Goal: Task Accomplishment & Management: Use online tool/utility

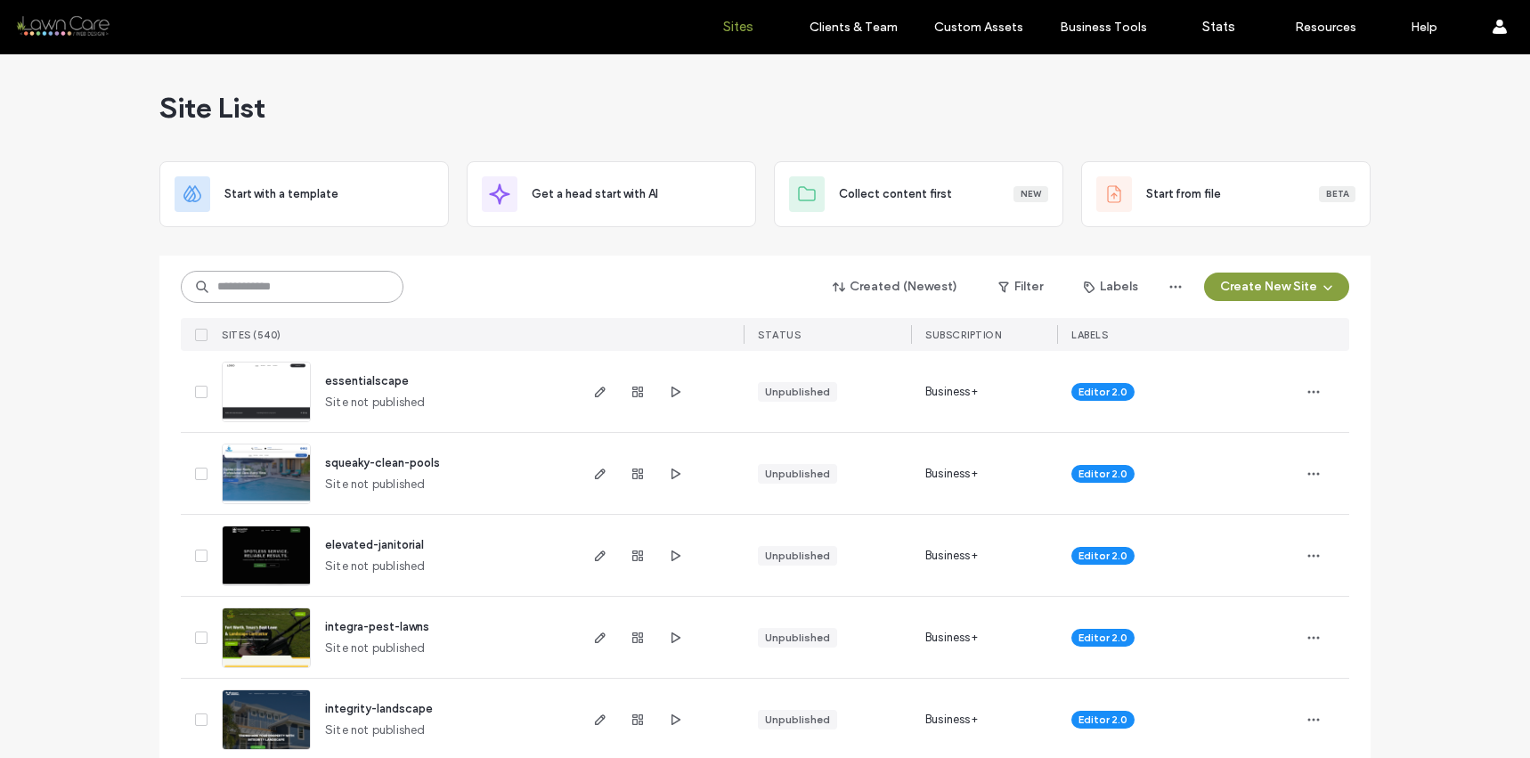
click at [232, 272] on input at bounding box center [292, 287] width 223 height 32
type input "*******"
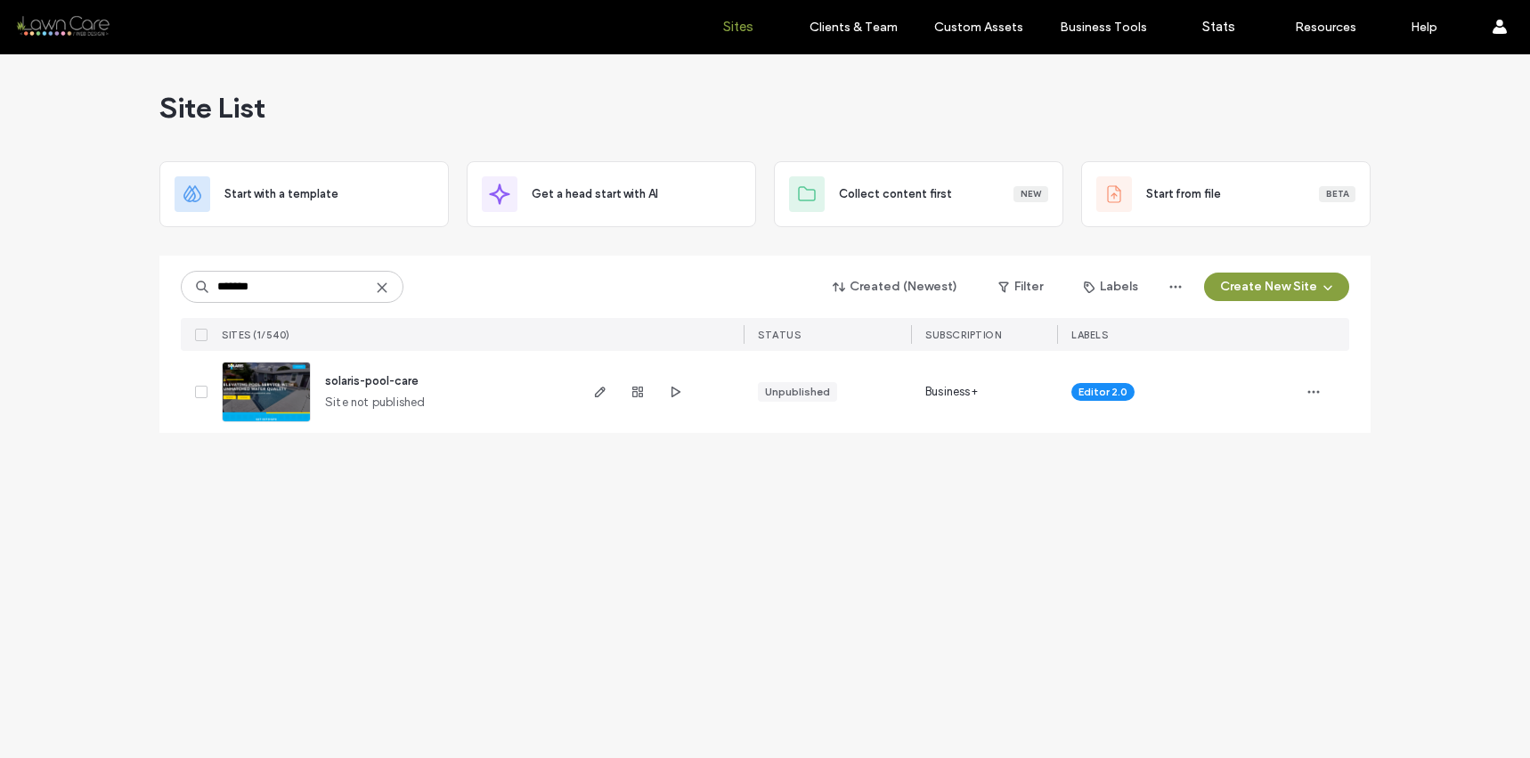
click at [296, 400] on img at bounding box center [266, 422] width 87 height 121
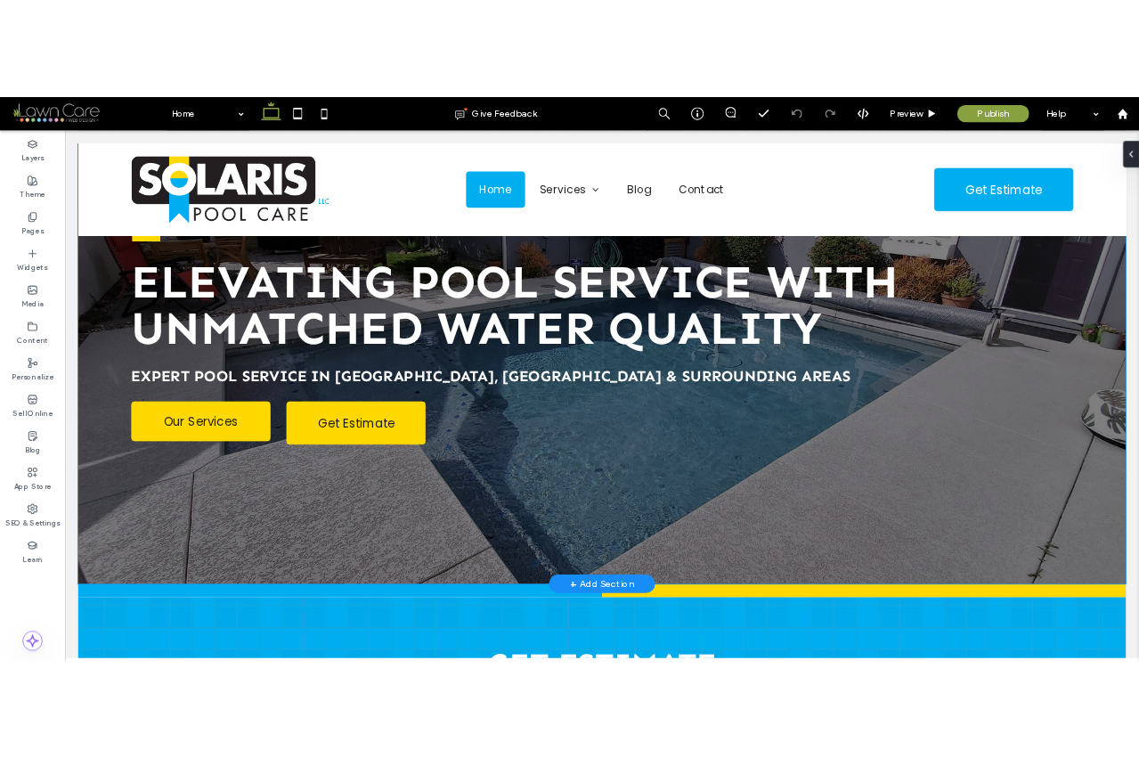
scroll to position [349, 0]
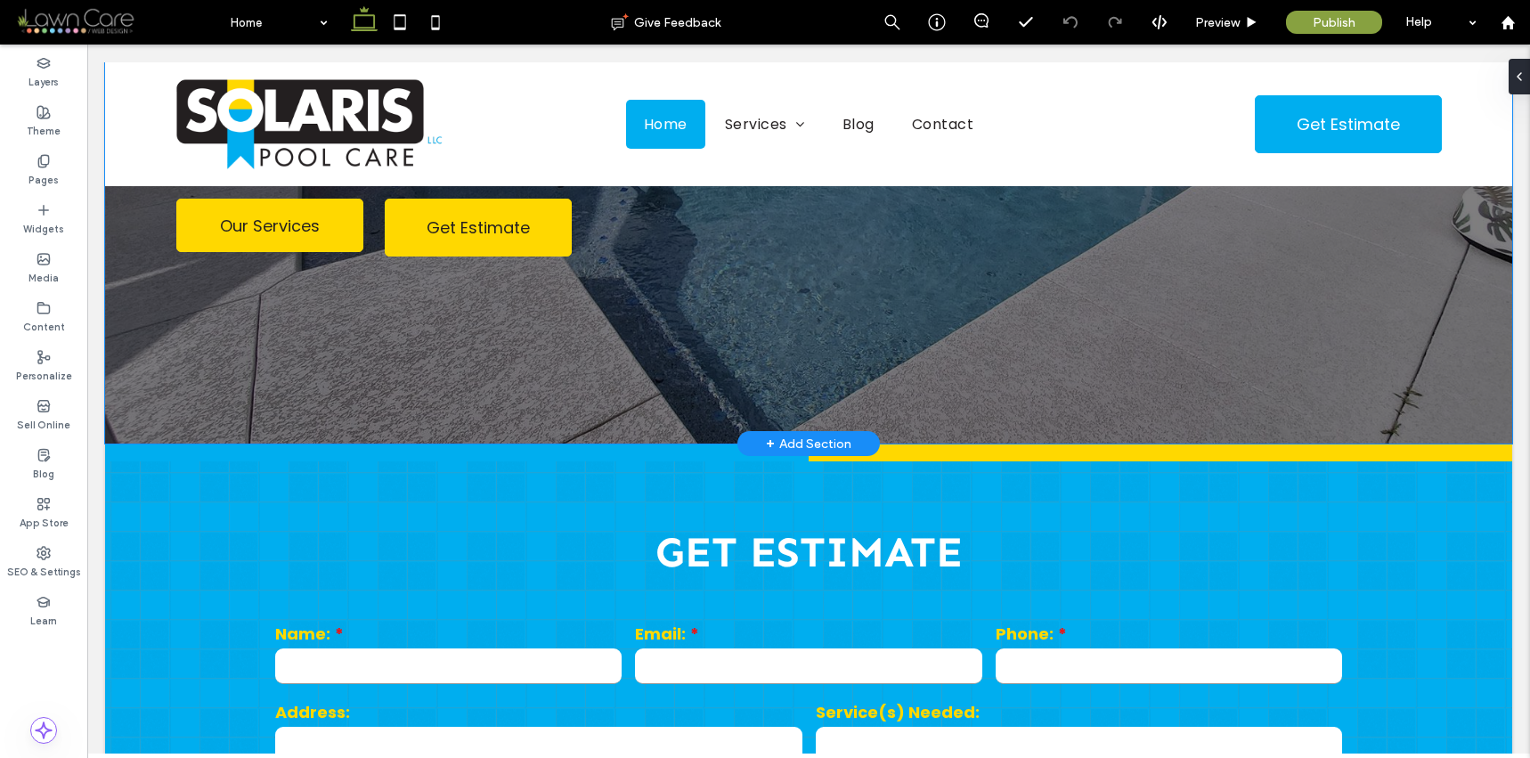
click at [1085, 336] on div "Swimming pool icon ELEVATING POOL SERVICE WITH UNMATCHED WATER QUALITY Expert P…" at bounding box center [808, 78] width 1282 height 730
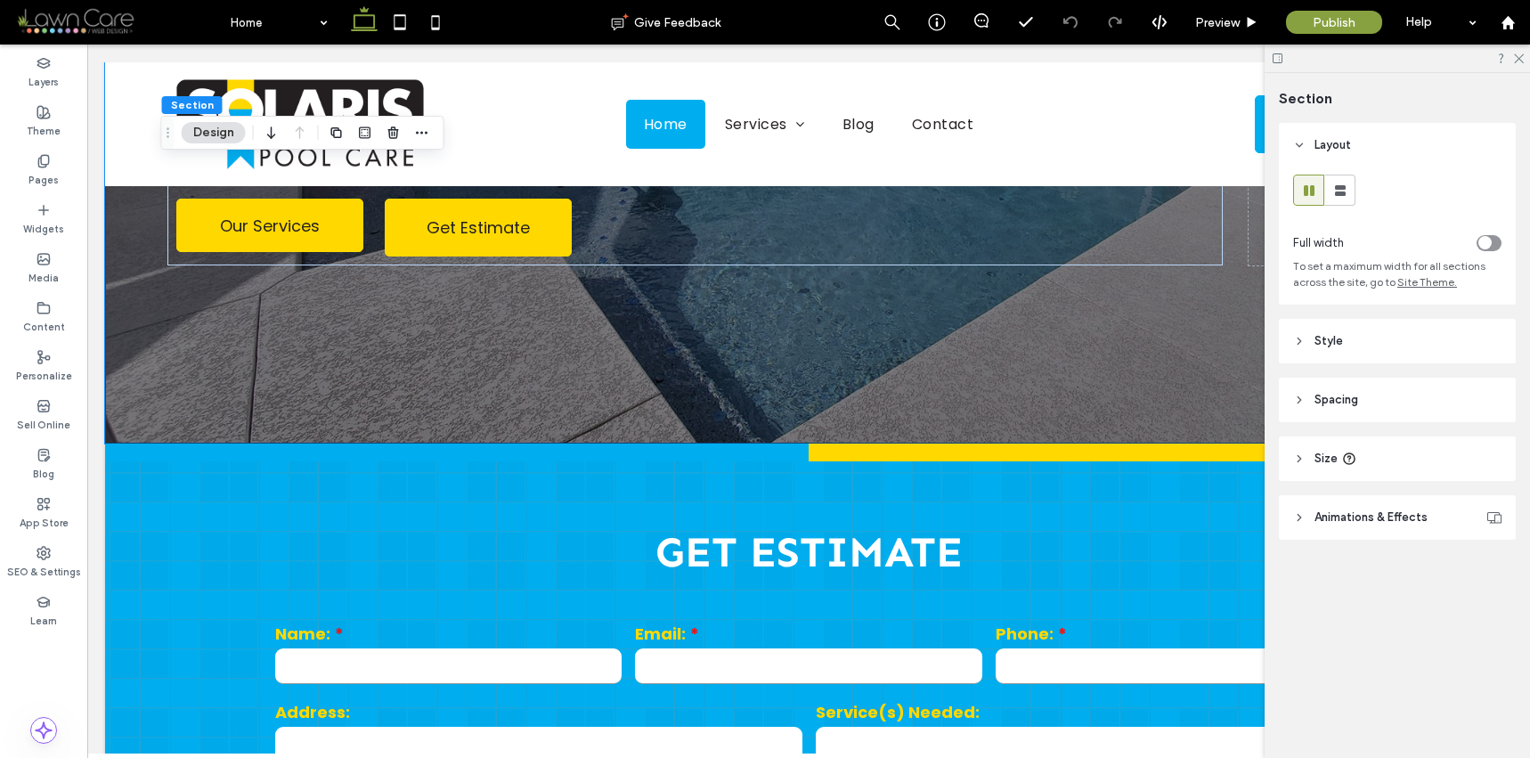
click at [1381, 326] on header "Style" at bounding box center [1397, 341] width 237 height 45
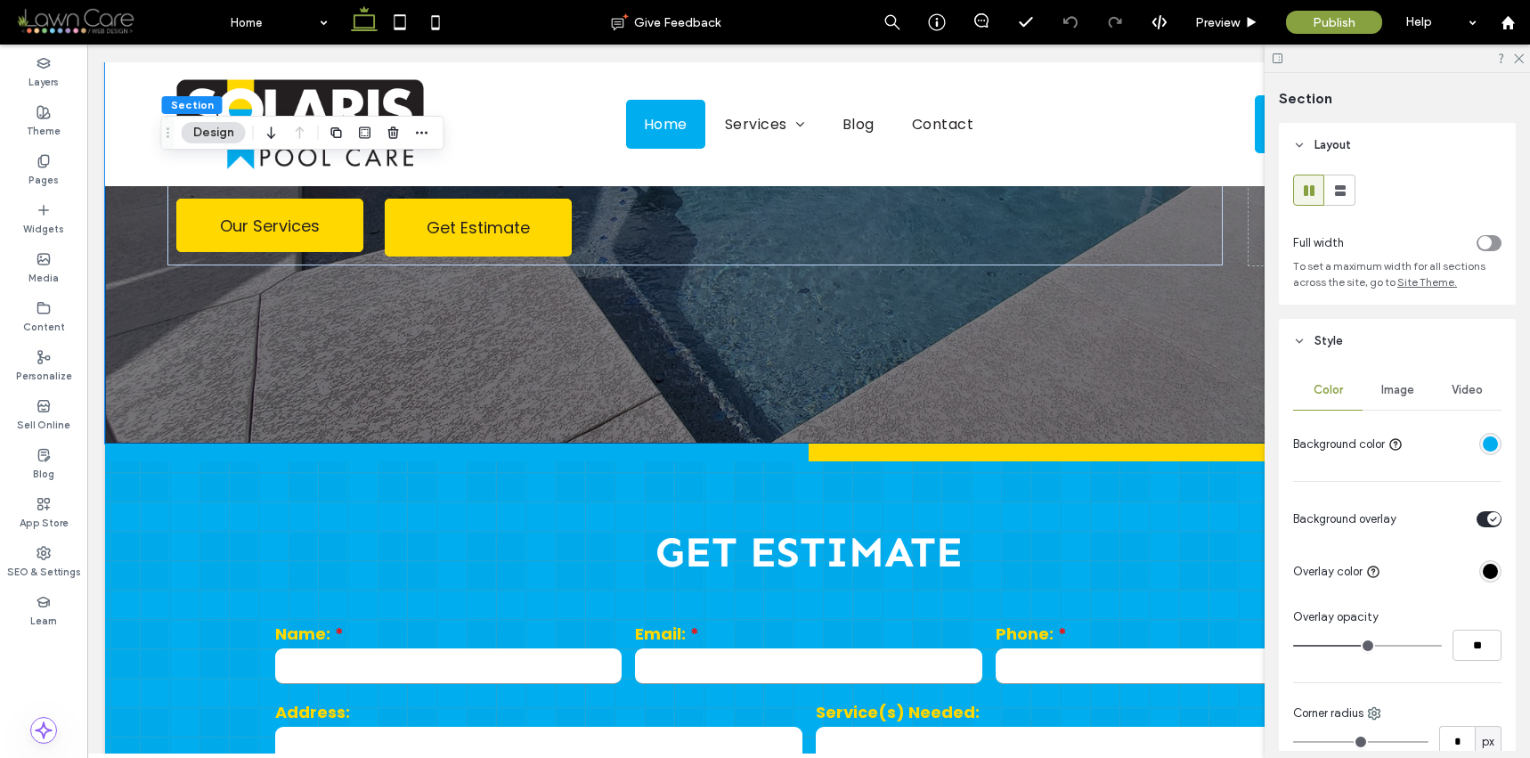
click at [1392, 400] on div "Image" at bounding box center [1396, 389] width 69 height 39
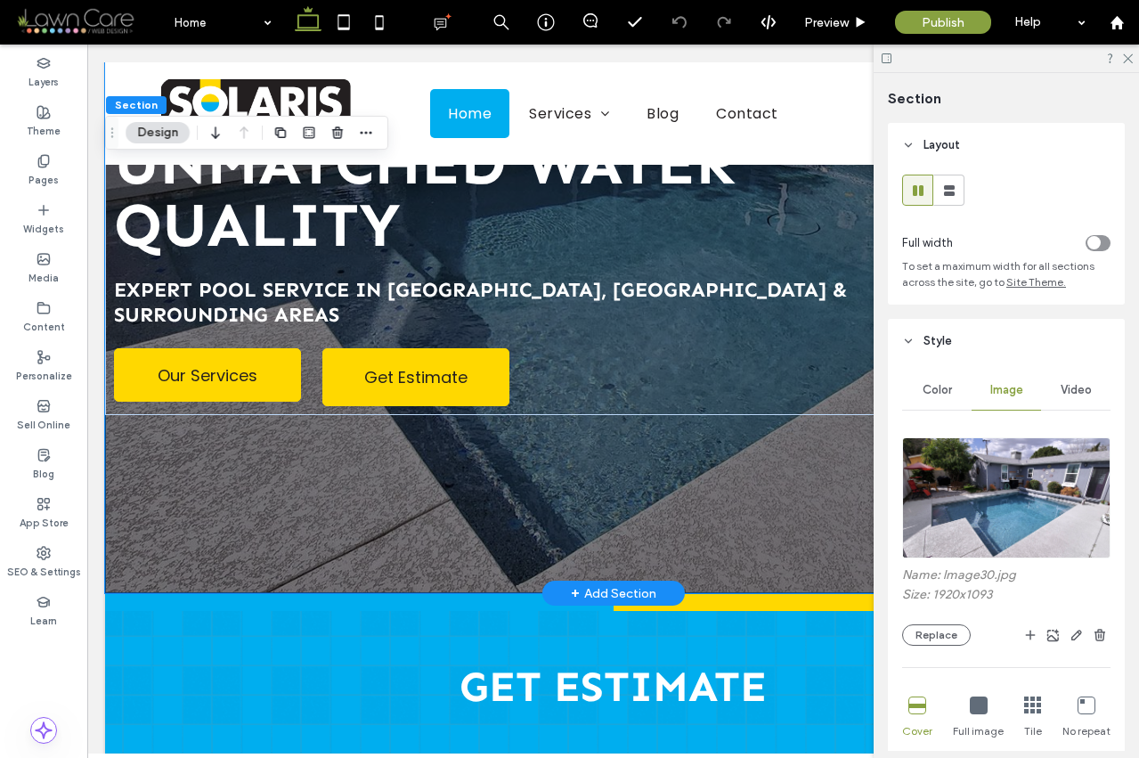
click at [679, 484] on div "Swimming pool icon ELEVATING POOL SERVICE WITH UNMATCHED WATER QUALITY Expert P…" at bounding box center [613, 153] width 1016 height 880
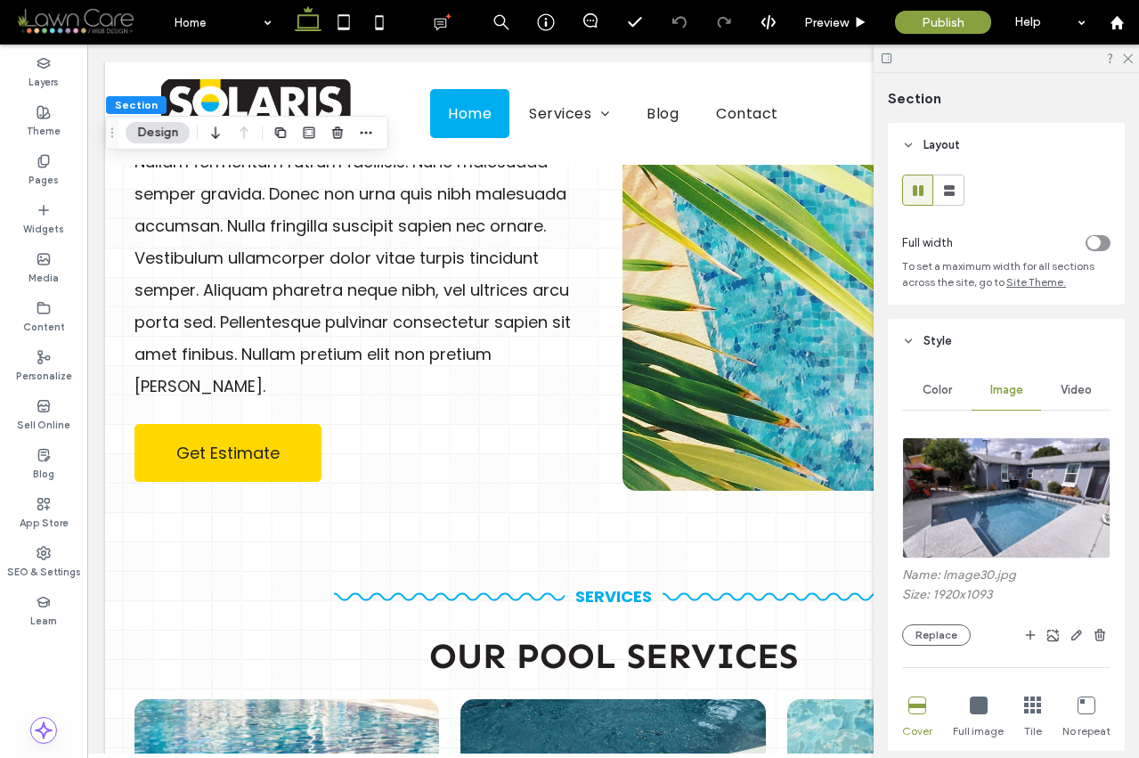
scroll to position [1991, 0]
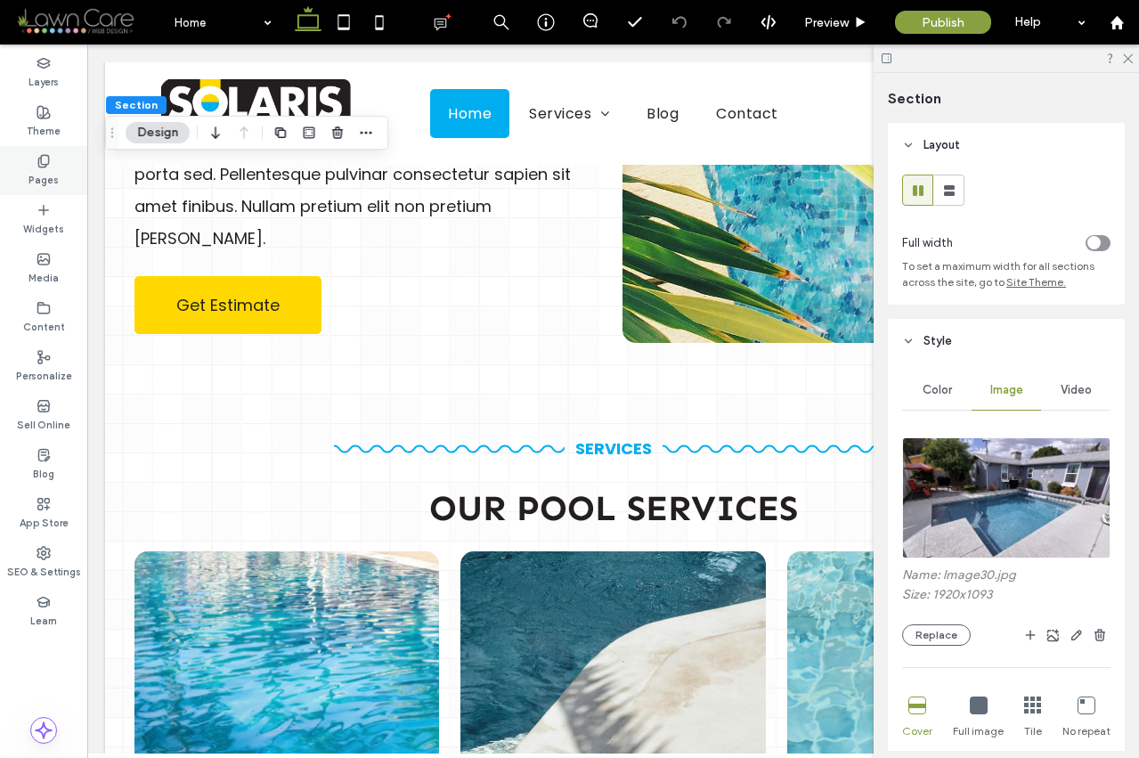
click at [72, 173] on div "Pages" at bounding box center [43, 170] width 87 height 49
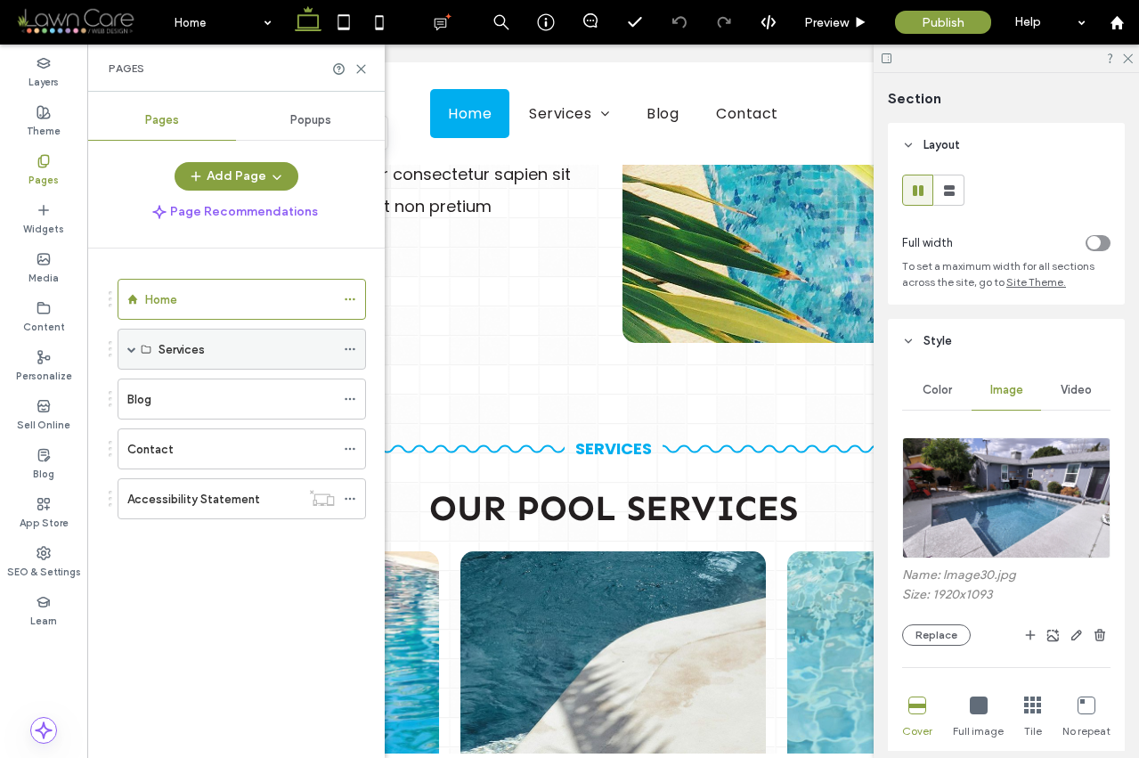
click at [131, 351] on span at bounding box center [131, 349] width 9 height 9
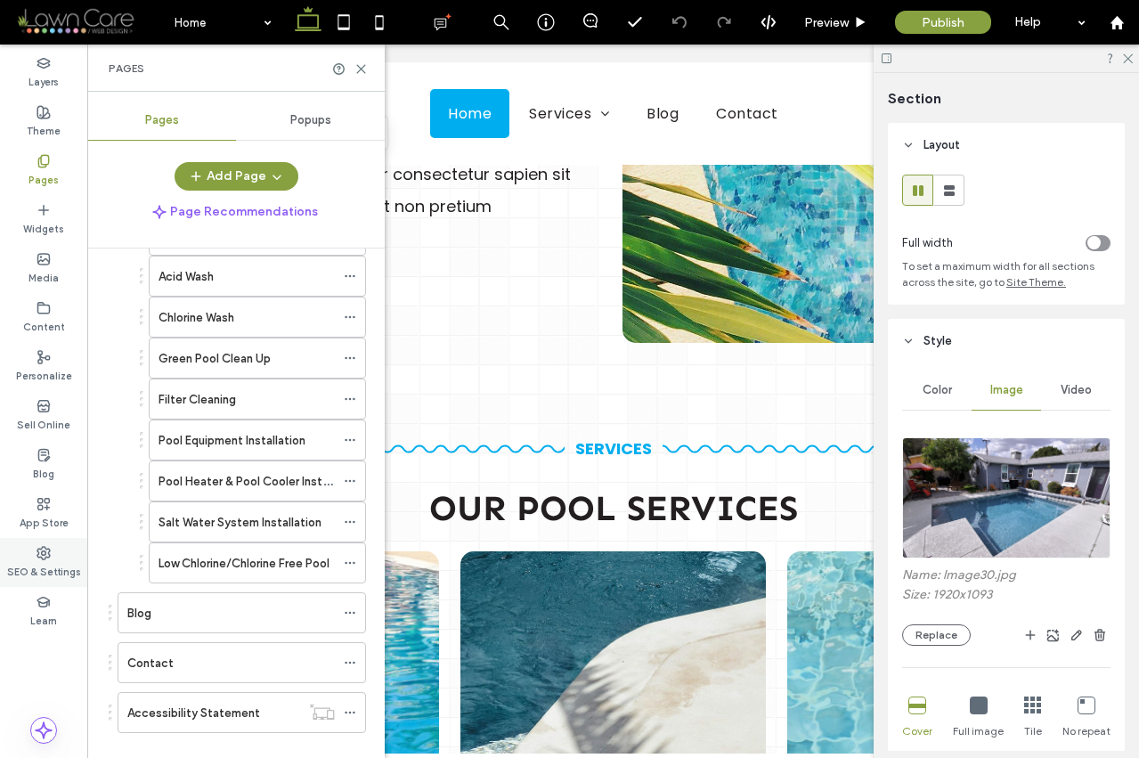
scroll to position [265, 0]
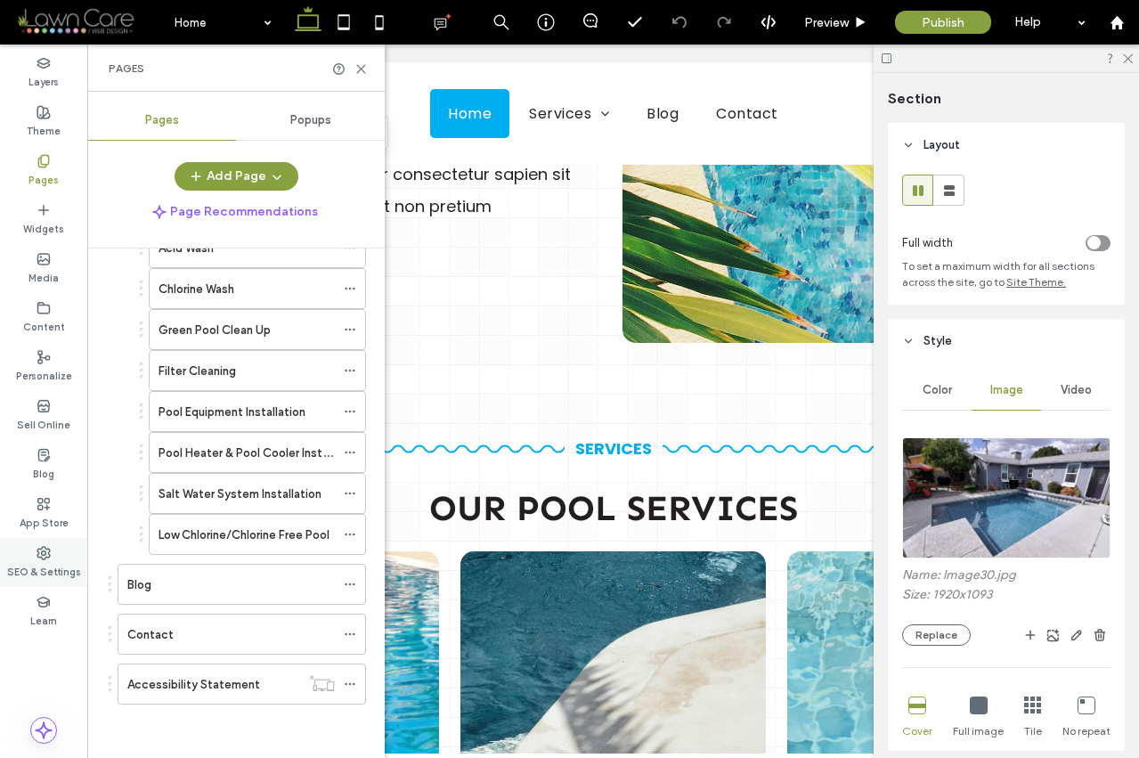
click at [63, 553] on div "SEO & Settings" at bounding box center [43, 562] width 87 height 49
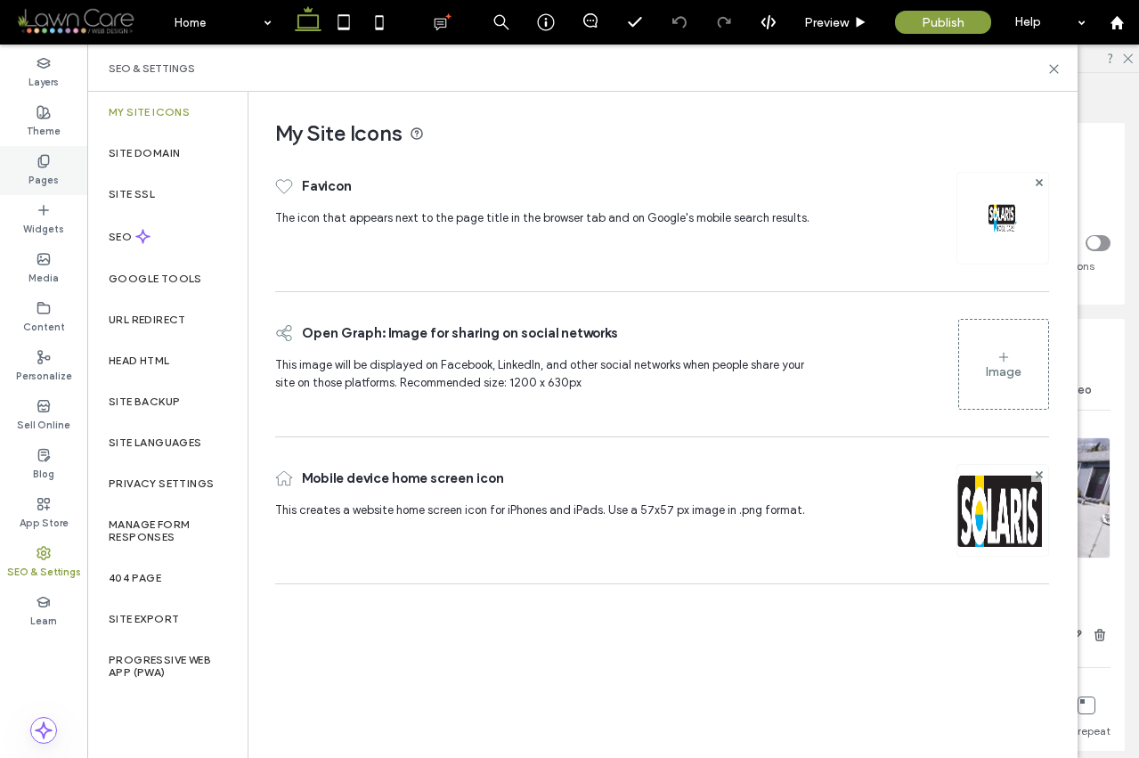
click at [69, 176] on div "Pages" at bounding box center [43, 170] width 87 height 49
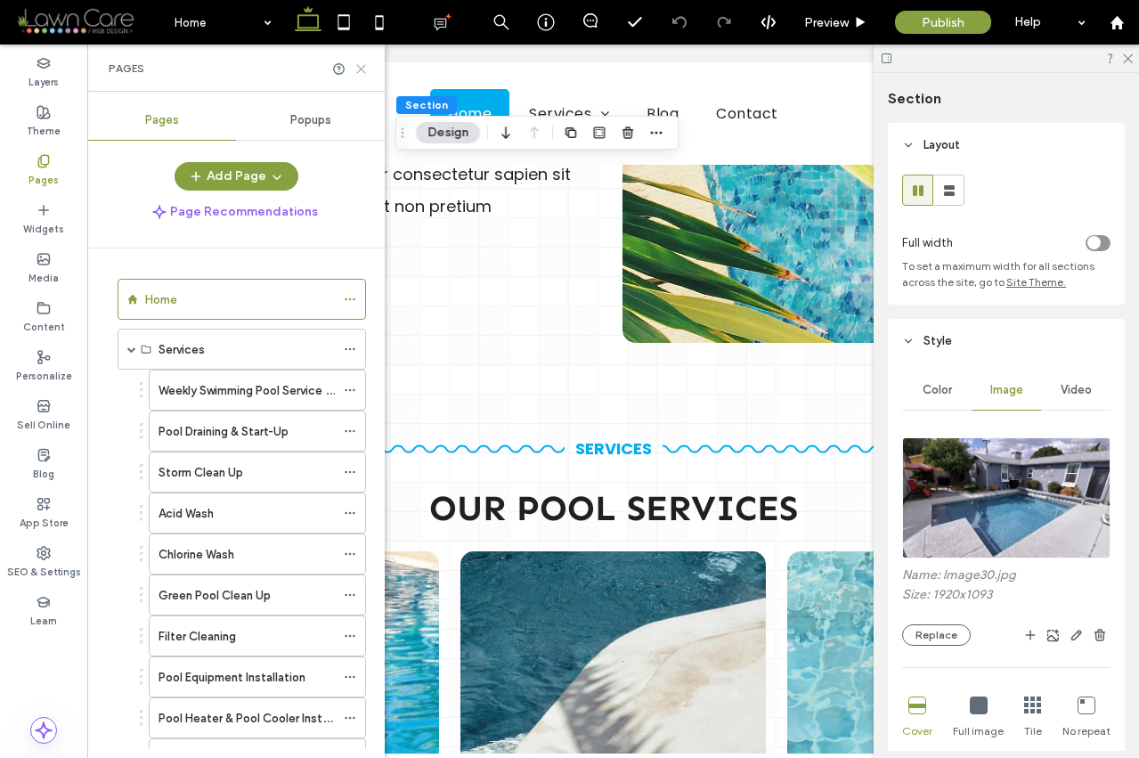
click at [363, 70] on use at bounding box center [361, 69] width 8 height 8
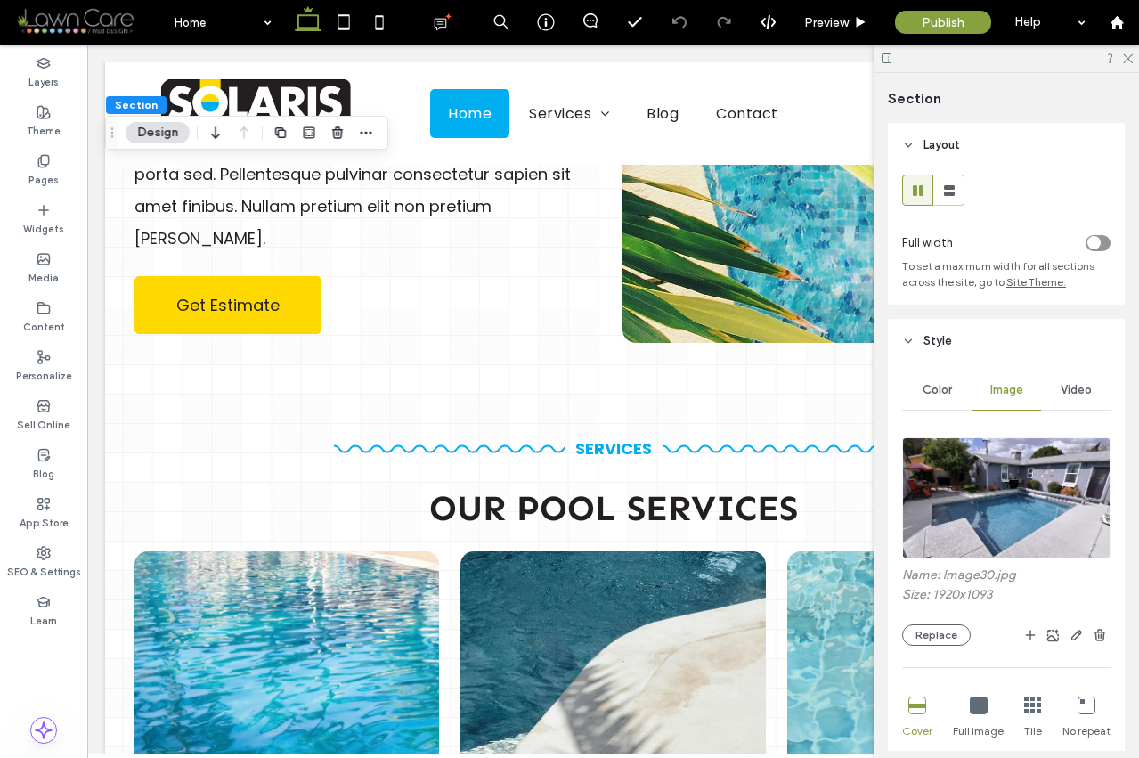
click at [363, 165] on div at bounding box center [613, 165] width 1016 height 0
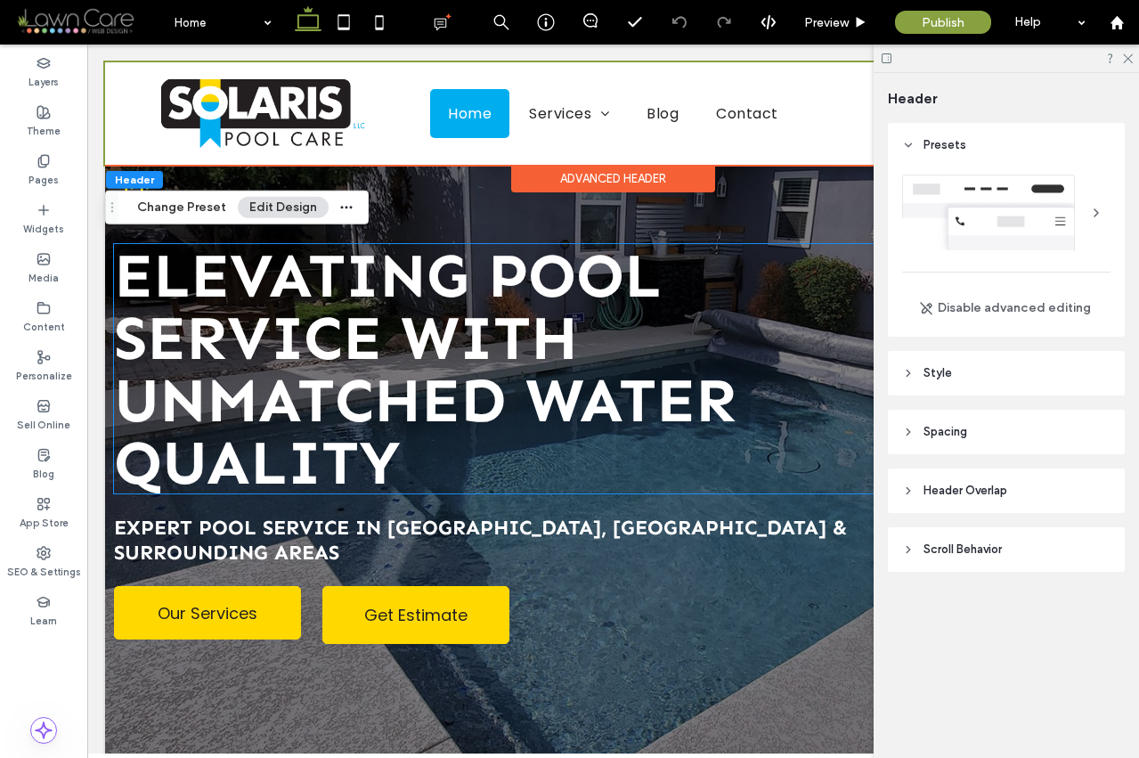
scroll to position [176, 0]
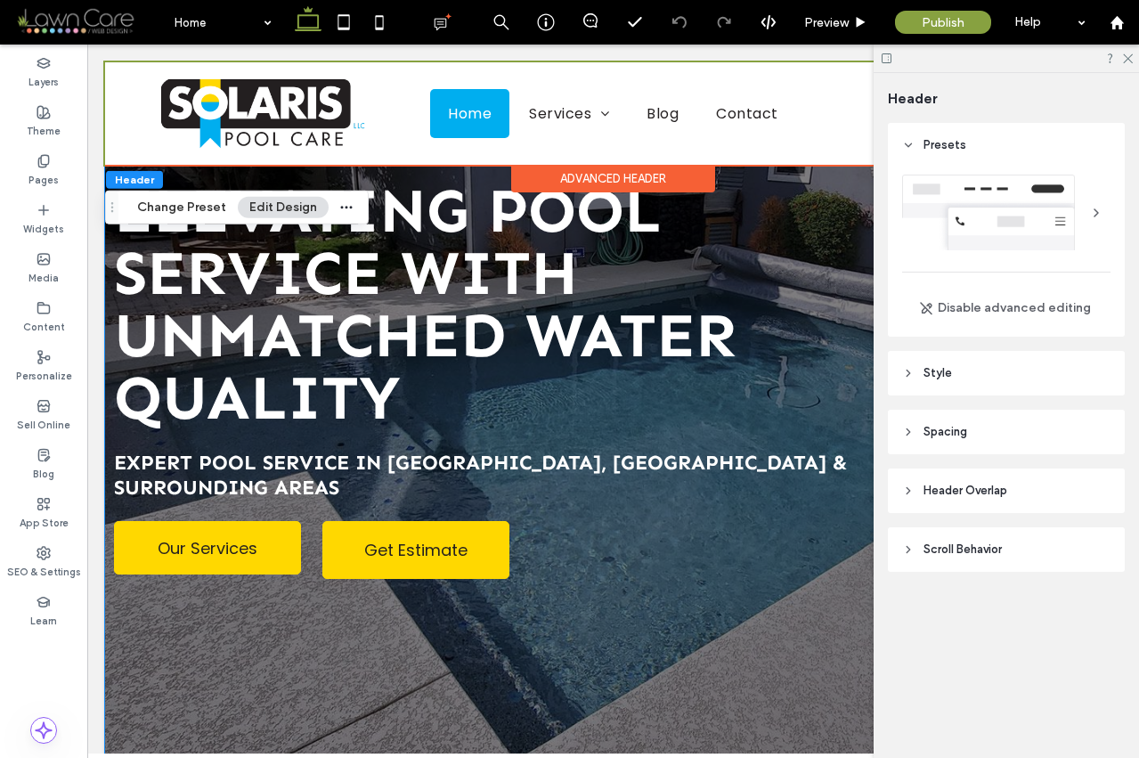
click at [346, 638] on div "Swimming pool icon ELEVATING POOL SERVICE WITH UNMATCHED WATER QUALITY Expert P…" at bounding box center [613, 326] width 1016 height 880
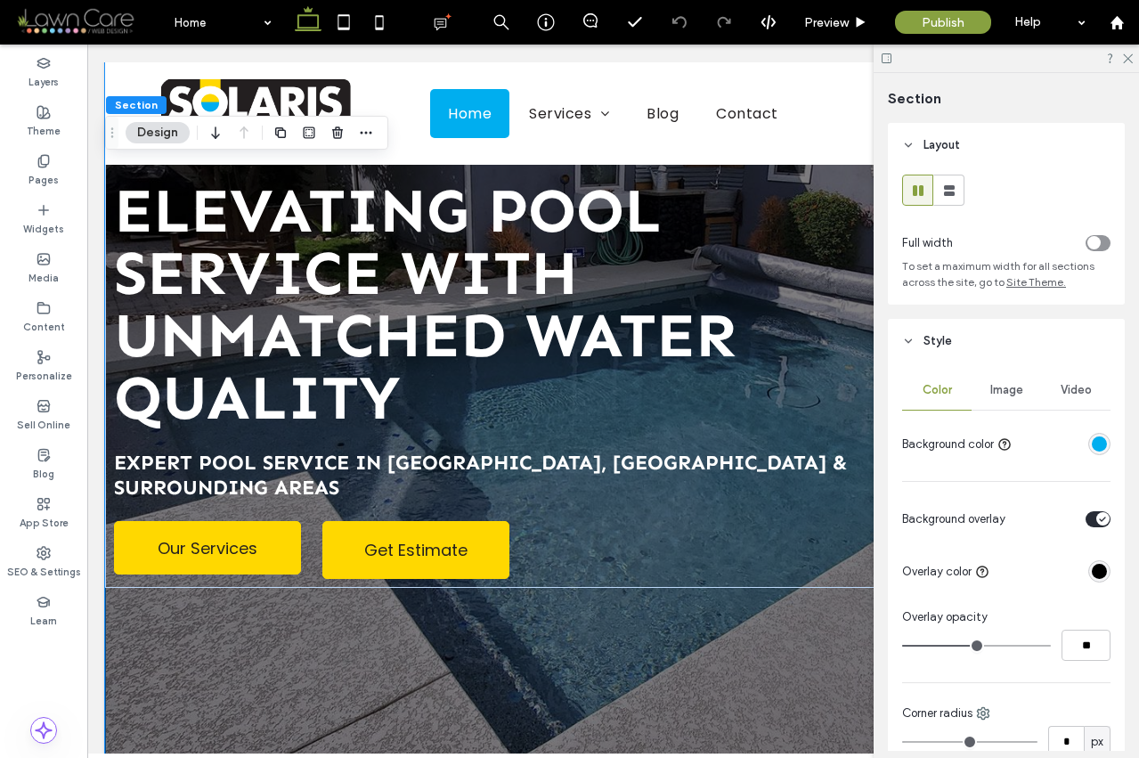
click at [1075, 394] on span "Video" at bounding box center [1075, 390] width 31 height 14
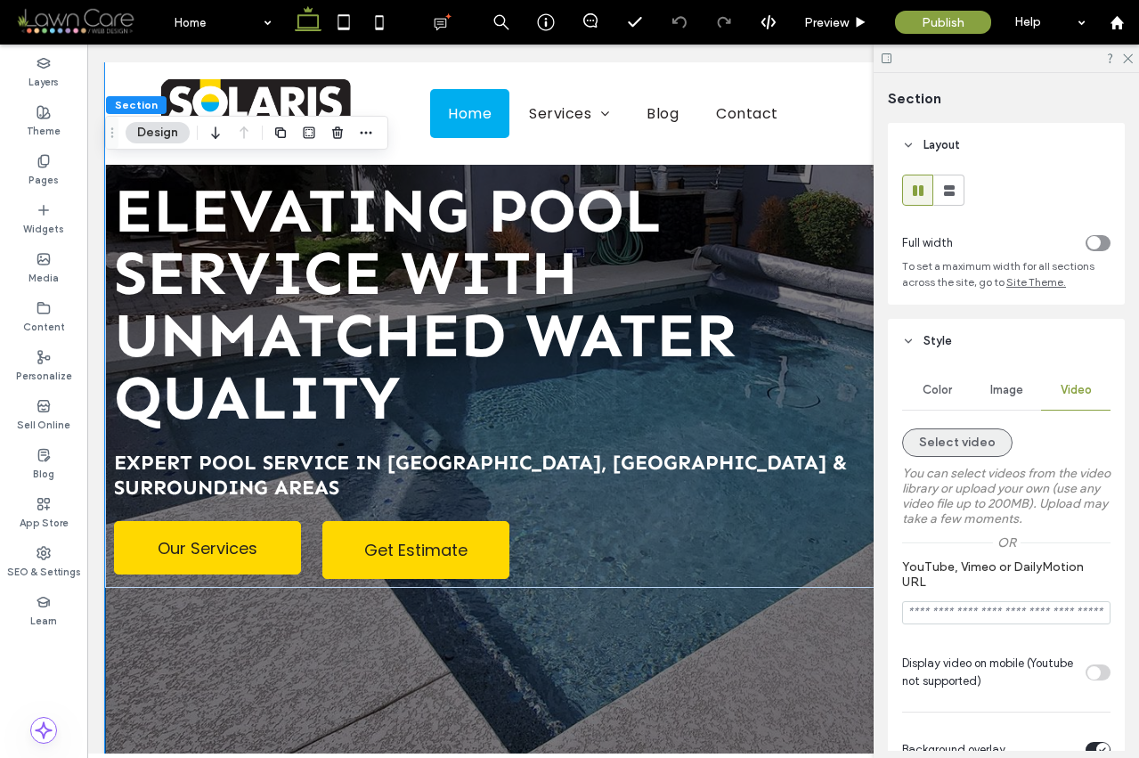
click at [974, 437] on button "Select video" at bounding box center [957, 442] width 110 height 28
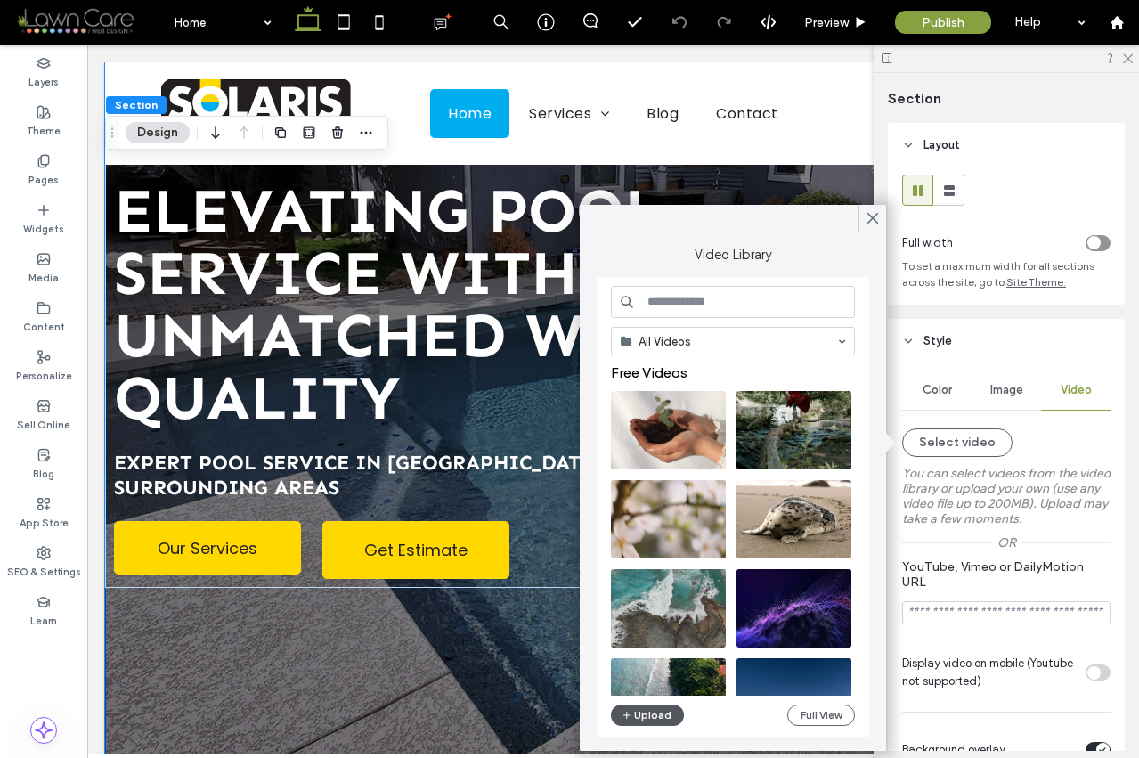
click at [662, 715] on button "Upload" at bounding box center [647, 714] width 73 height 21
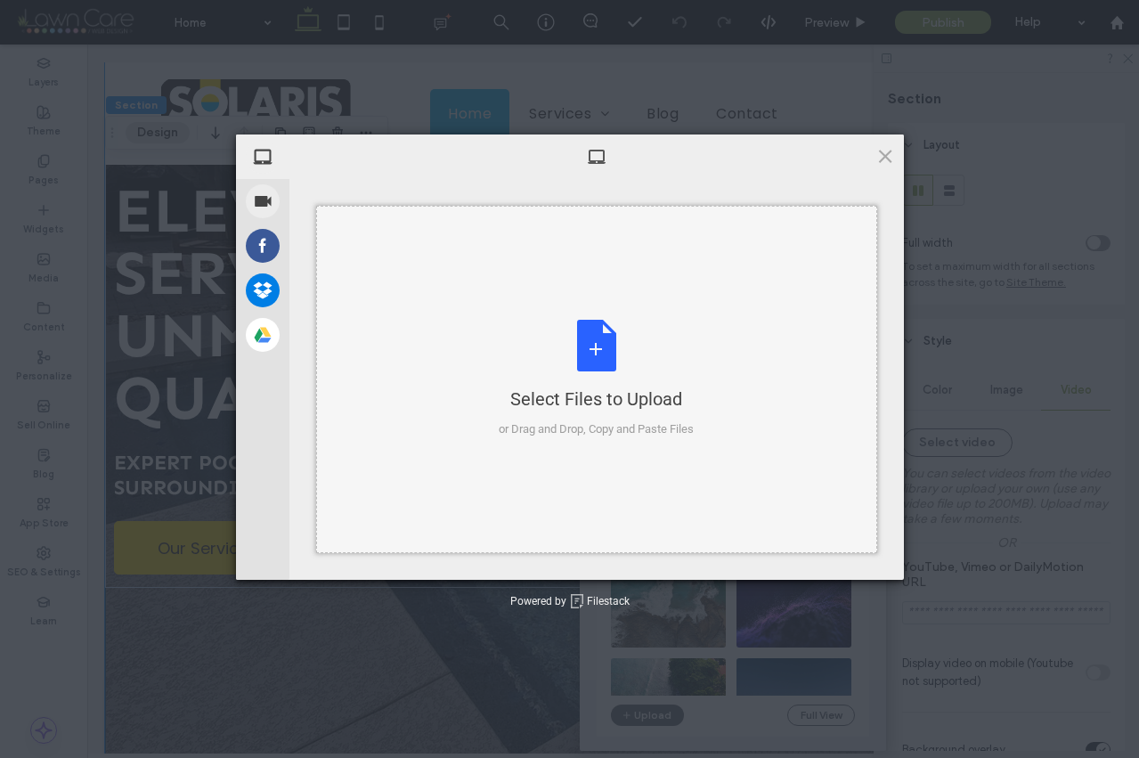
click at [710, 340] on div "Select Files to Upload or Drag and Drop, Copy and Paste Files" at bounding box center [596, 379] width 561 height 347
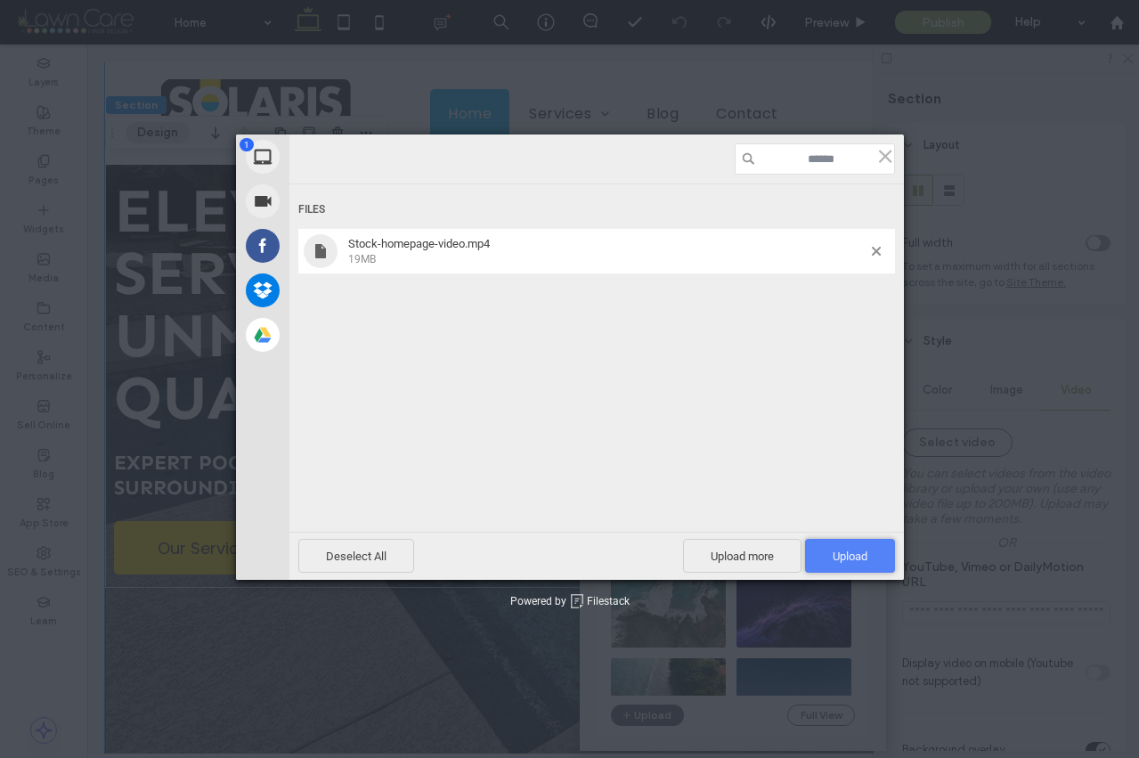
click at [833, 556] on span "Upload 1" at bounding box center [850, 555] width 35 height 13
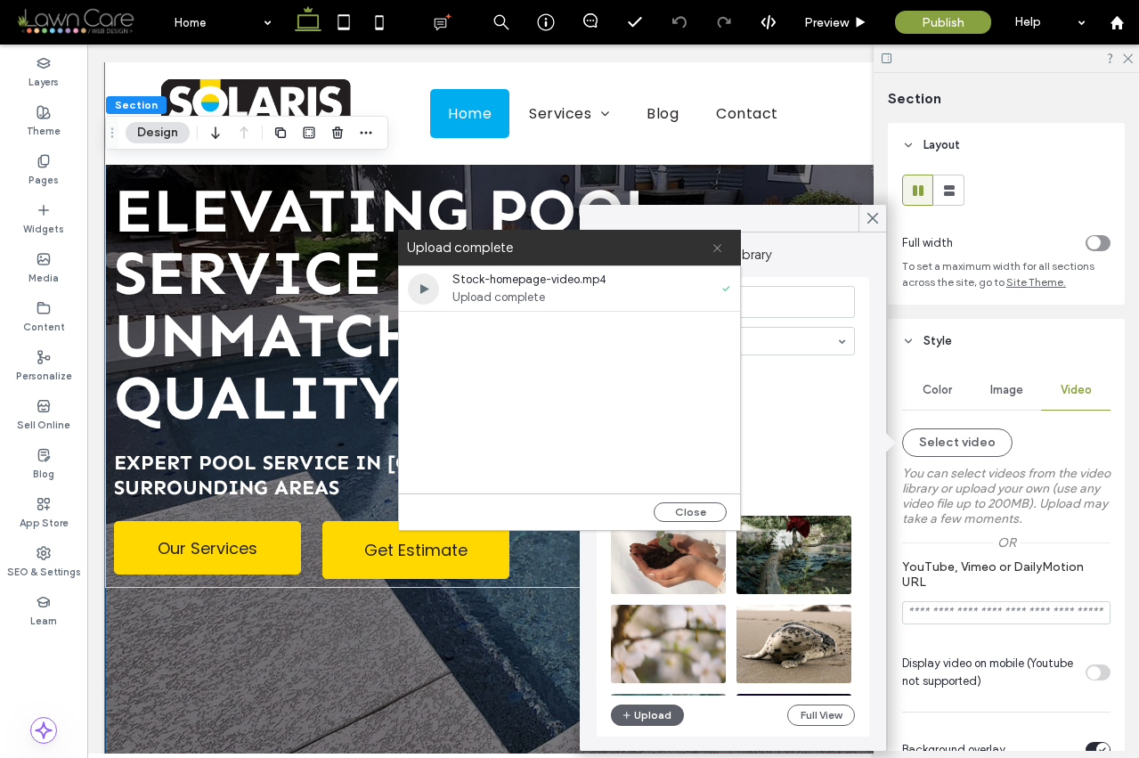
click at [720, 248] on icon at bounding box center [717, 248] width 12 height 12
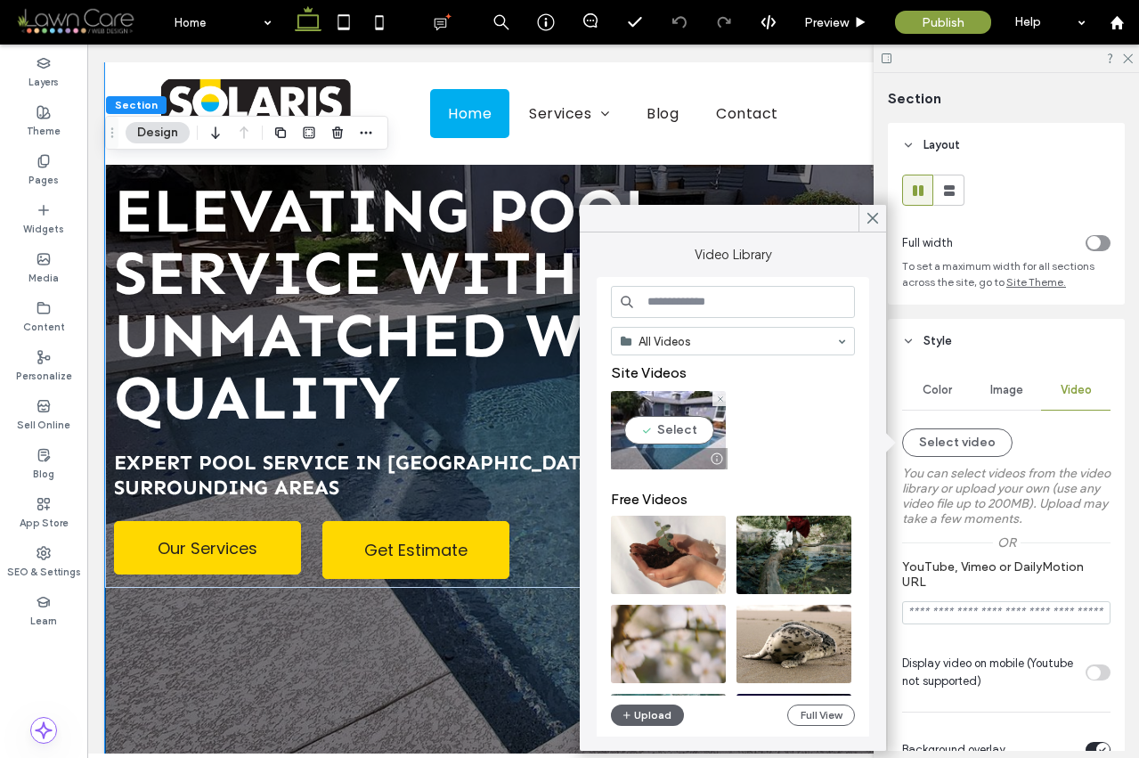
click at [678, 424] on video at bounding box center [668, 430] width 115 height 78
type input "**********"
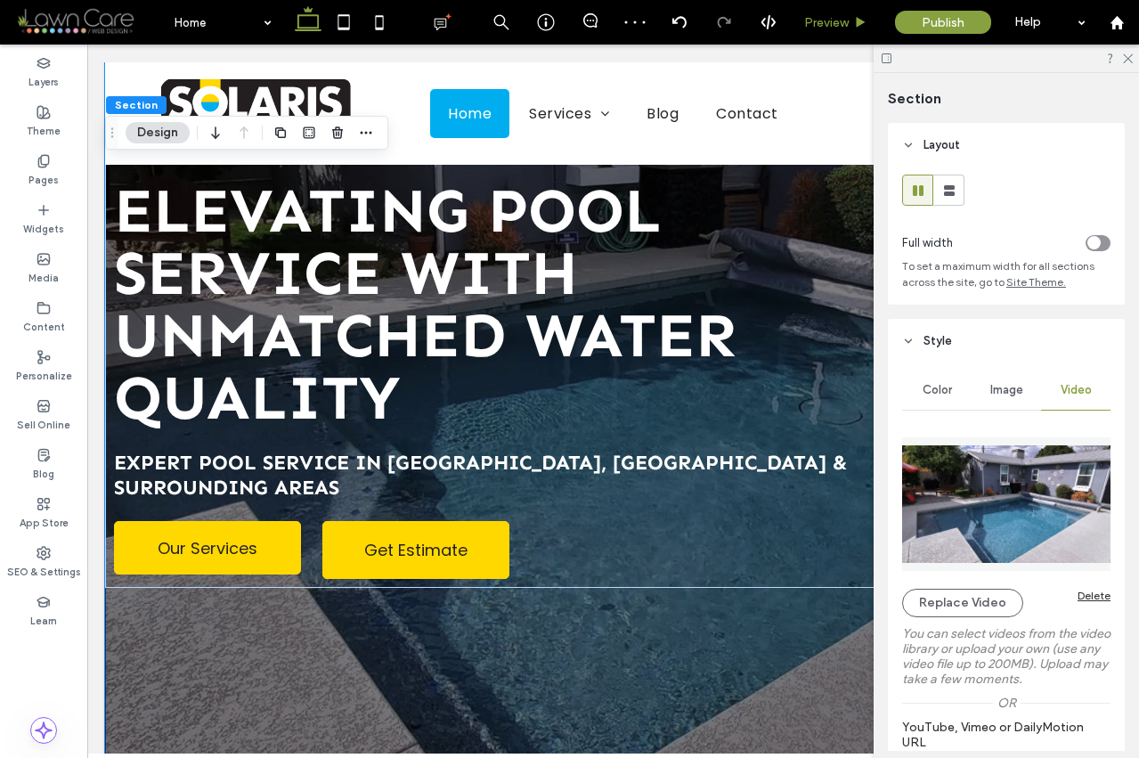
click at [848, 23] on span "Preview" at bounding box center [826, 22] width 45 height 15
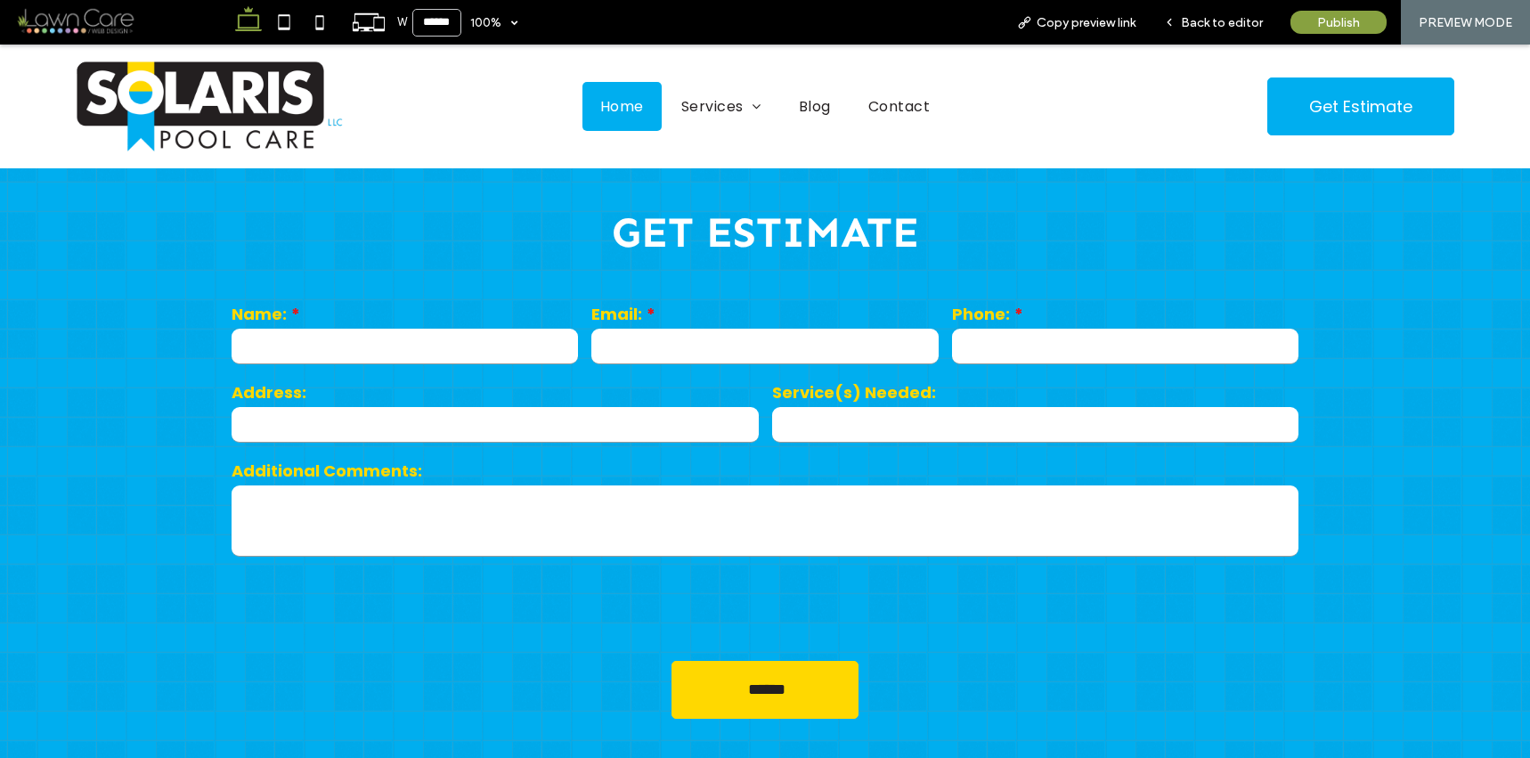
scroll to position [242, 0]
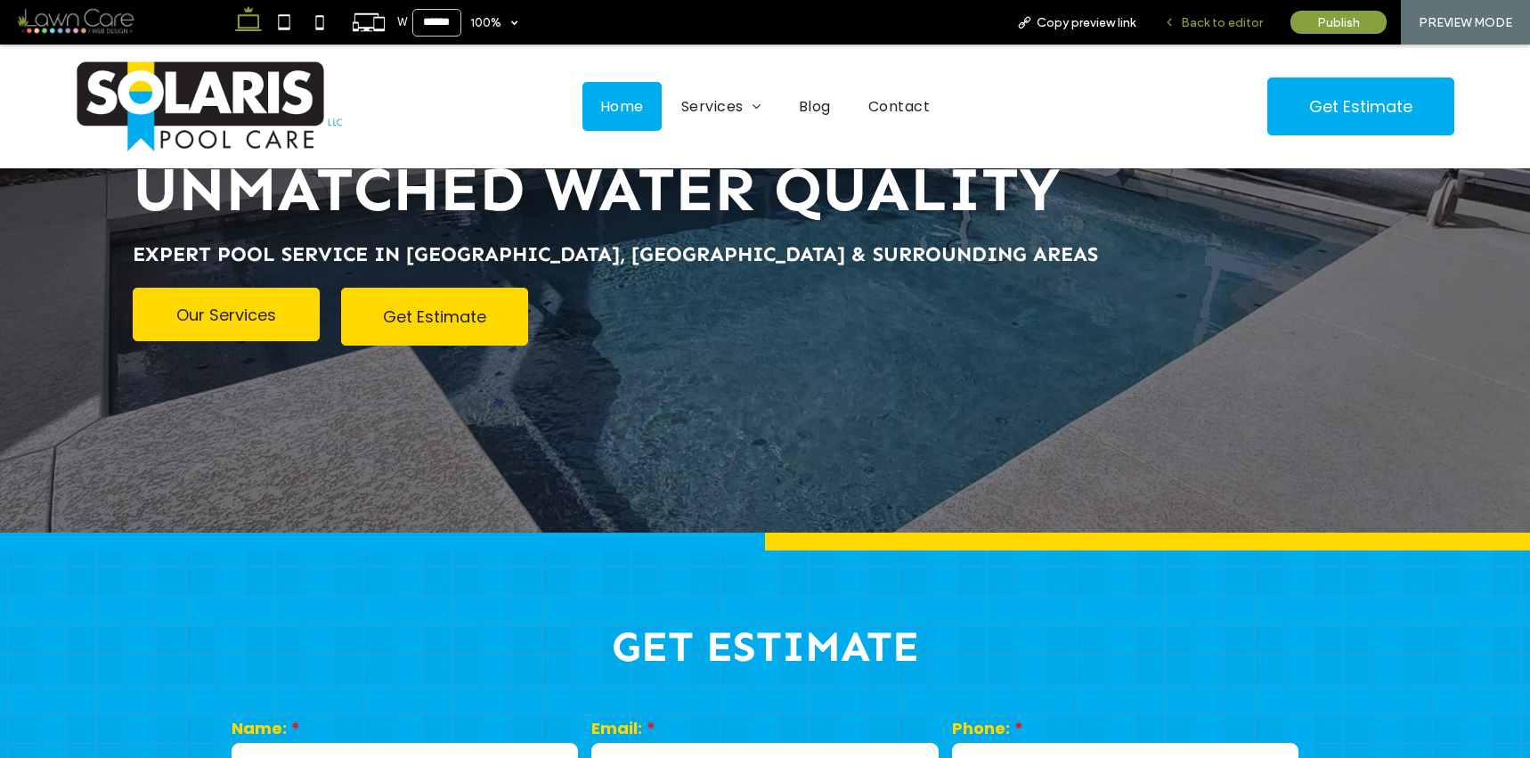
click at [1253, 33] on div "Back to editor" at bounding box center [1213, 22] width 127 height 45
click at [1239, 26] on span "Back to editor" at bounding box center [1222, 22] width 82 height 15
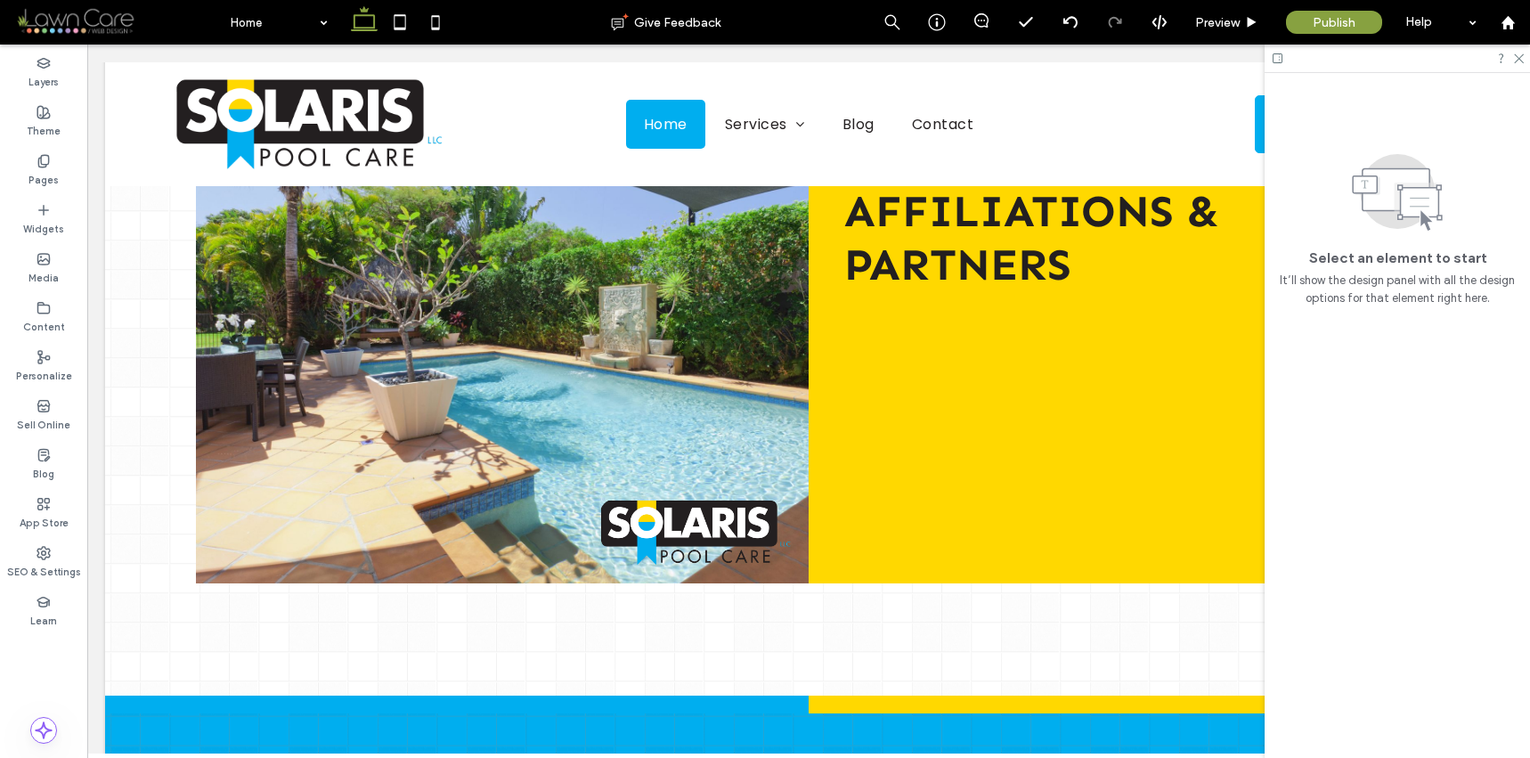
scroll to position [4711, 0]
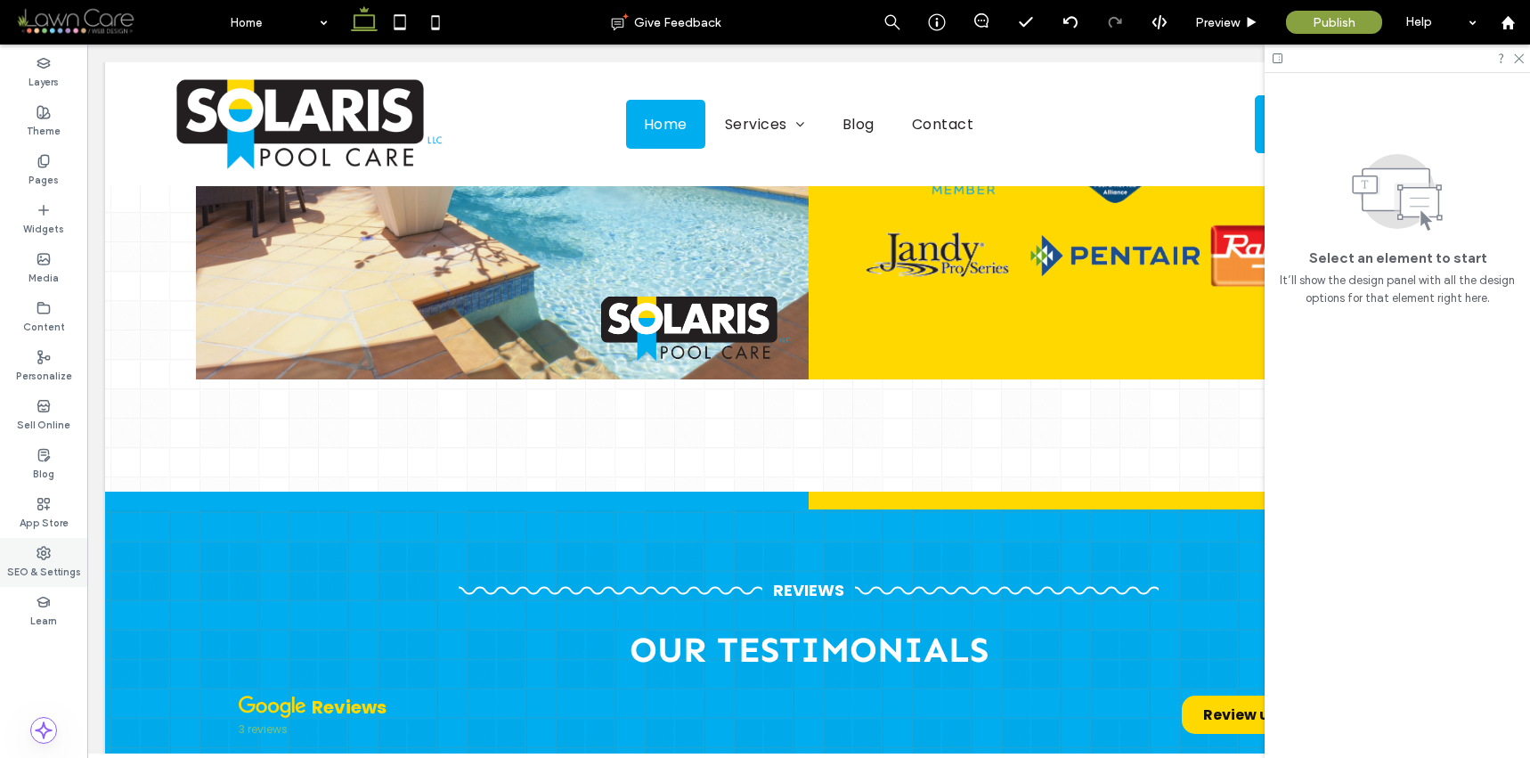
click at [53, 546] on div "SEO & Settings" at bounding box center [43, 562] width 87 height 49
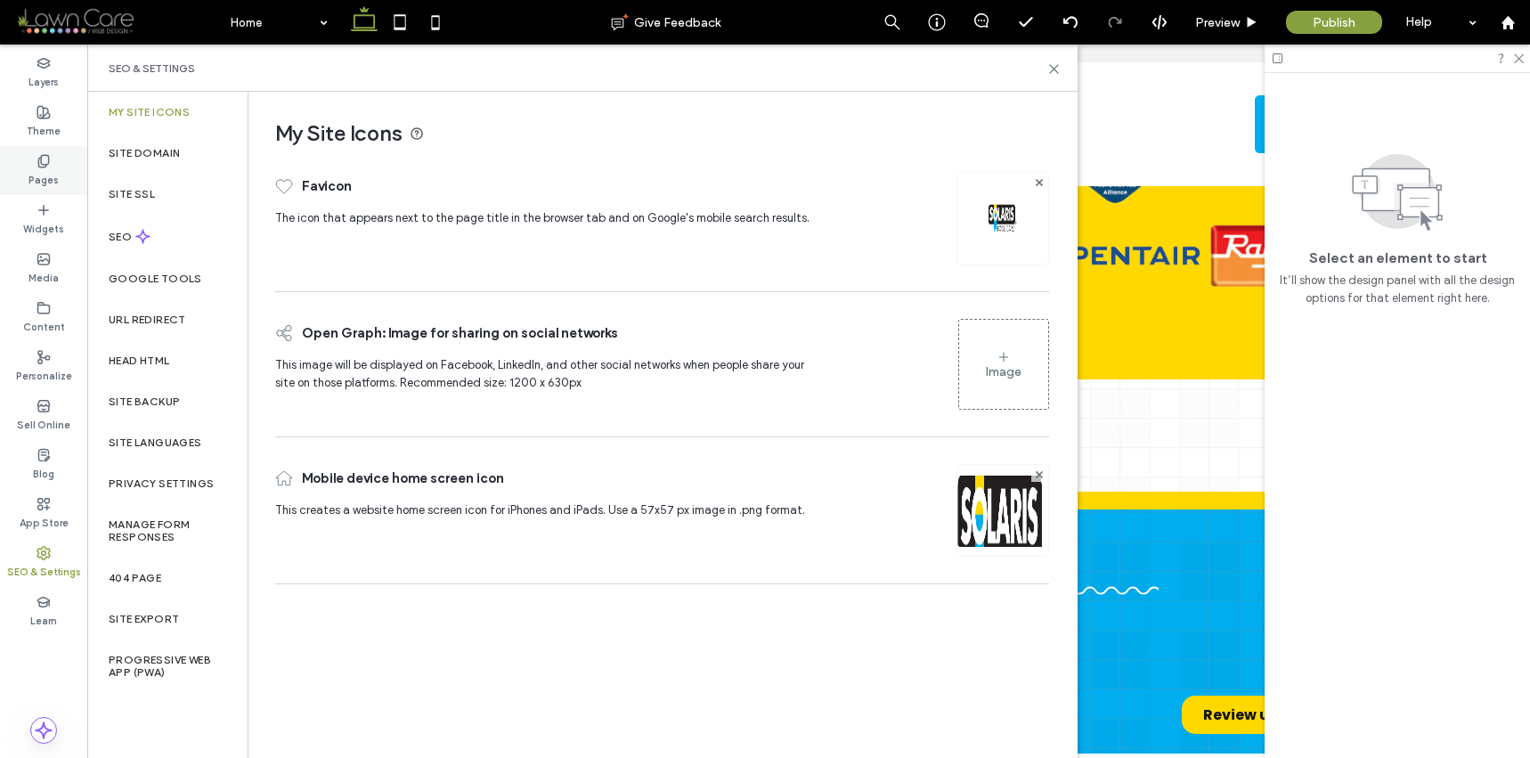
click at [45, 182] on label "Pages" at bounding box center [43, 178] width 30 height 20
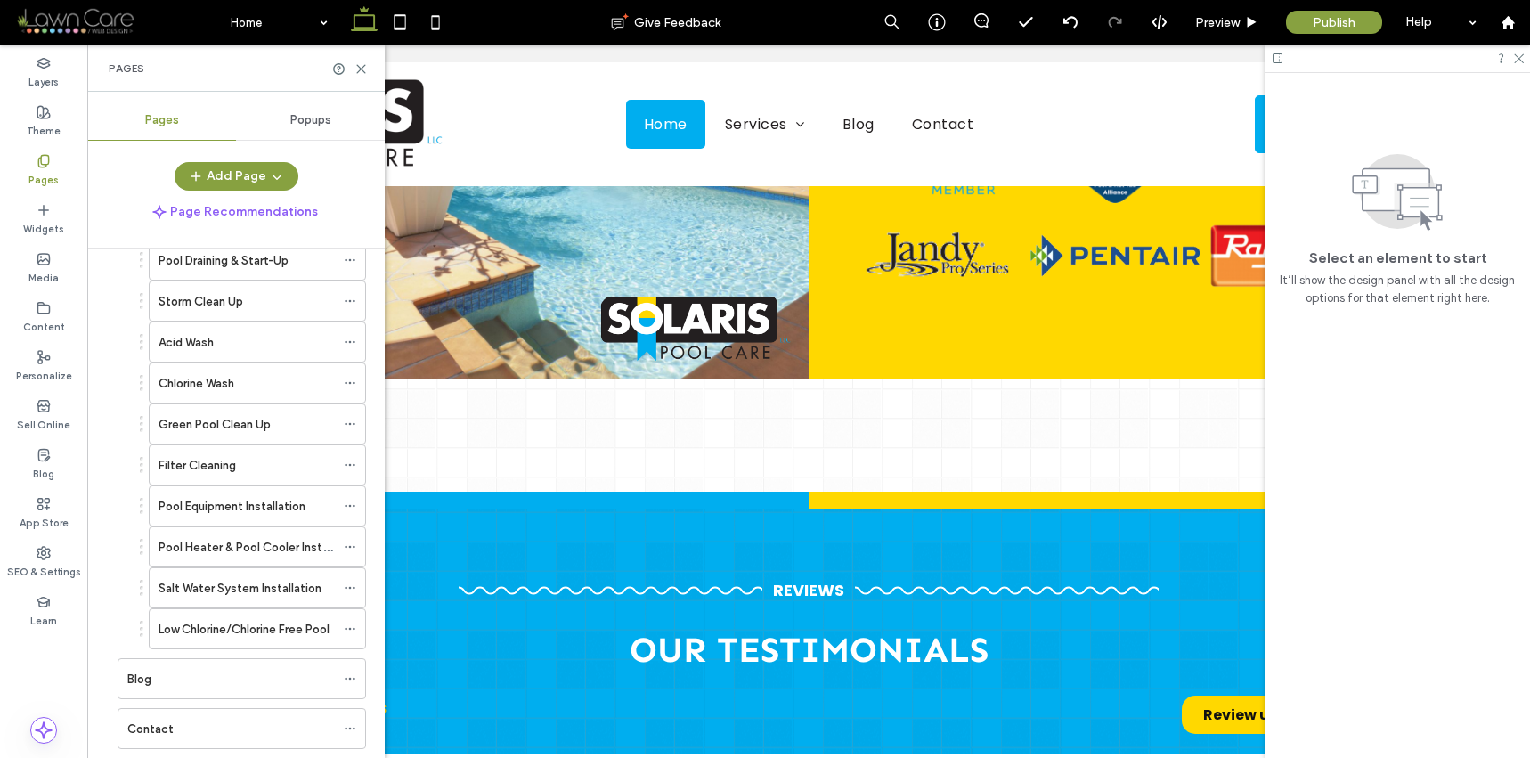
scroll to position [265, 0]
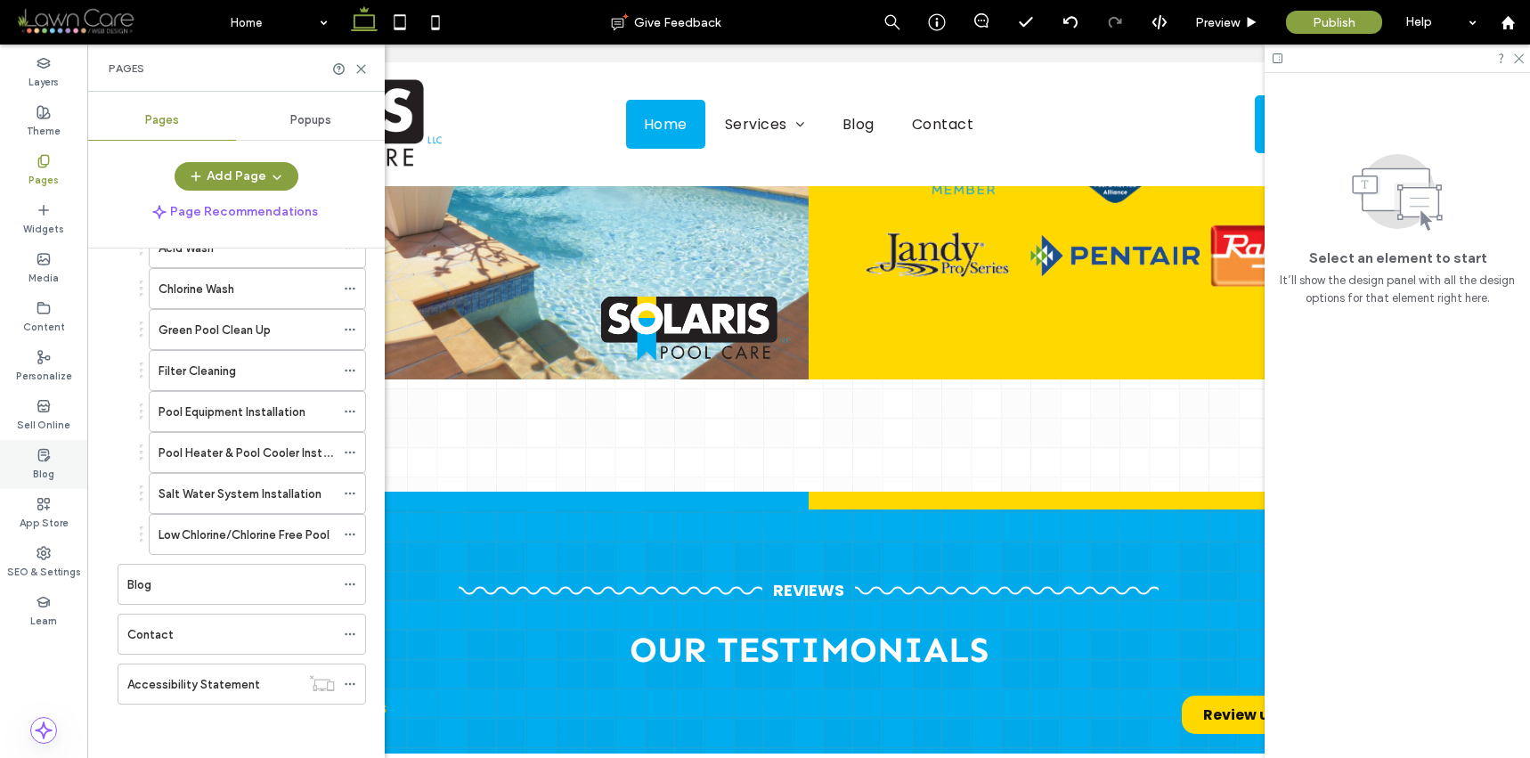
click at [12, 471] on div "Blog" at bounding box center [43, 464] width 87 height 49
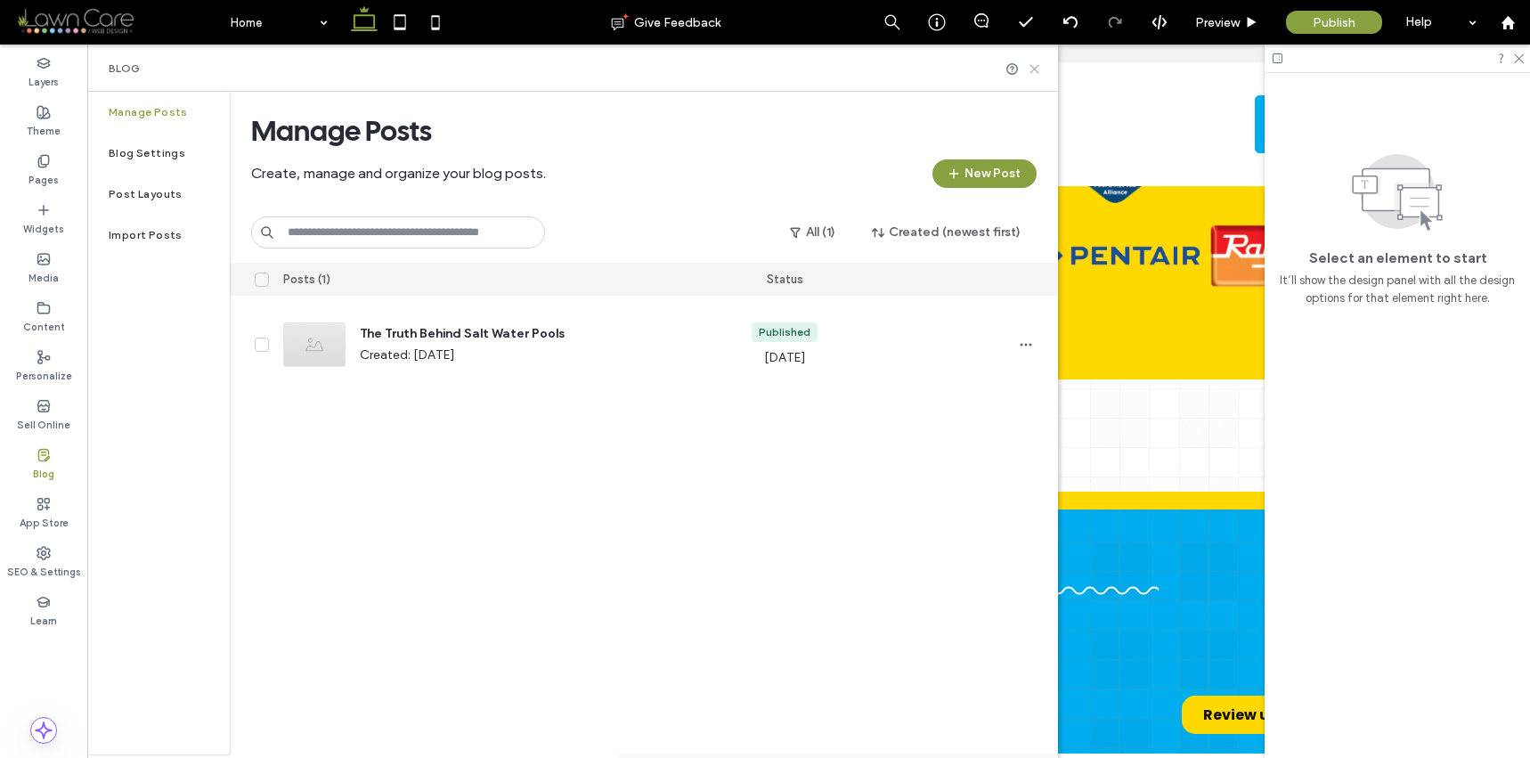
click at [1036, 68] on icon at bounding box center [1034, 68] width 13 height 13
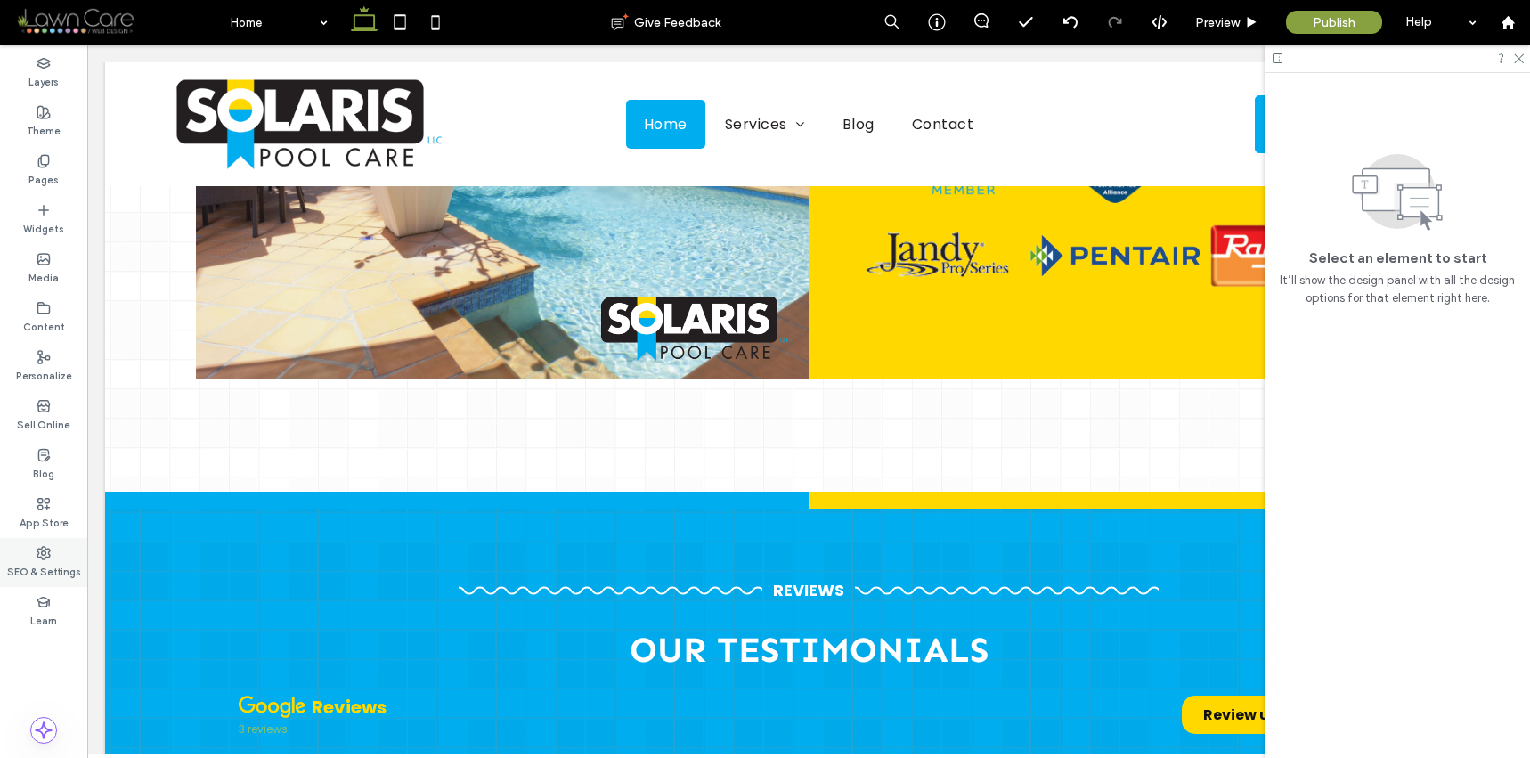
click at [73, 556] on div "SEO & Settings" at bounding box center [43, 562] width 87 height 49
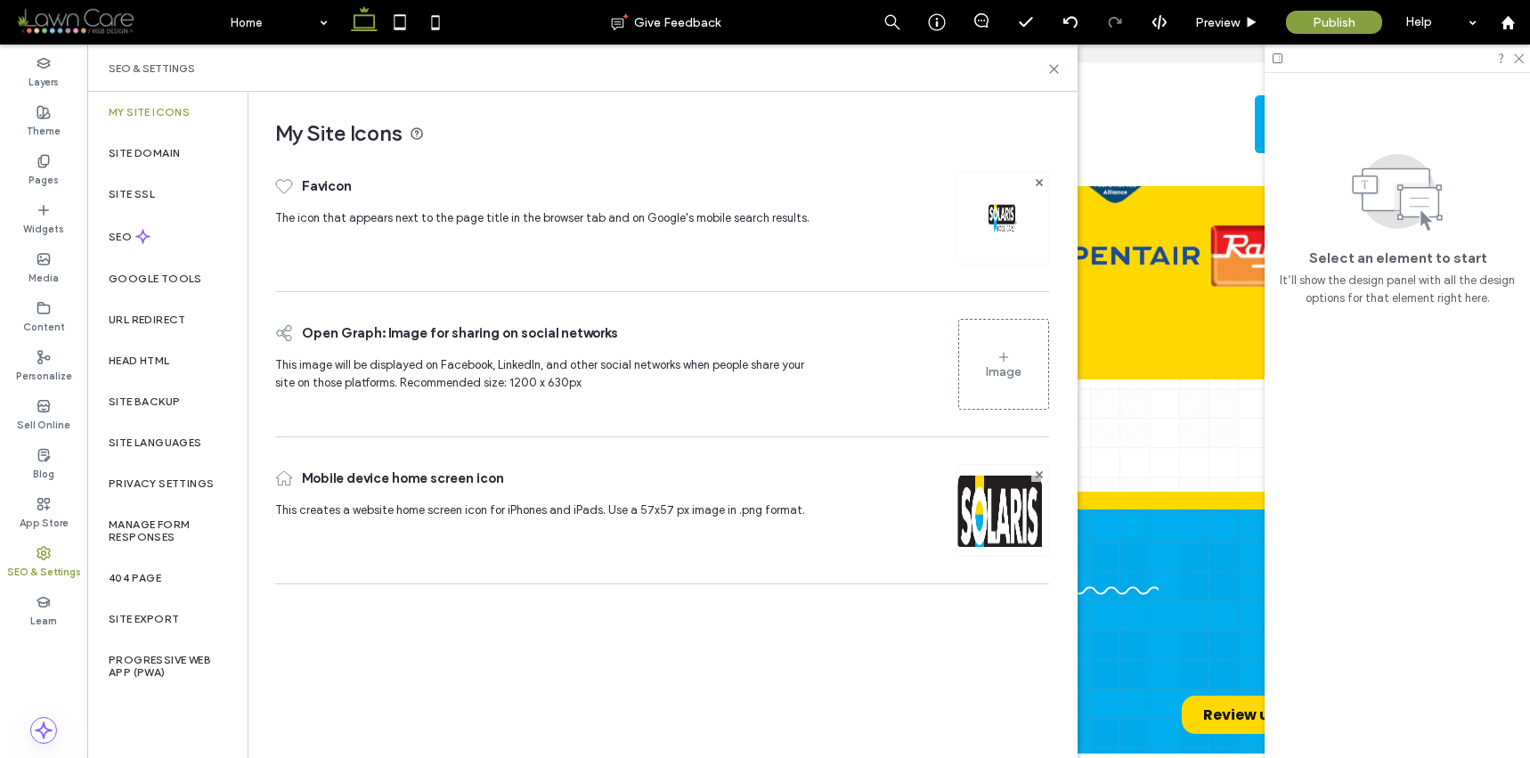
click at [1039, 69] on div "SEO & Settings" at bounding box center [582, 68] width 947 height 14
click at [1053, 68] on use at bounding box center [1054, 69] width 8 height 8
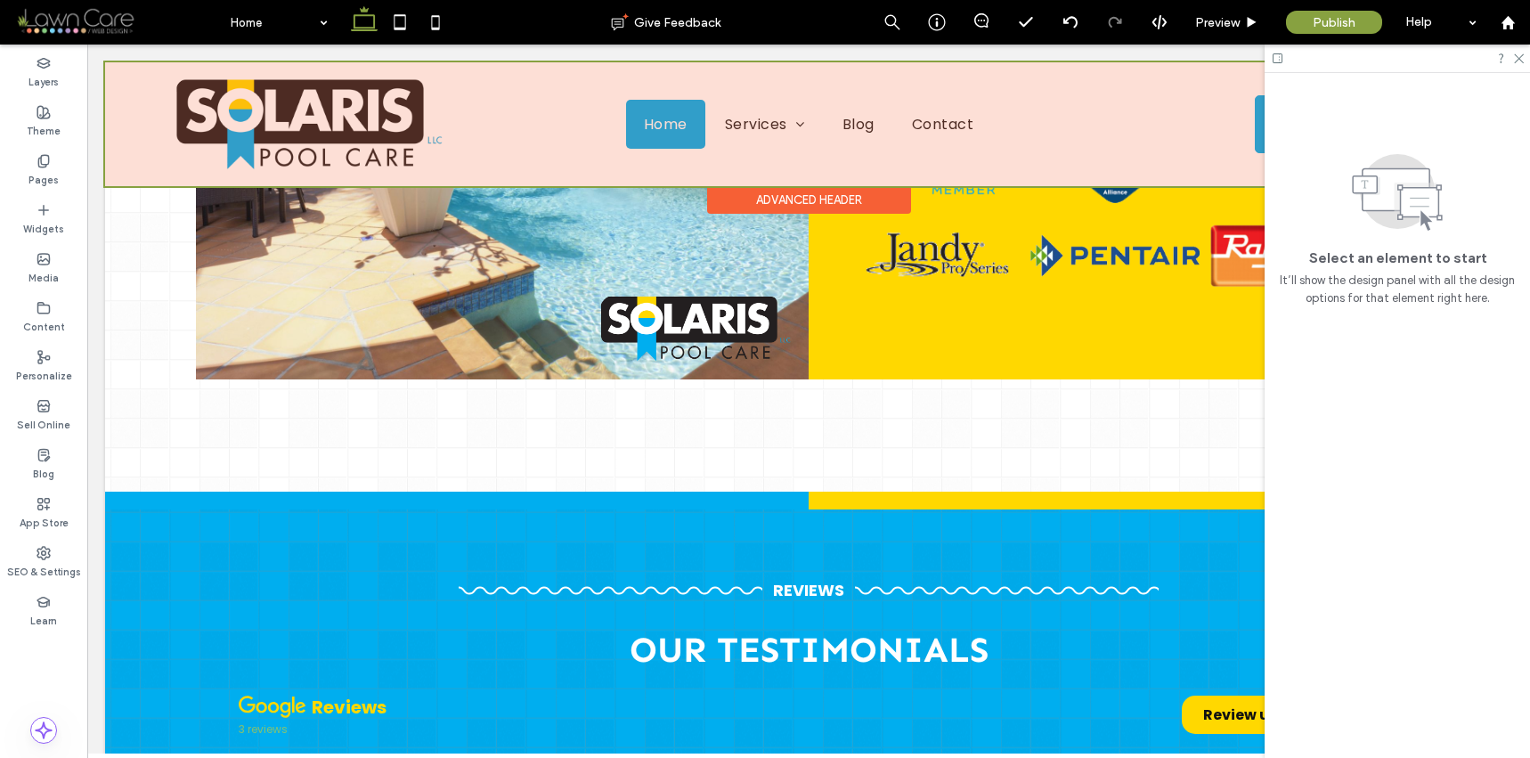
click at [407, 120] on div at bounding box center [808, 124] width 1407 height 124
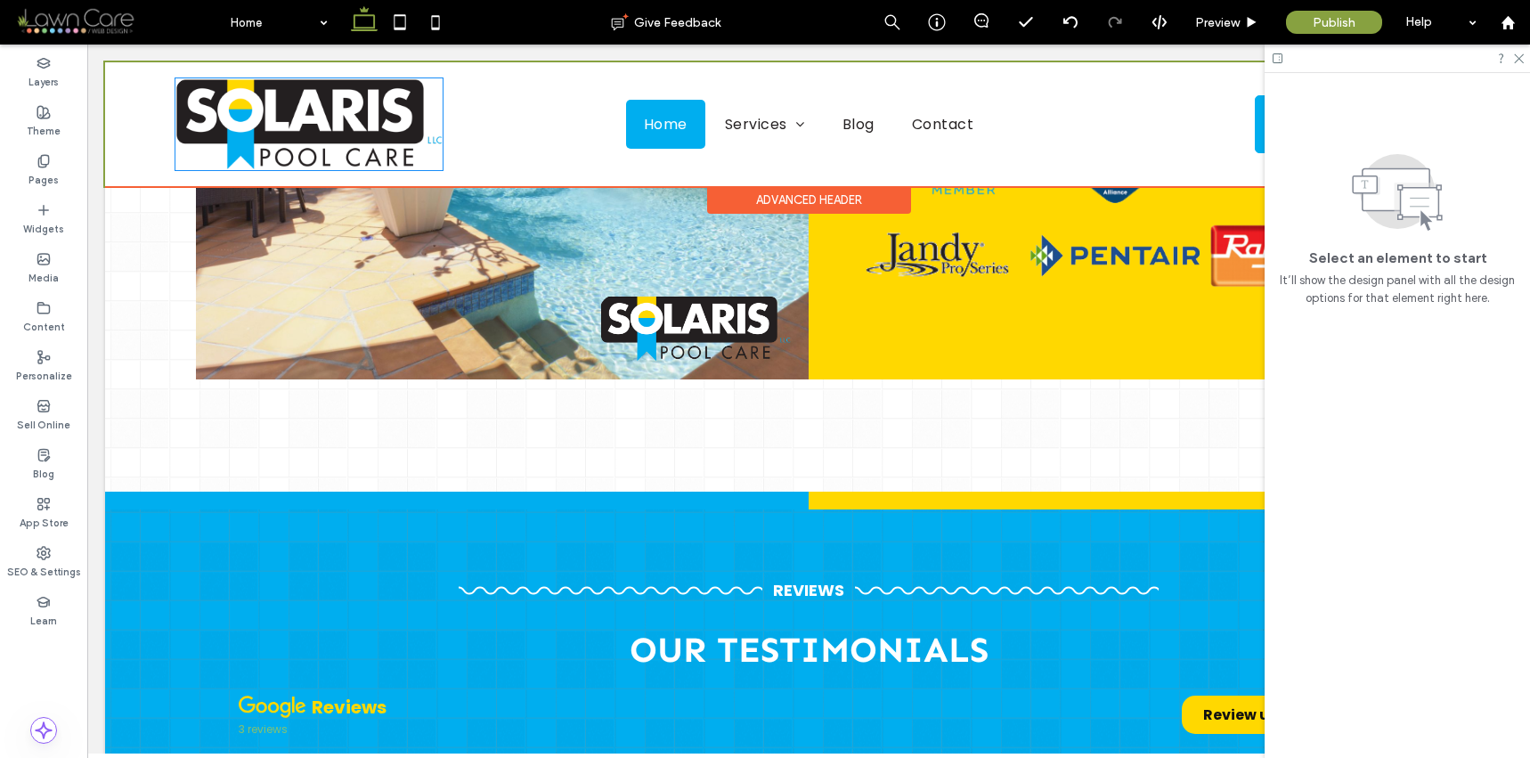
click at [407, 120] on img at bounding box center [308, 124] width 267 height 92
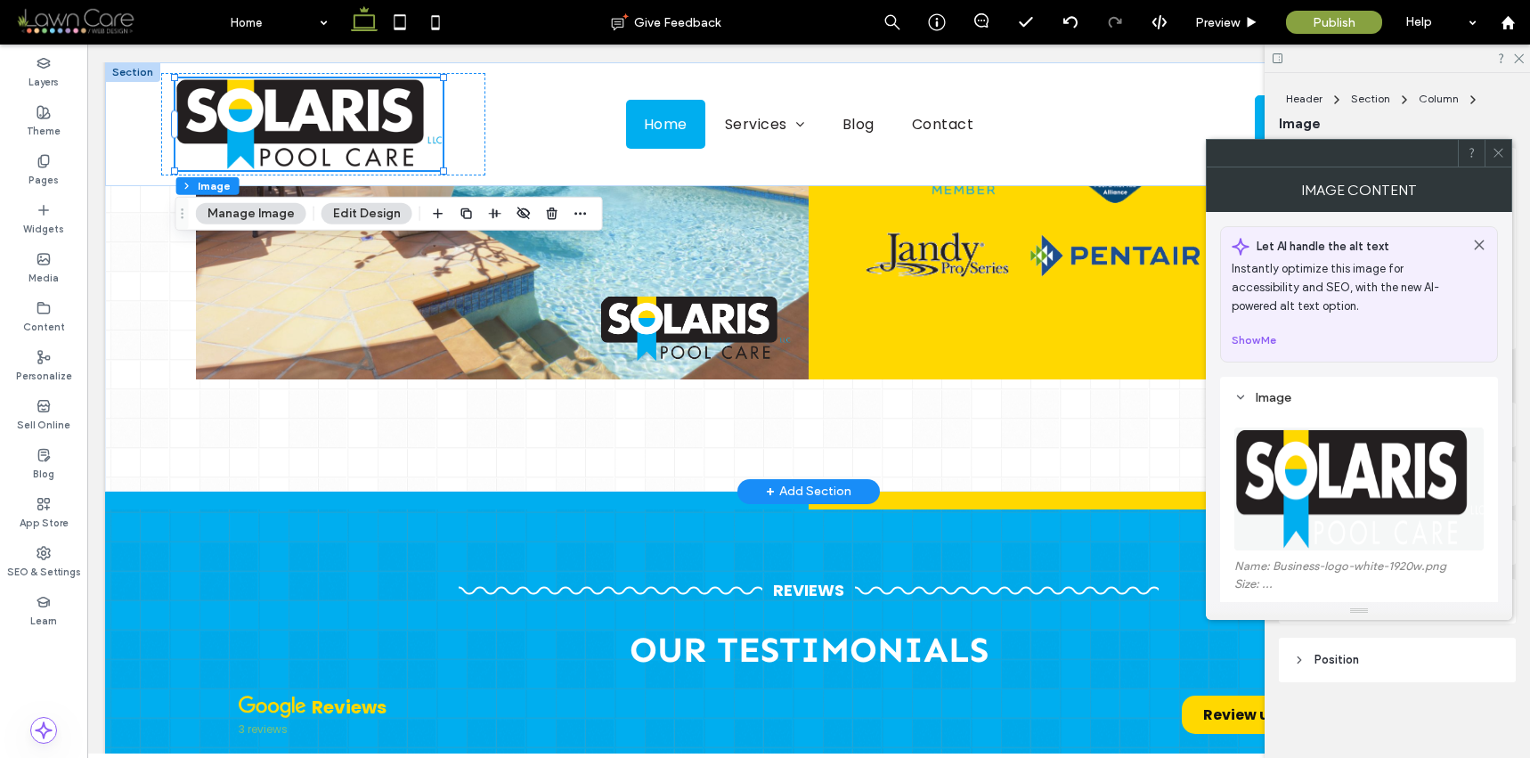
type input "**"
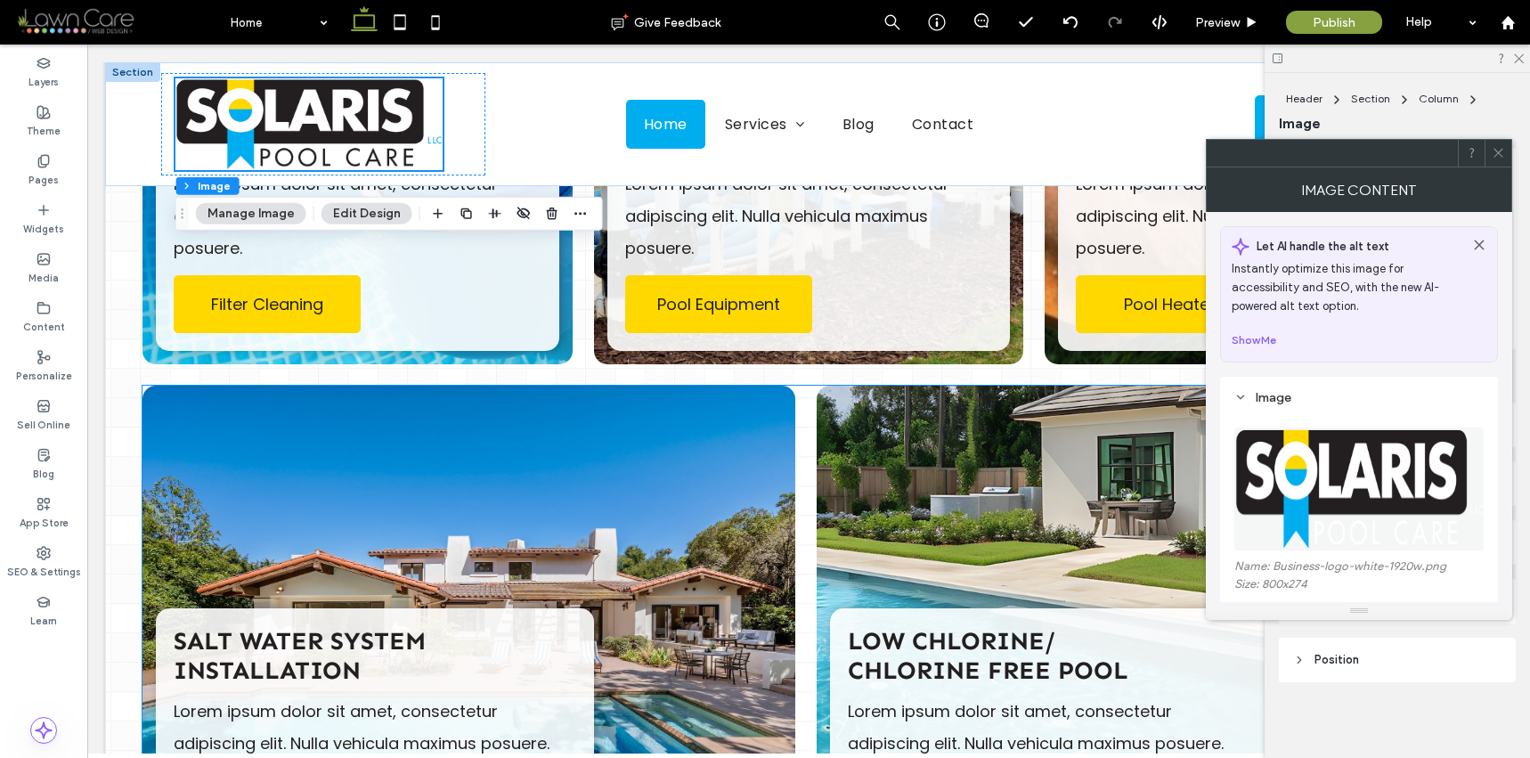
scroll to position [3592, 0]
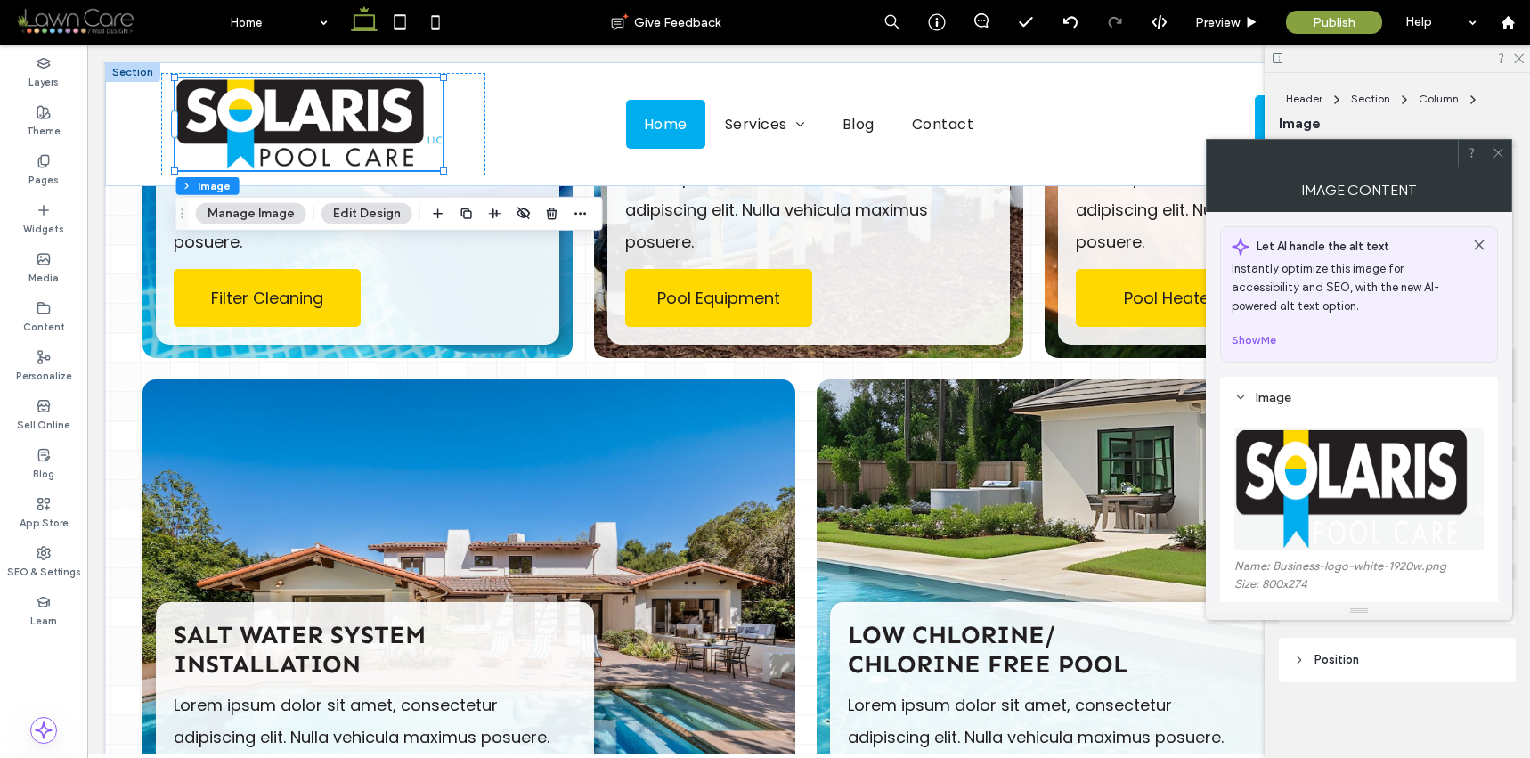
click at [817, 421] on div "Low Chlorine/ ﻿ Chlorine Free Pool Lorem ipsum dolor sit amet, consectetur adip…" at bounding box center [1143, 616] width 653 height 474
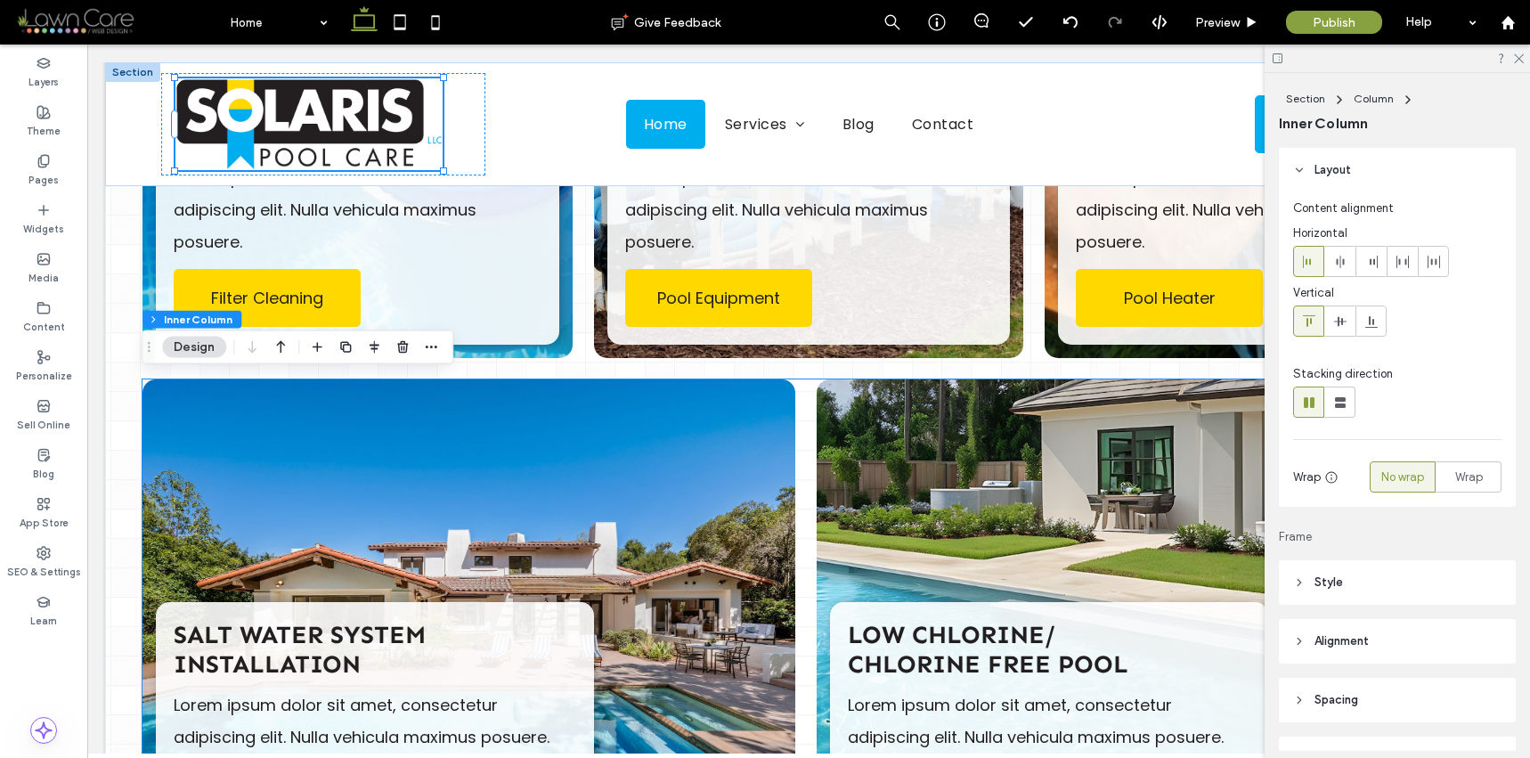
click at [817, 421] on div "Low Chlorine/ ﻿ Chlorine Free Pool Lorem ipsum dolor sit amet, consectetur adip…" at bounding box center [1143, 616] width 653 height 474
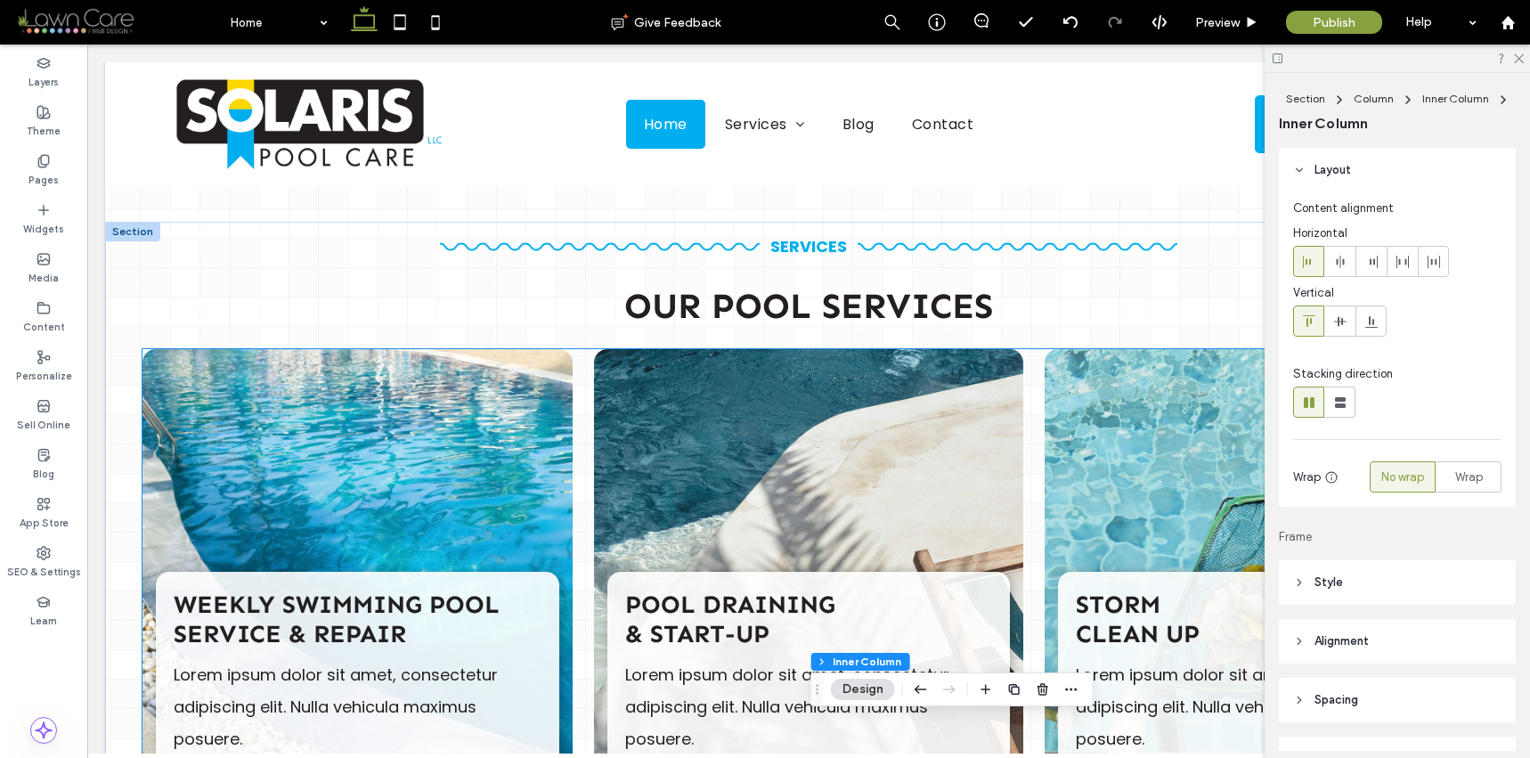
scroll to position [2040, 0]
click at [480, 418] on div "Weekly Swimming Pool Service & Repair Lorem ipsum dolor sit amet, consectetur a…" at bounding box center [357, 603] width 430 height 506
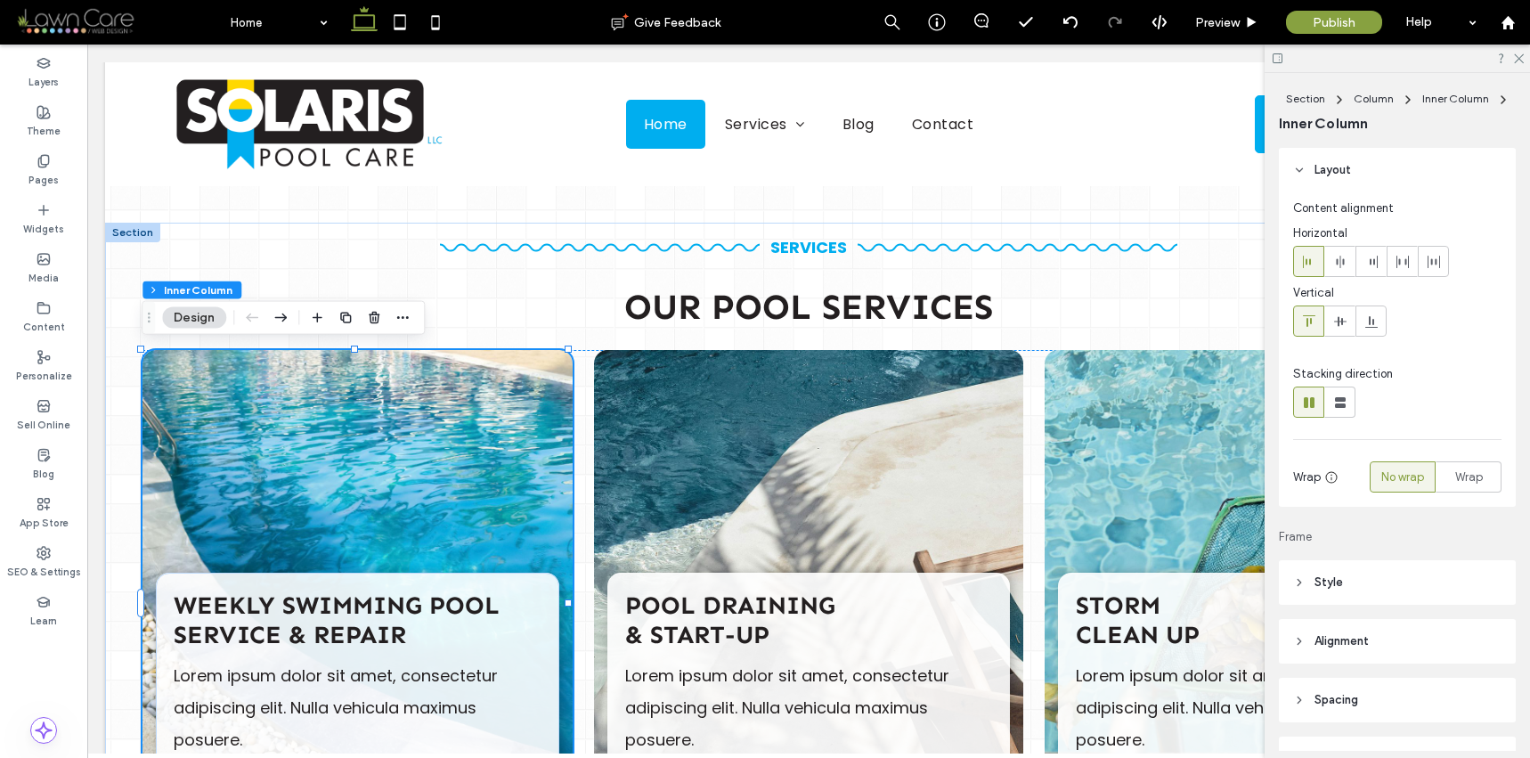
click at [1367, 582] on header "Style" at bounding box center [1397, 582] width 237 height 45
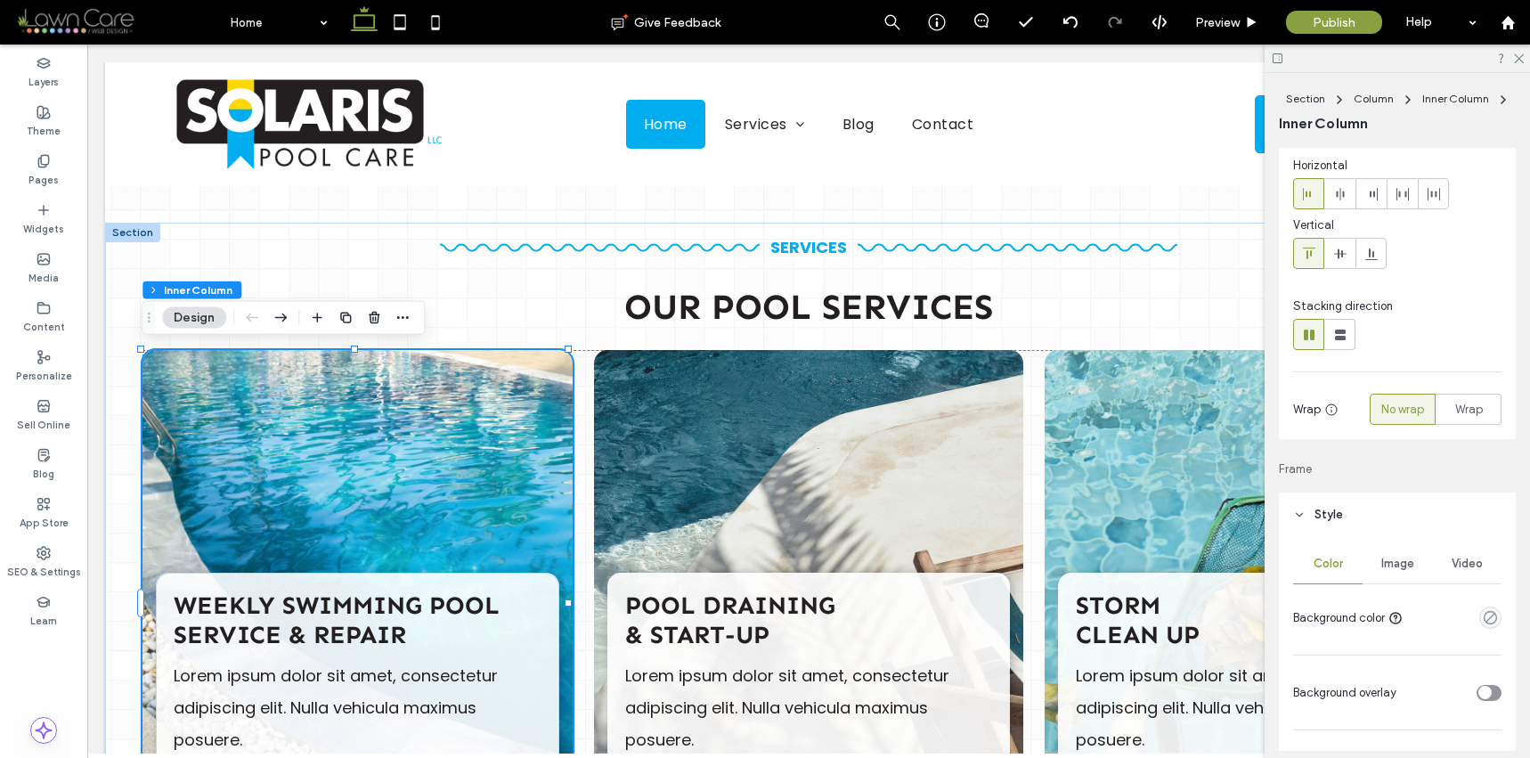
scroll to position [164, 0]
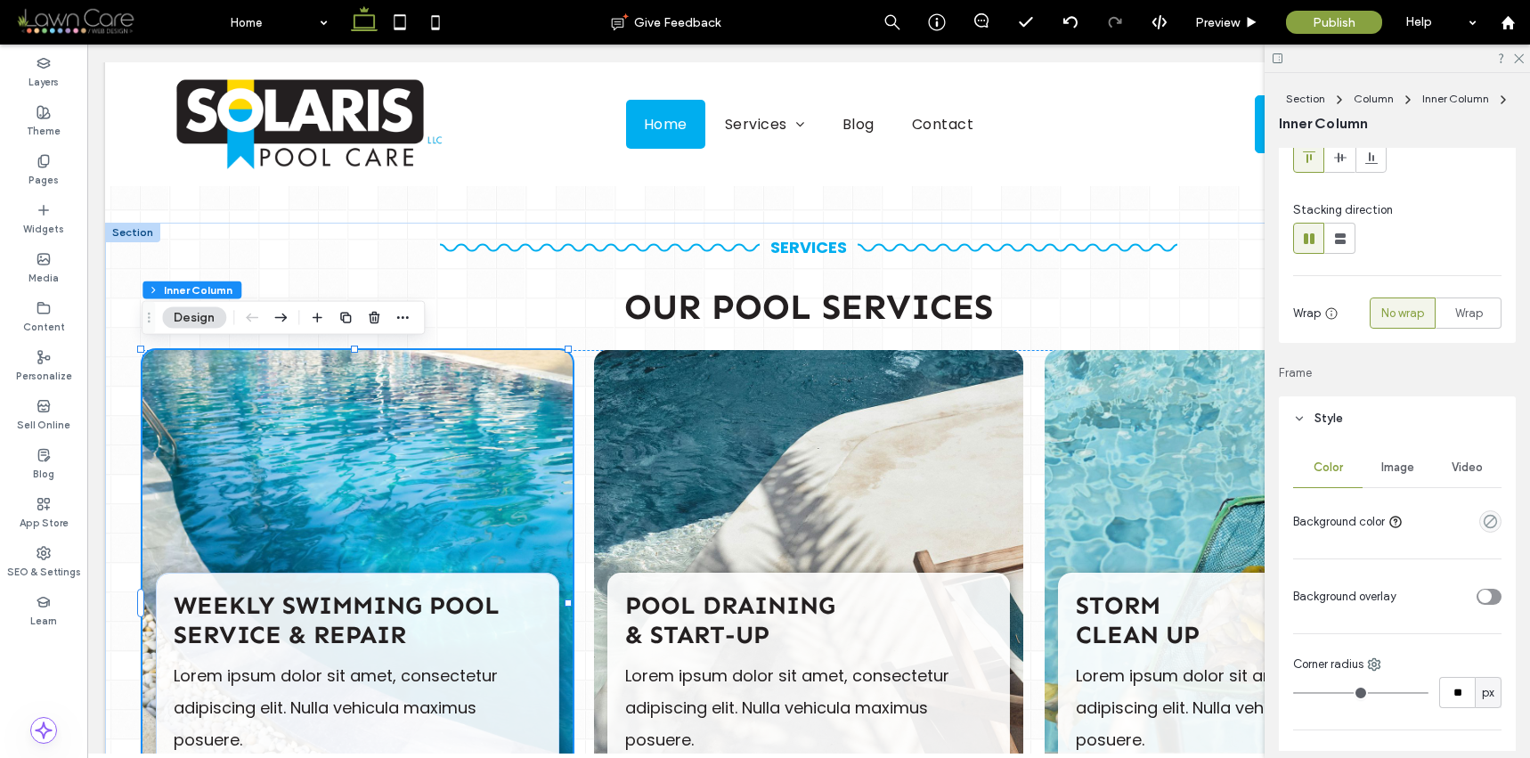
click at [1393, 464] on span "Image" at bounding box center [1397, 467] width 33 height 14
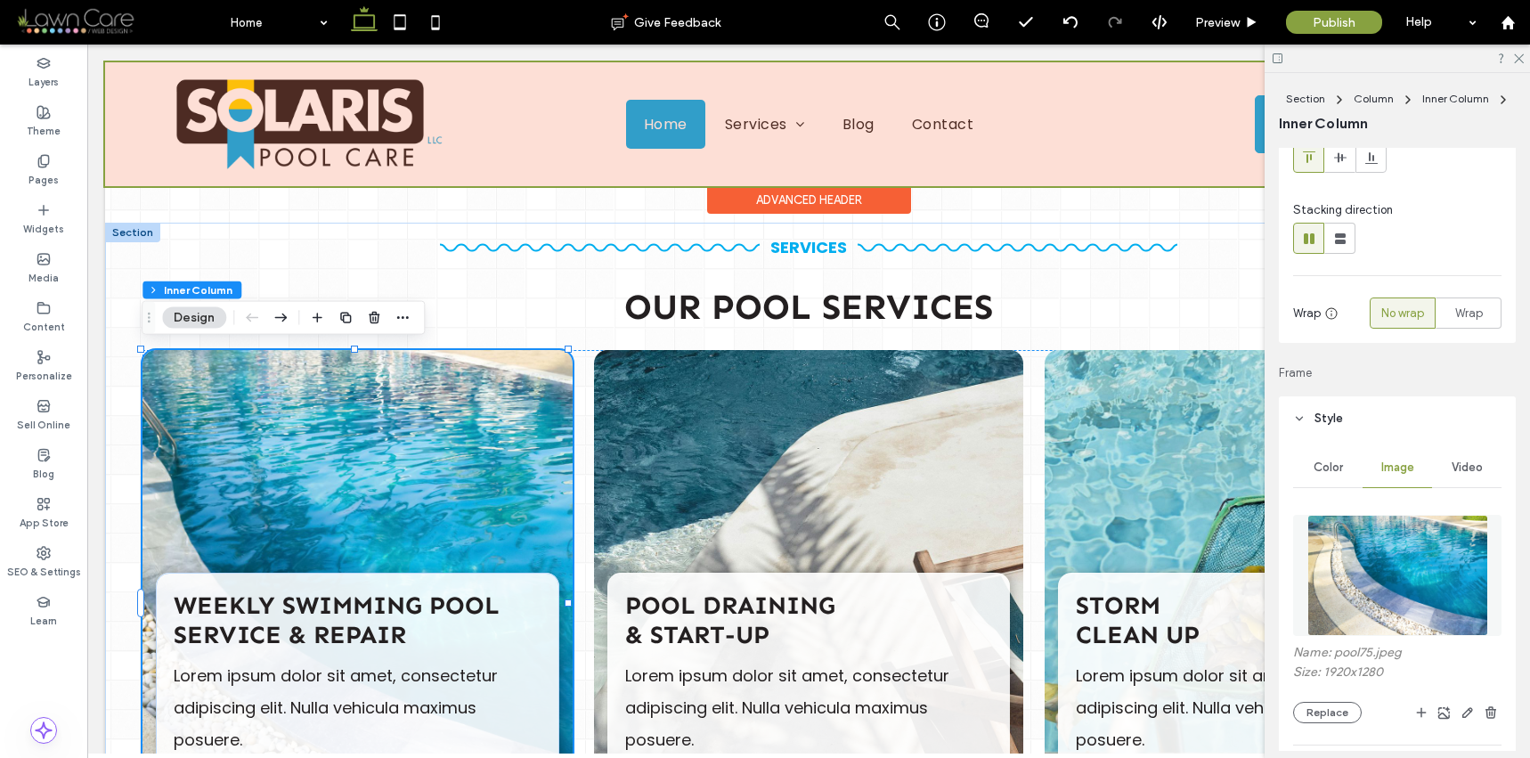
click at [383, 117] on div at bounding box center [808, 124] width 1407 height 124
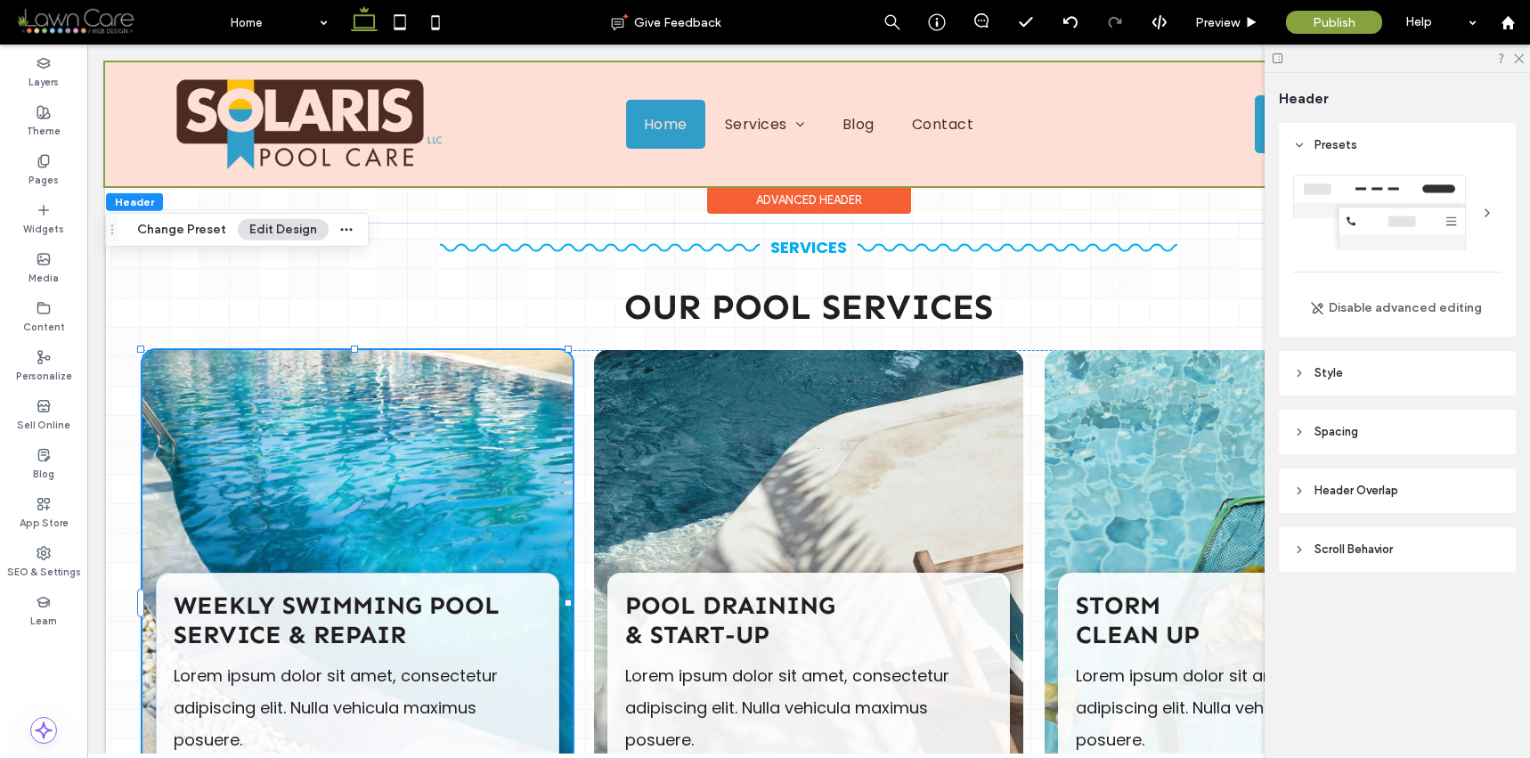
click at [383, 117] on img at bounding box center [308, 124] width 267 height 92
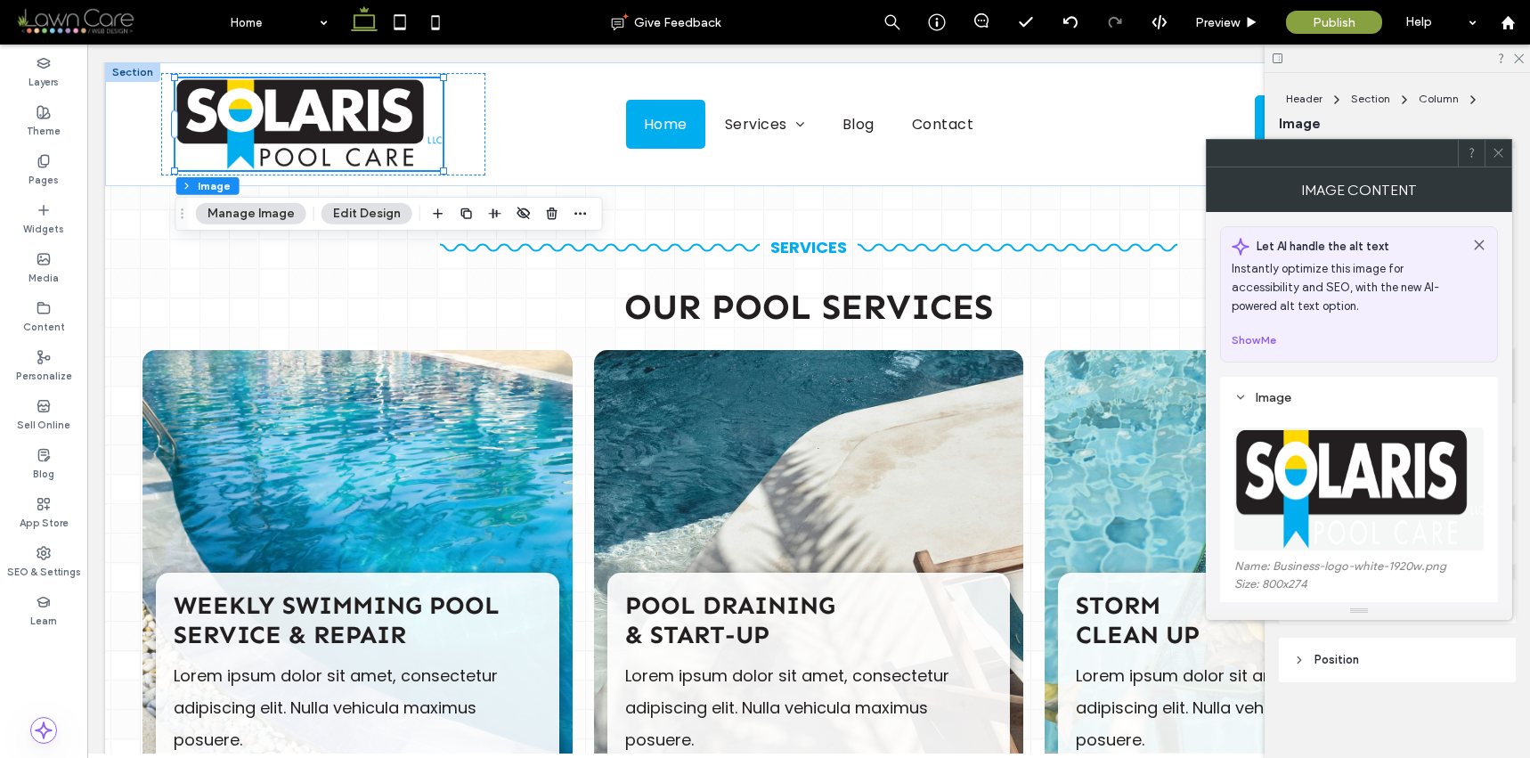
click at [1489, 163] on div at bounding box center [1497, 153] width 27 height 27
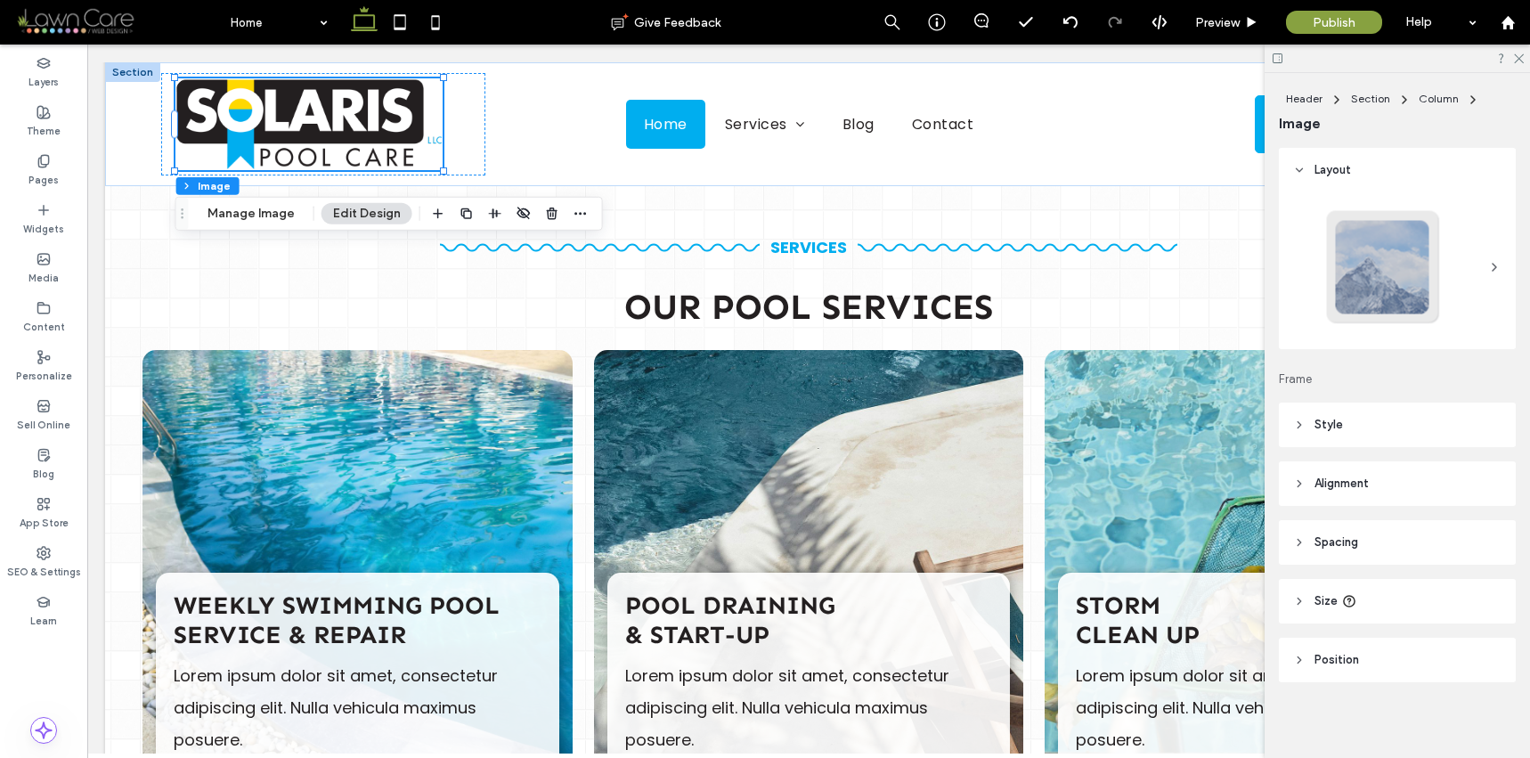
scroll to position [3, 0]
click at [1352, 407] on header "Style" at bounding box center [1397, 422] width 237 height 45
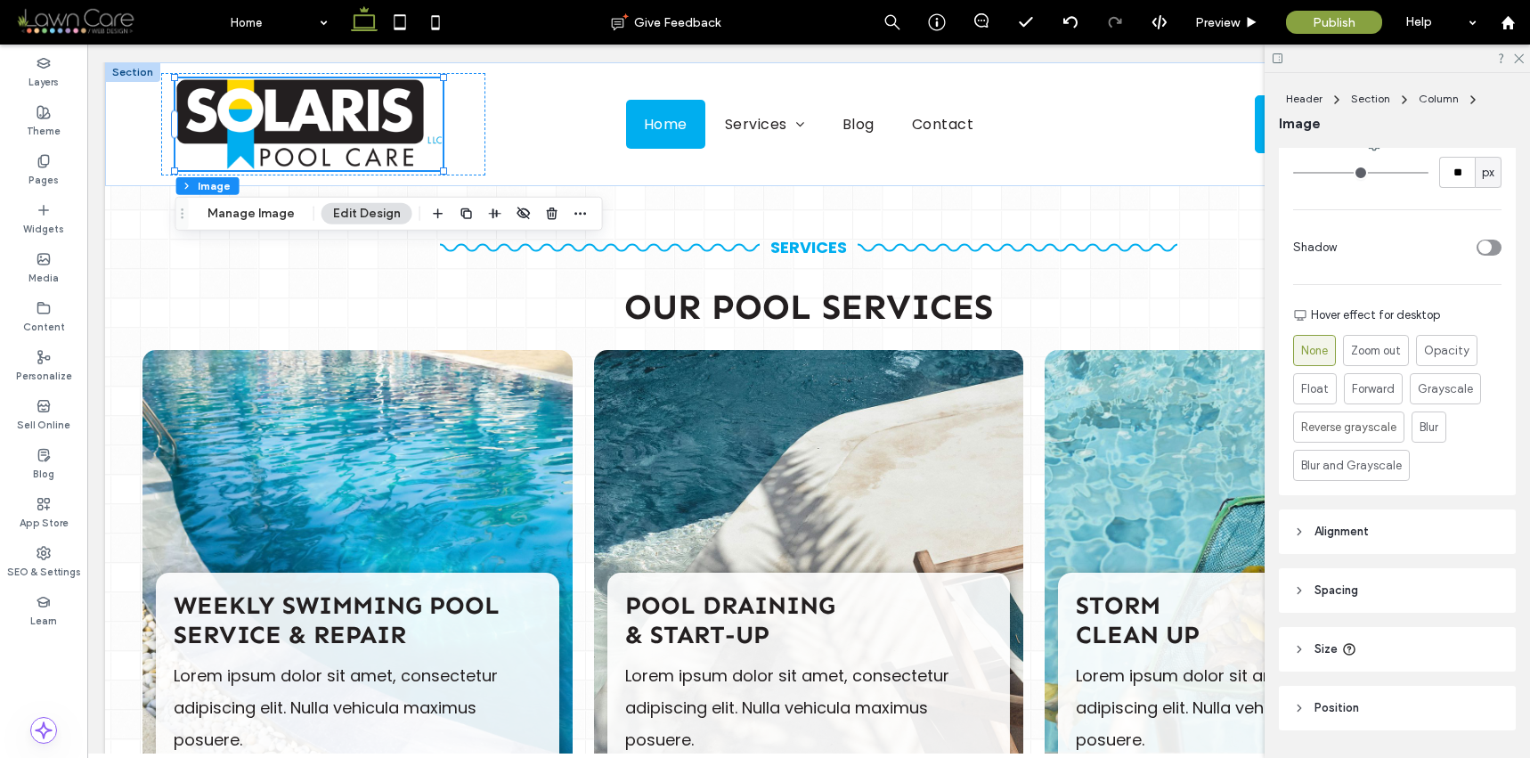
scroll to position [694, 0]
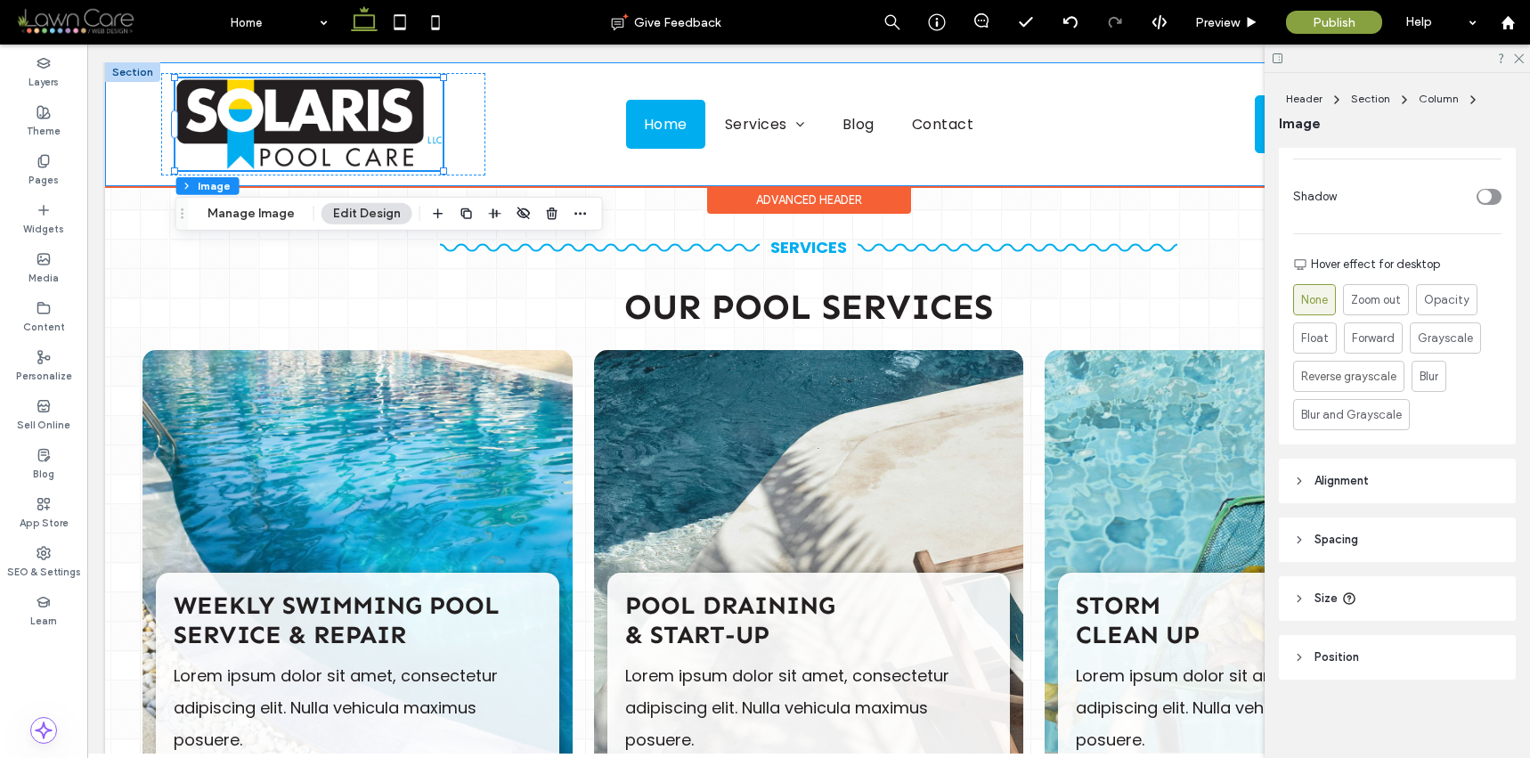
click at [828, 191] on div "Advanced Header" at bounding box center [809, 200] width 204 height 28
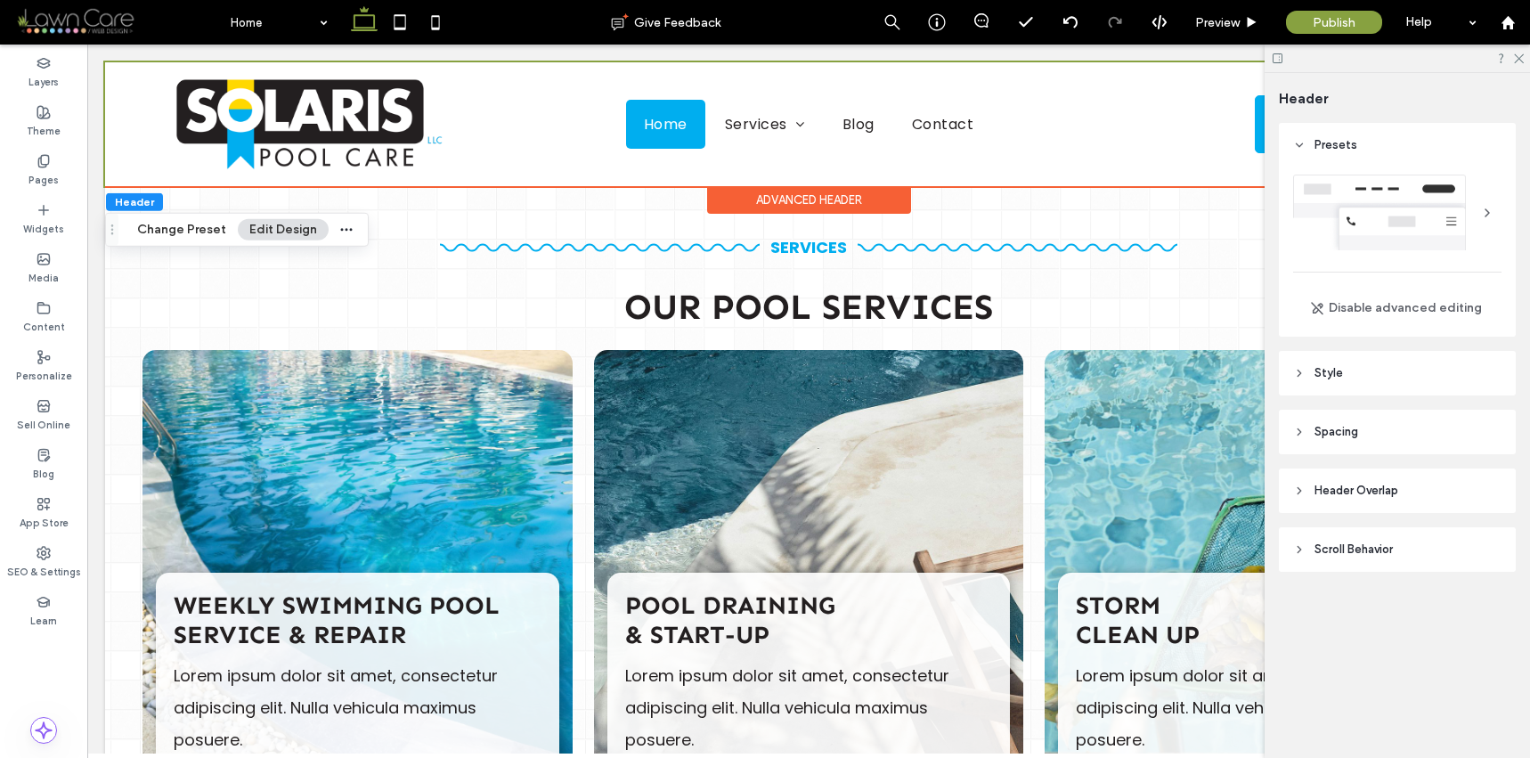
click at [1406, 497] on header "Header Overlap" at bounding box center [1397, 490] width 237 height 45
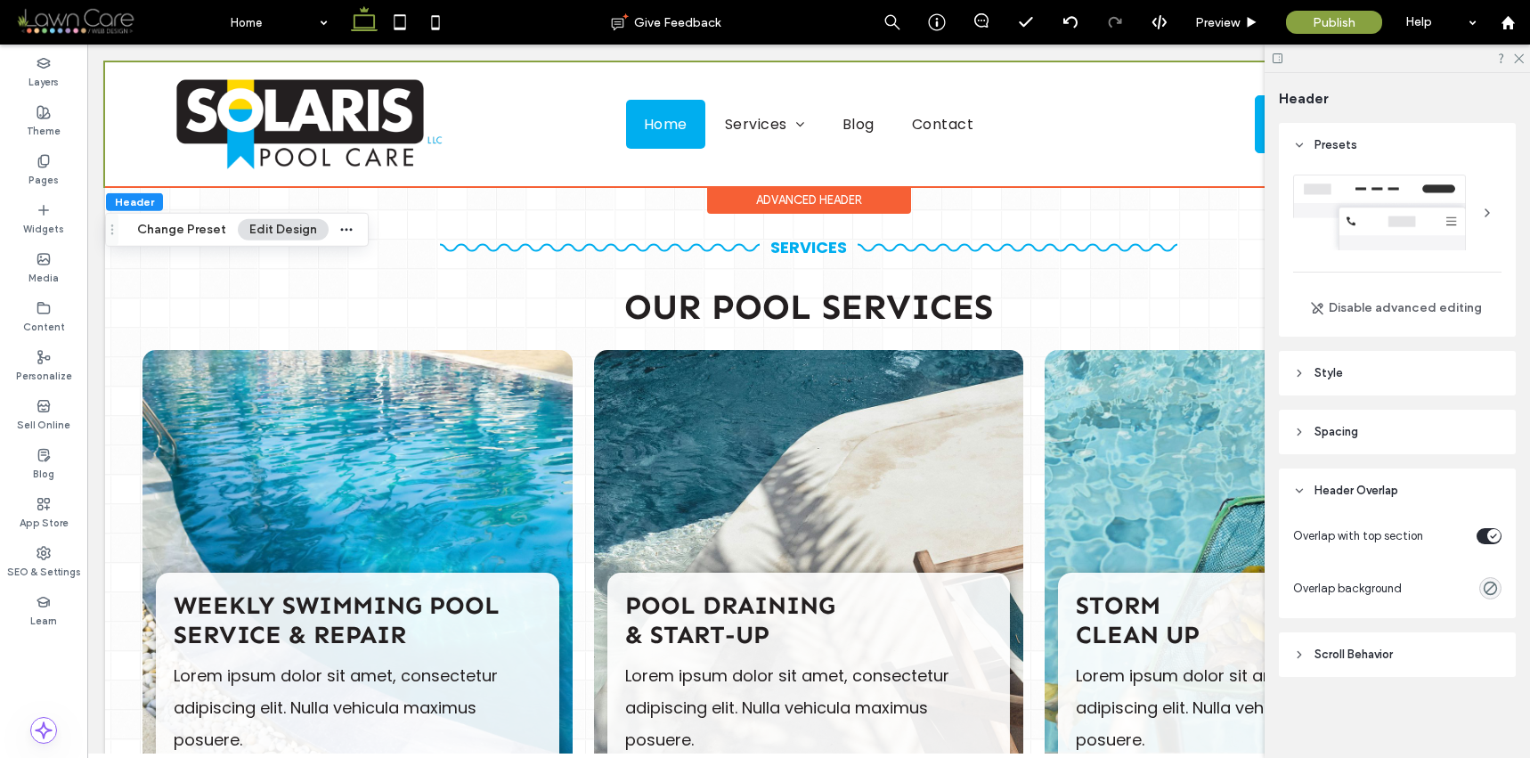
click at [1414, 650] on header "Scroll Behavior" at bounding box center [1397, 654] width 237 height 45
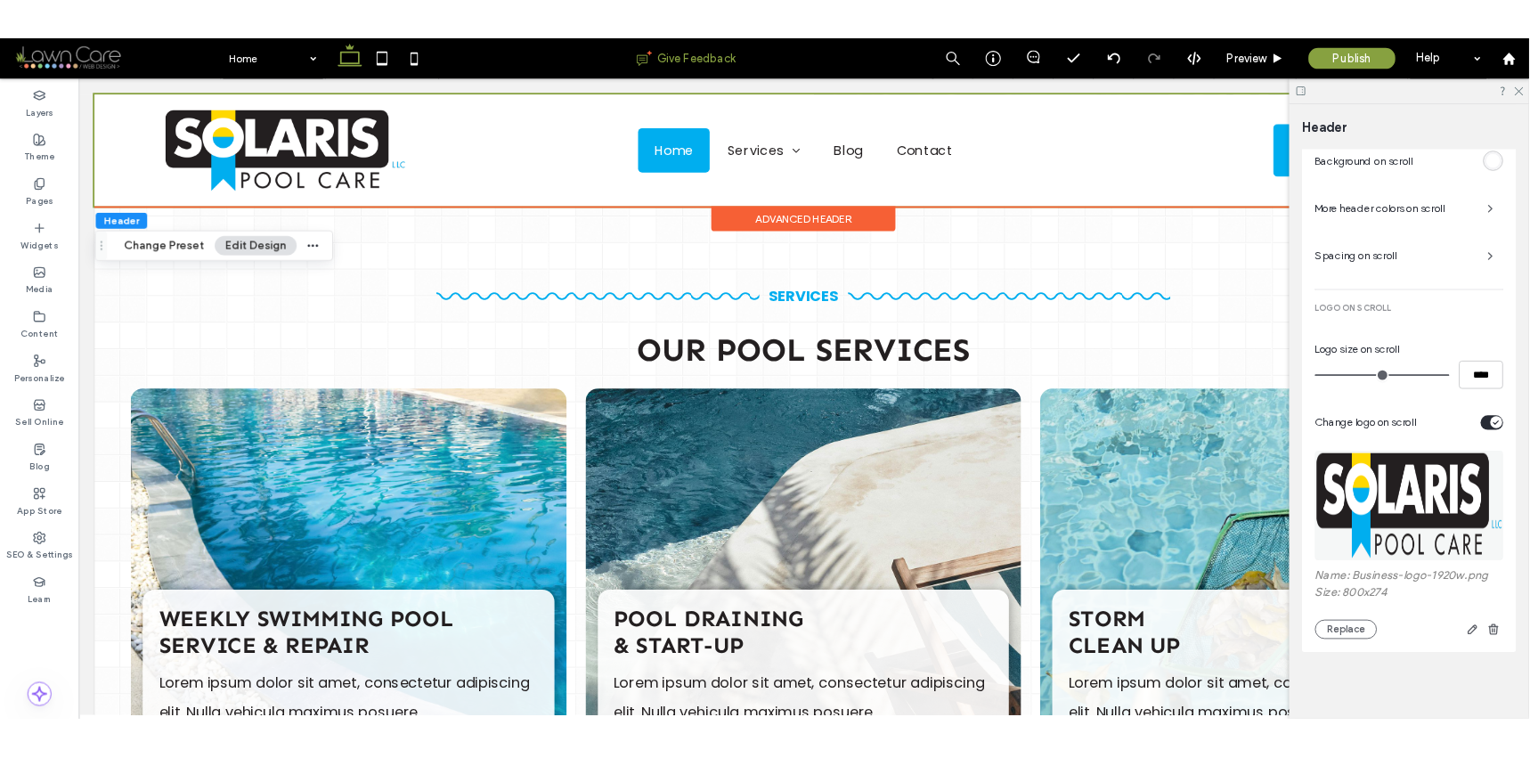
scroll to position [2043, 0]
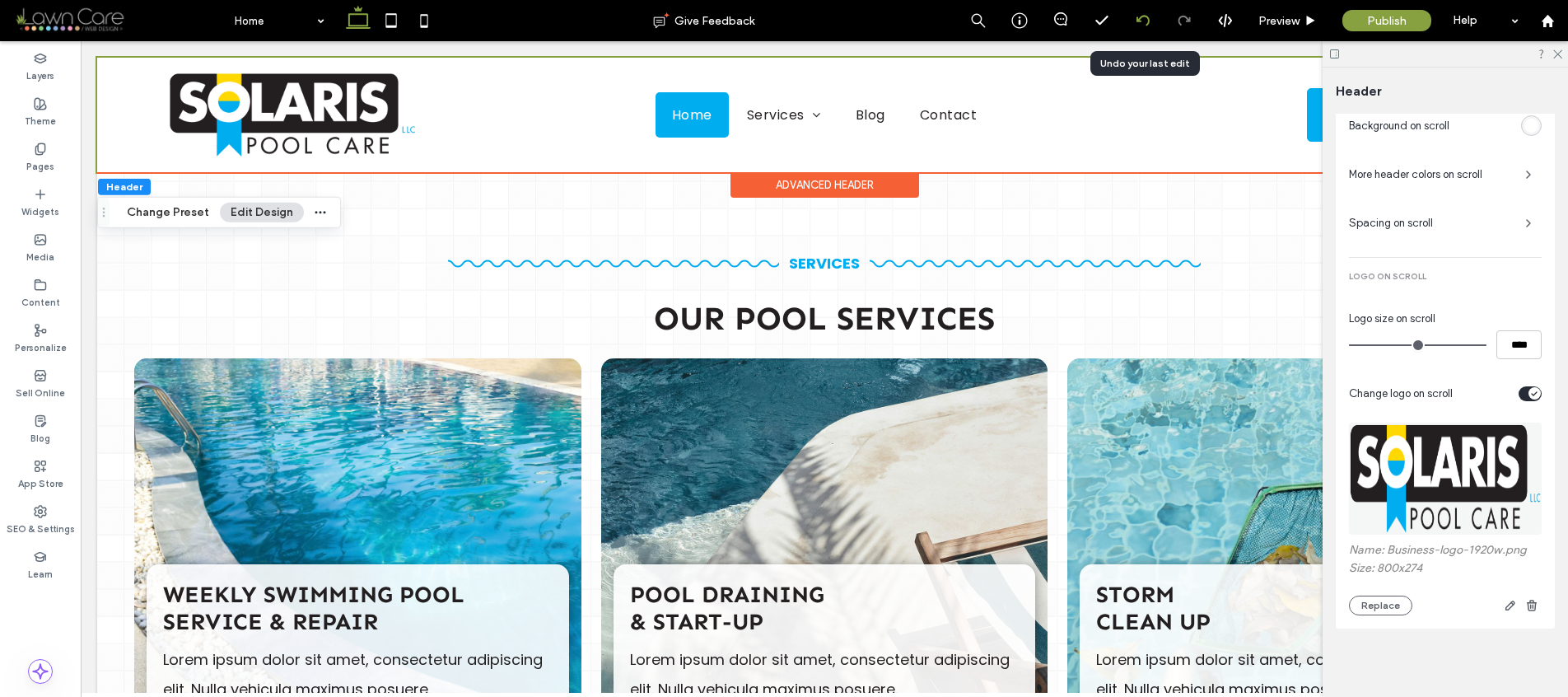
drag, startPoint x: 1285, startPoint y: 482, endPoint x: 1123, endPoint y: 0, distance: 508.5
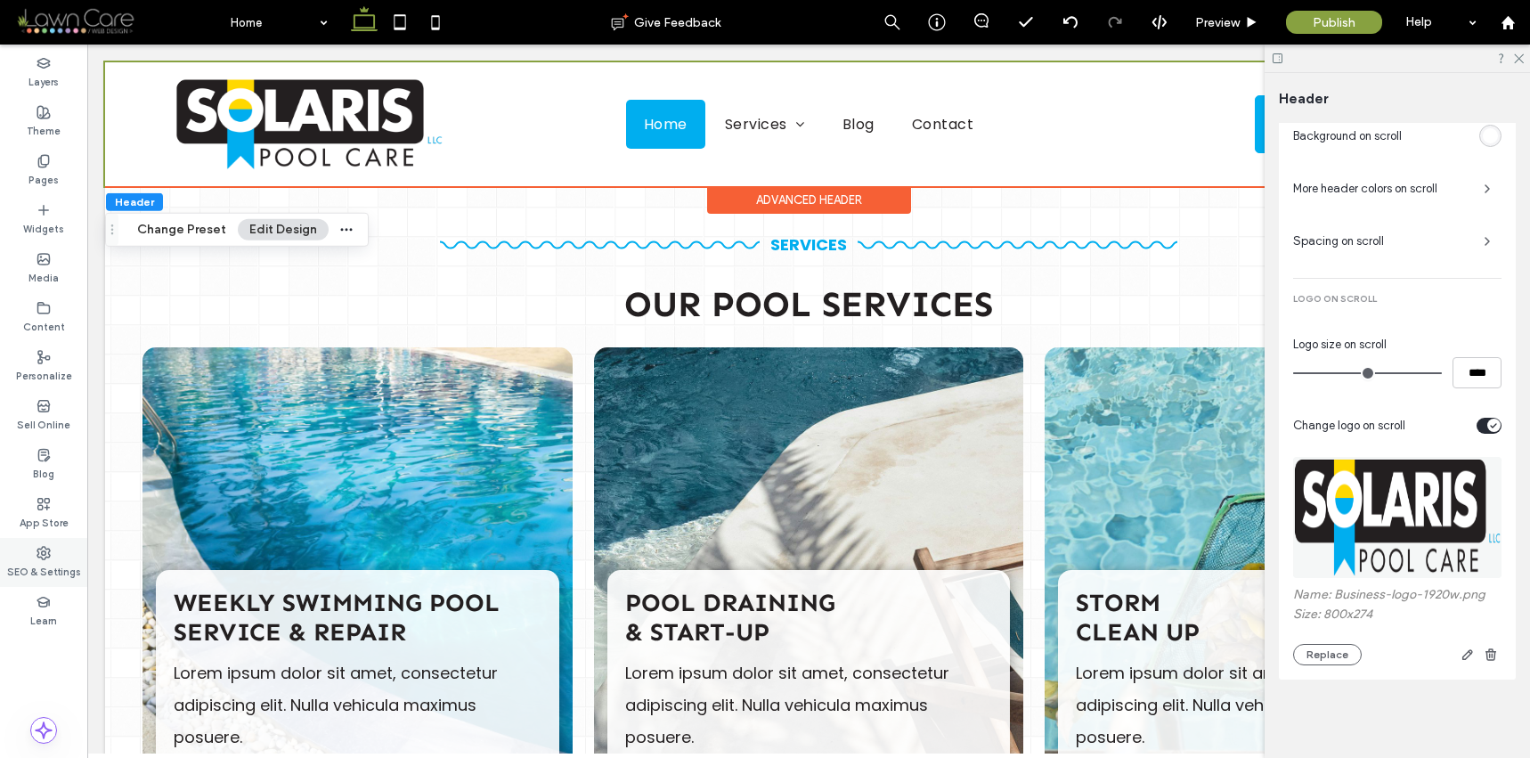
click at [53, 553] on div "SEO & Settings" at bounding box center [43, 562] width 87 height 49
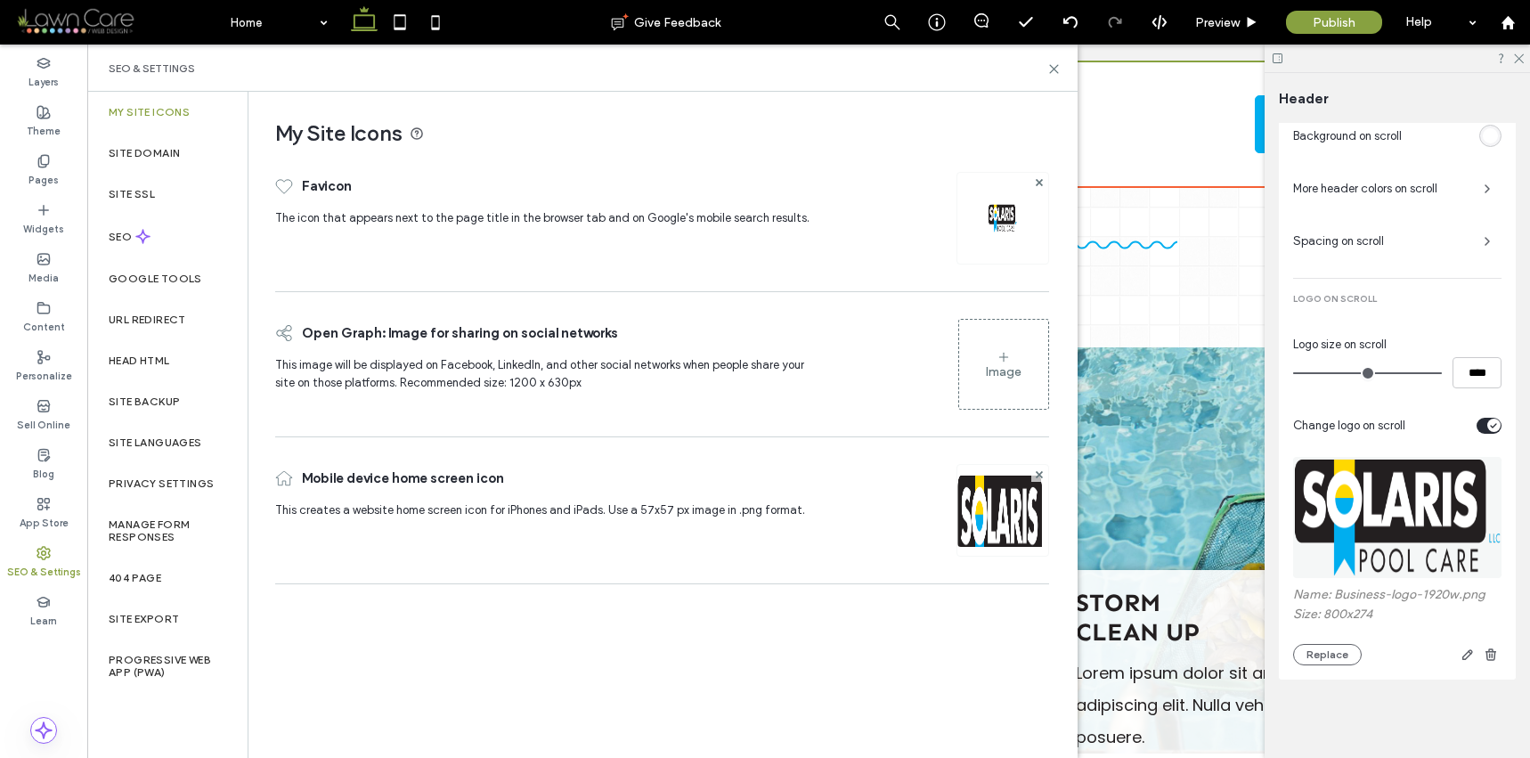
click at [1028, 377] on div "Image" at bounding box center [1003, 363] width 89 height 85
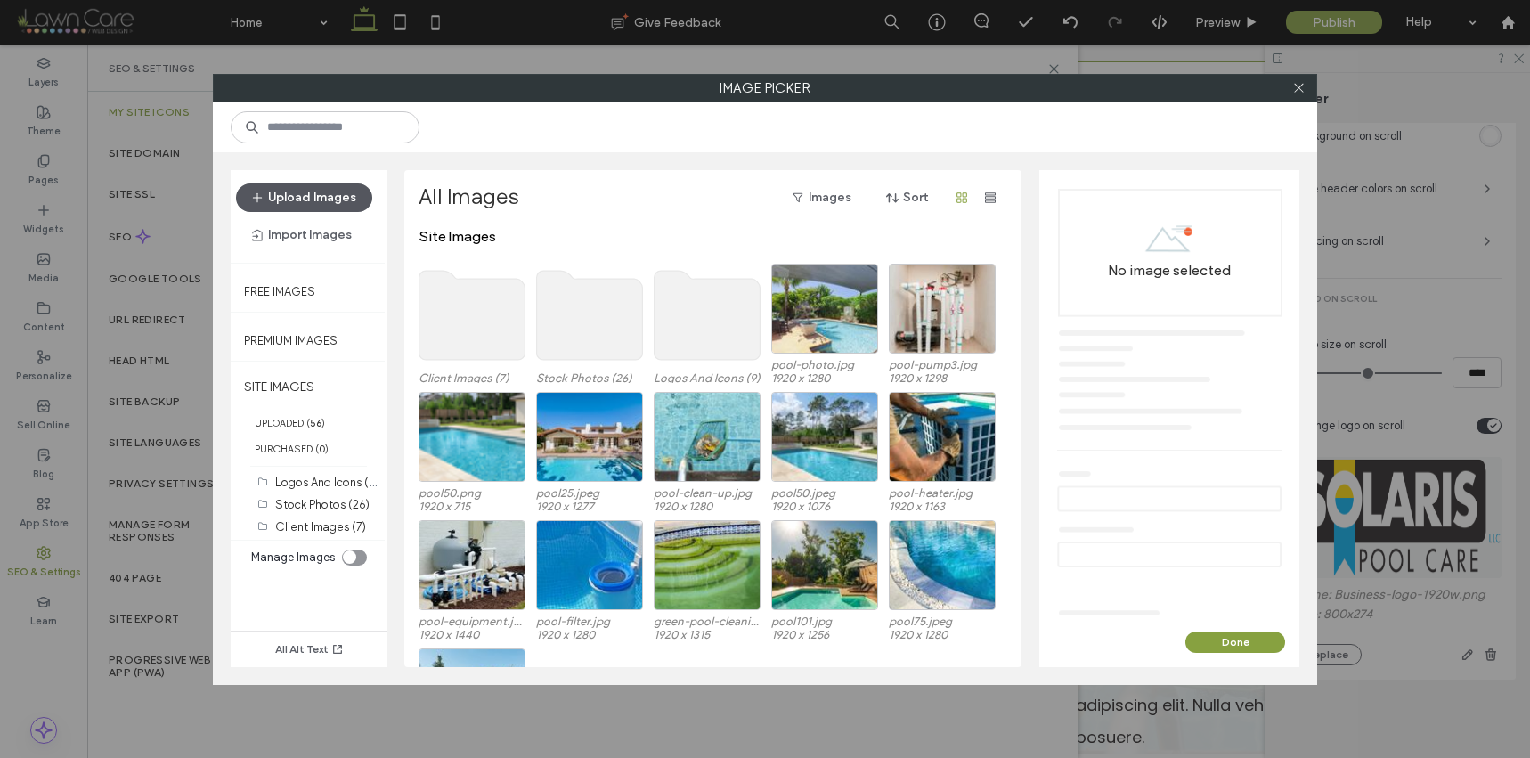
click at [323, 194] on button "Upload Images" at bounding box center [304, 197] width 136 height 28
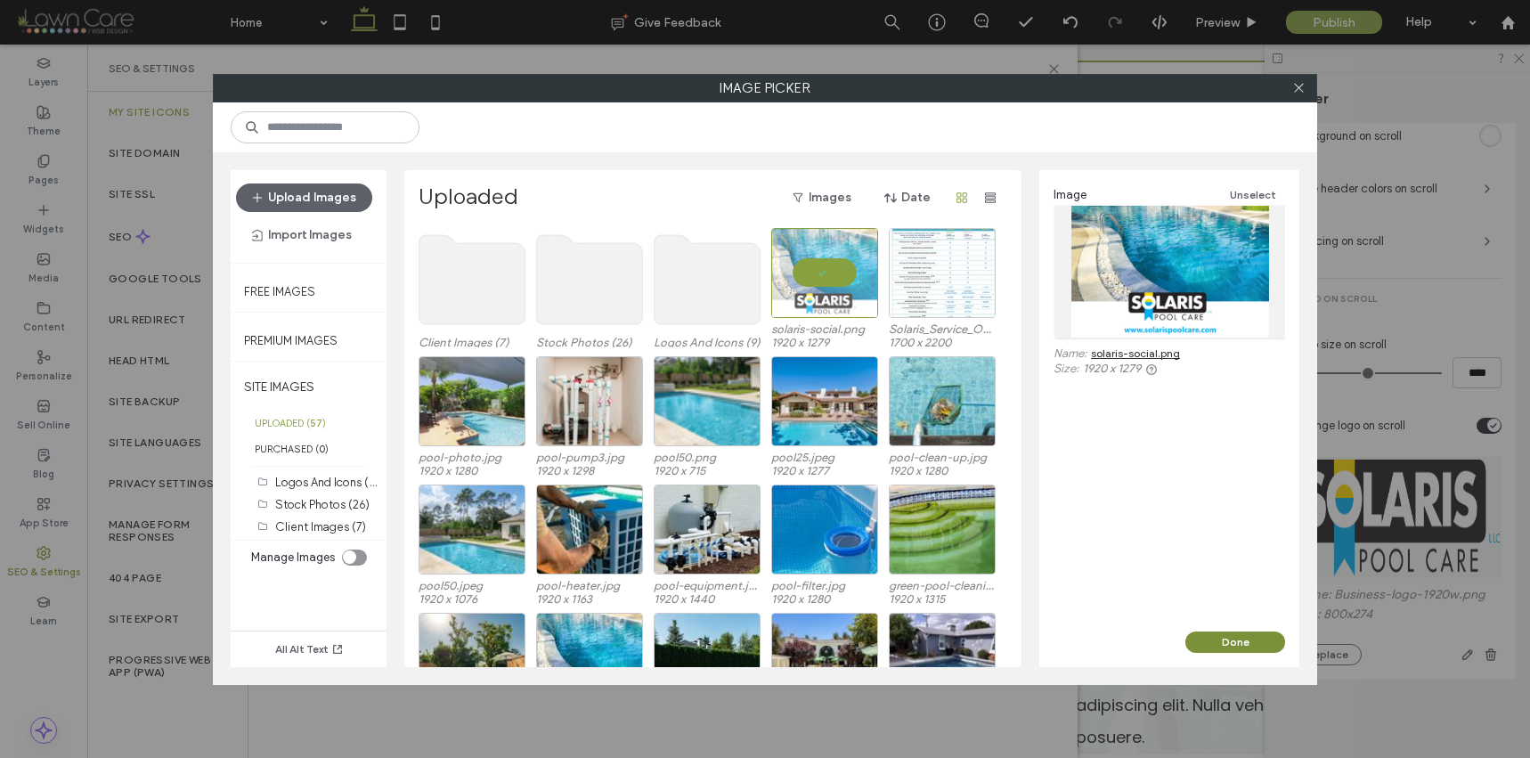
click at [1224, 634] on button "Done" at bounding box center [1235, 641] width 100 height 21
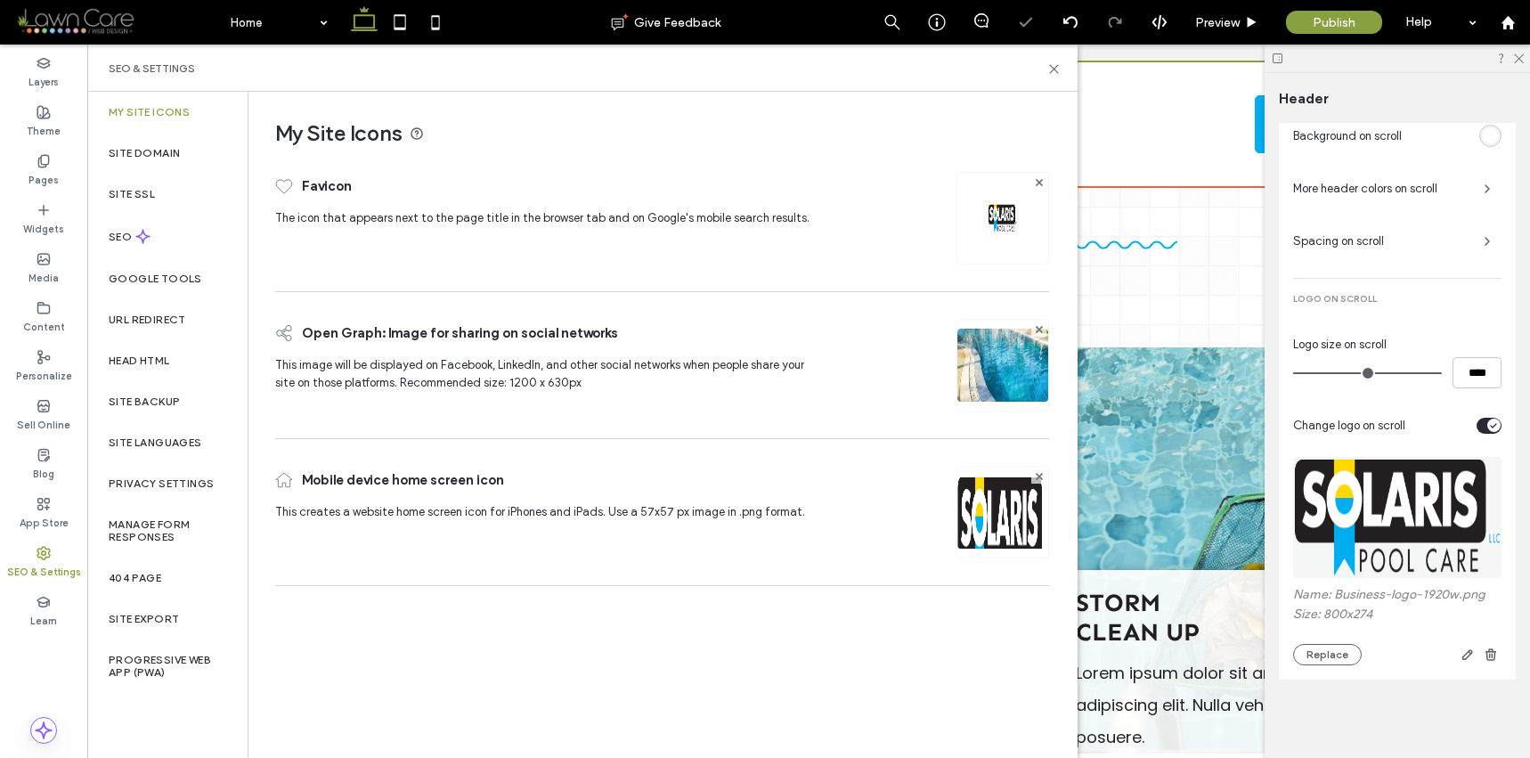
click at [74, 548] on div "SEO & Settings" at bounding box center [43, 562] width 87 height 49
click at [164, 577] on div "404 Page" at bounding box center [167, 577] width 160 height 41
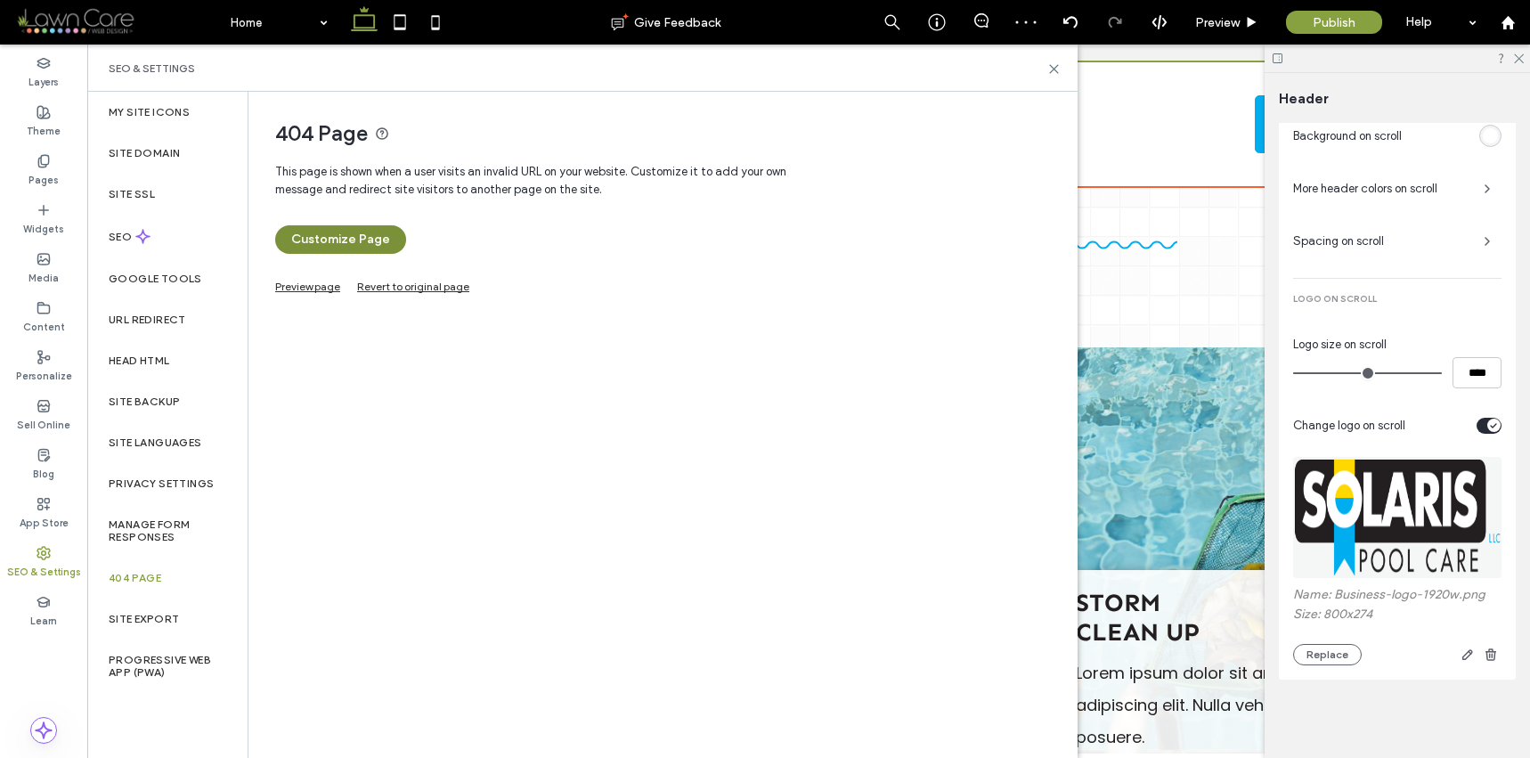
click at [378, 236] on button "Customize Page" at bounding box center [340, 239] width 131 height 28
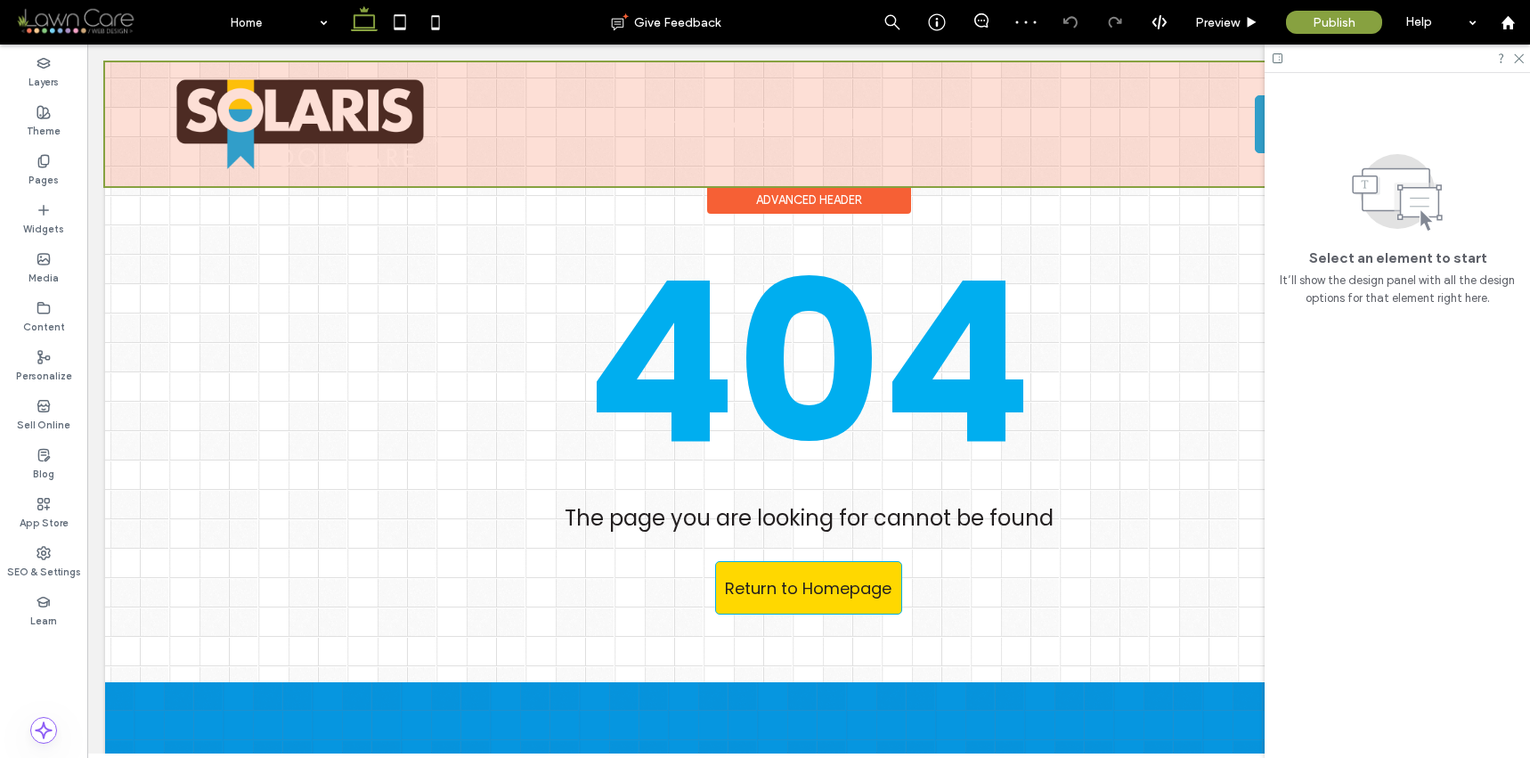
click at [757, 198] on div "Advanced Header" at bounding box center [809, 200] width 204 height 28
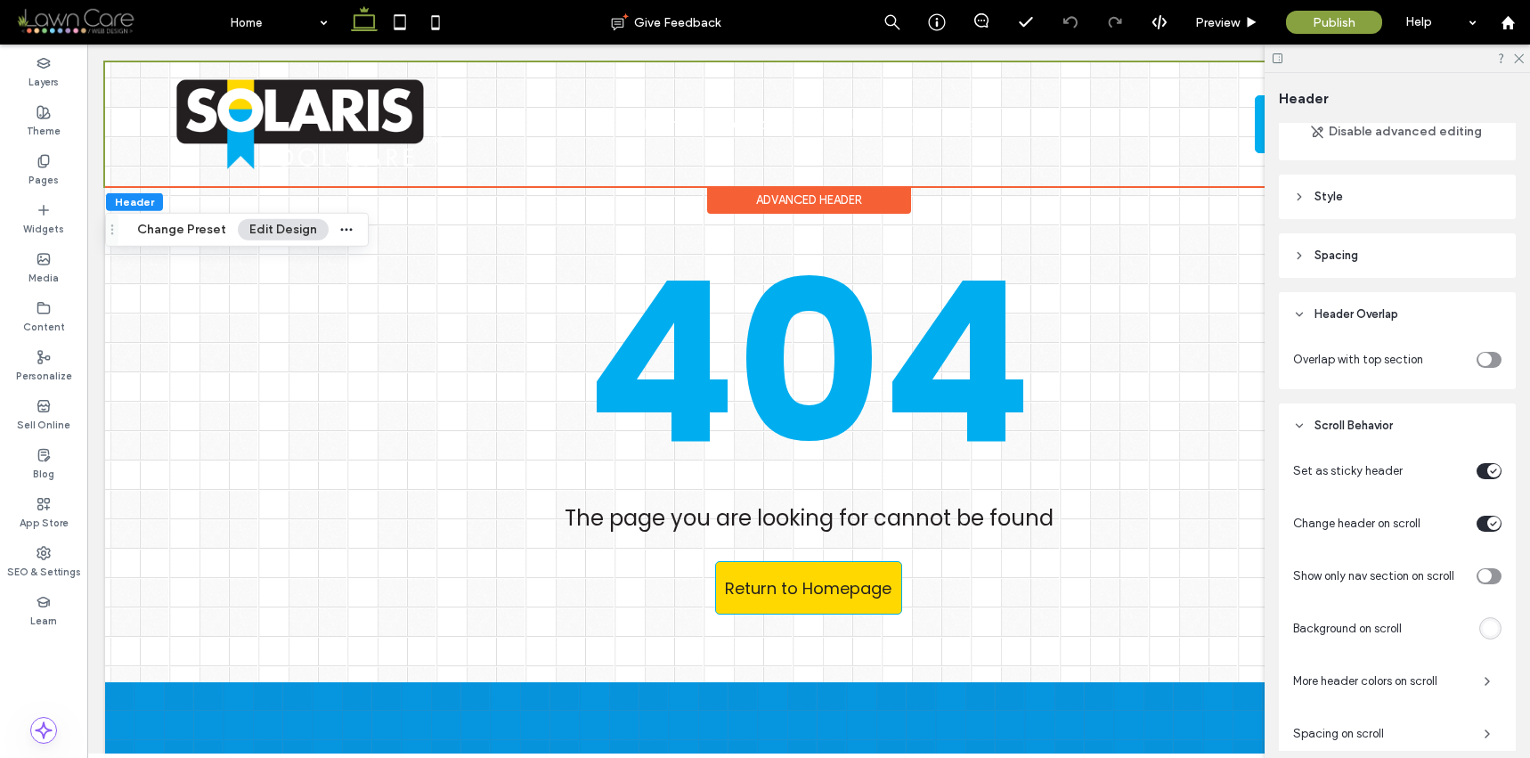
scroll to position [192, 0]
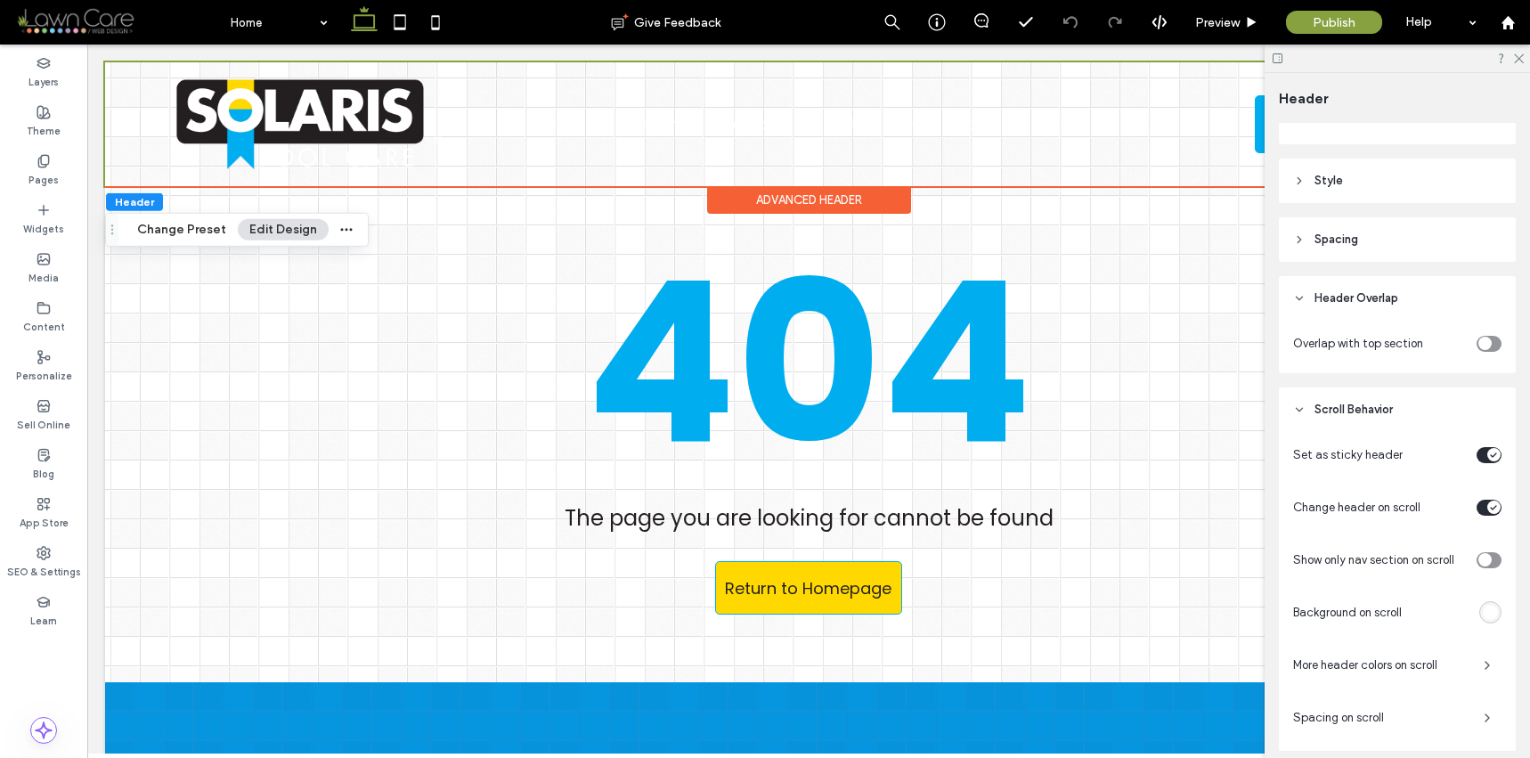
click at [1479, 349] on div "toggle" at bounding box center [1484, 343] width 13 height 13
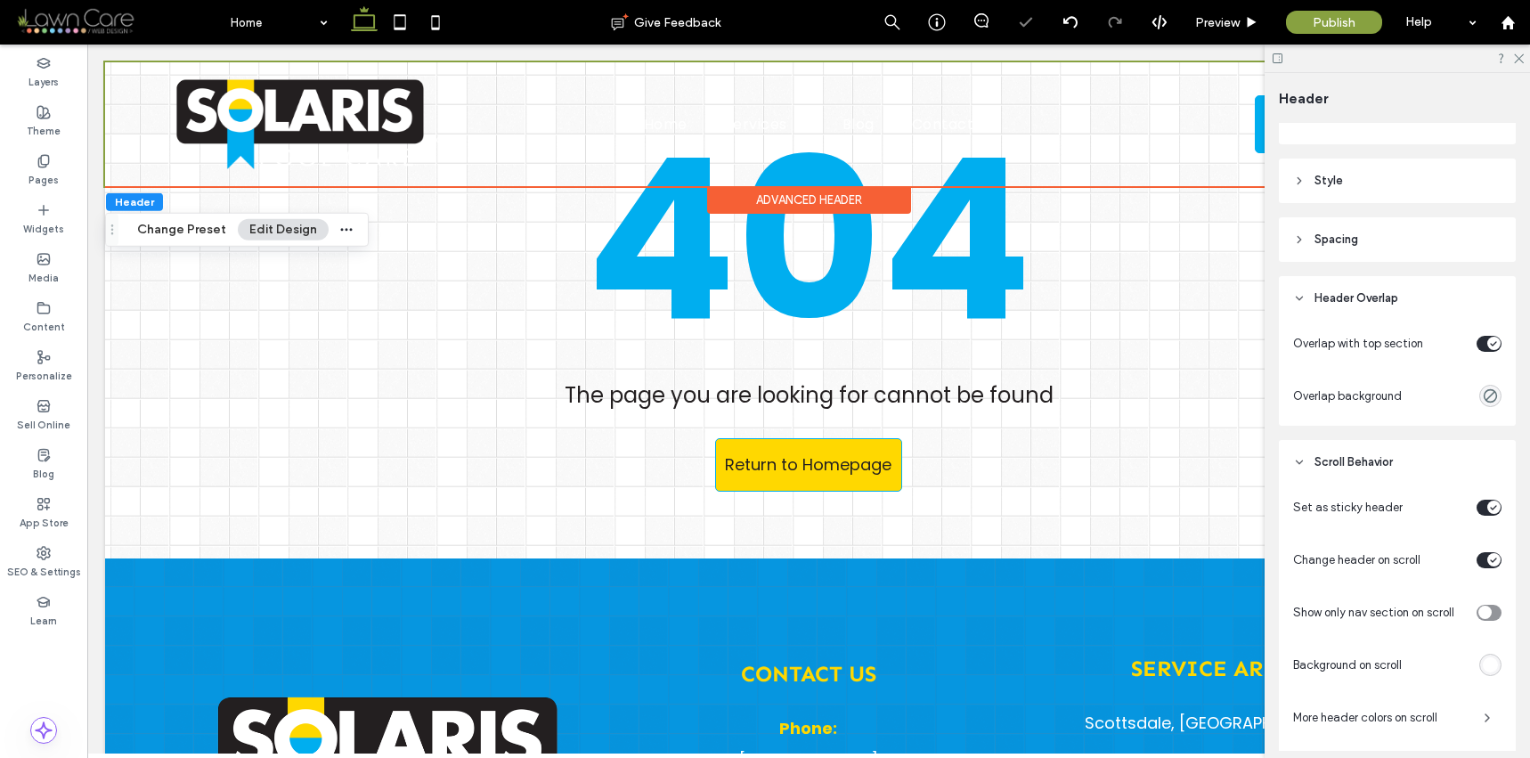
click at [1476, 336] on div "toggle" at bounding box center [1488, 344] width 25 height 16
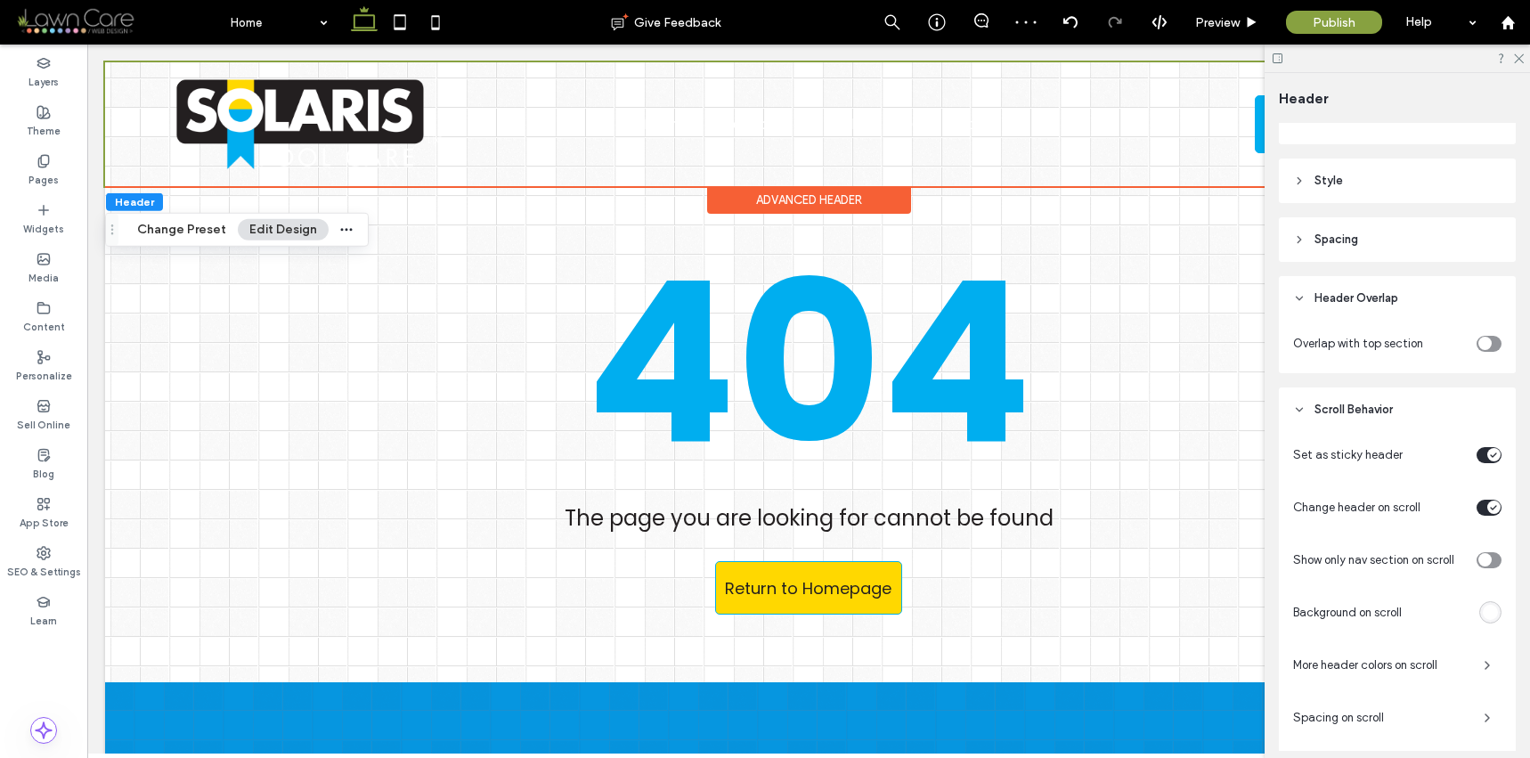
click at [1486, 341] on div "toggle" at bounding box center [1488, 344] width 25 height 16
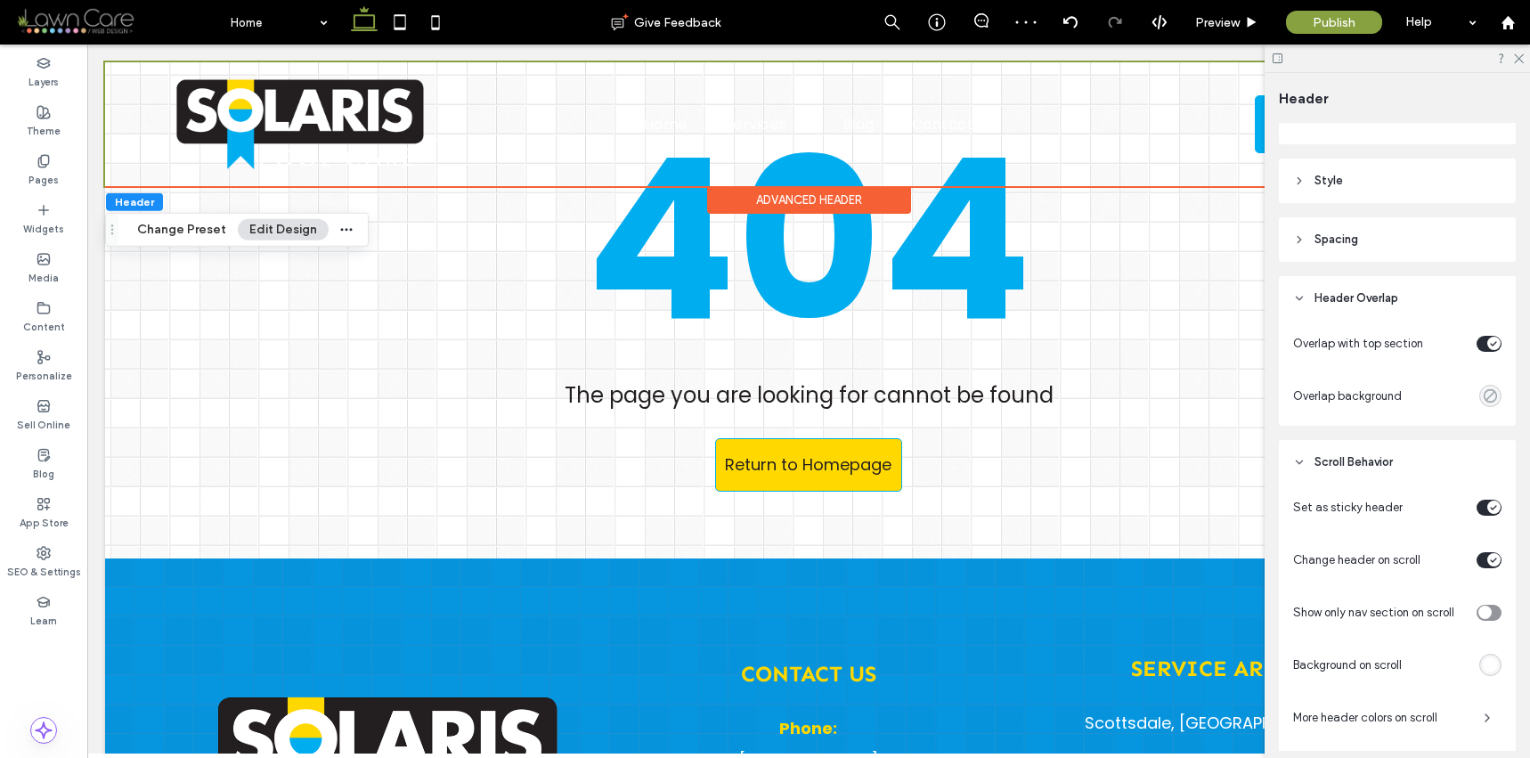
click at [1483, 394] on icon "rgba(0, 0, 0, 0)" at bounding box center [1490, 395] width 15 height 15
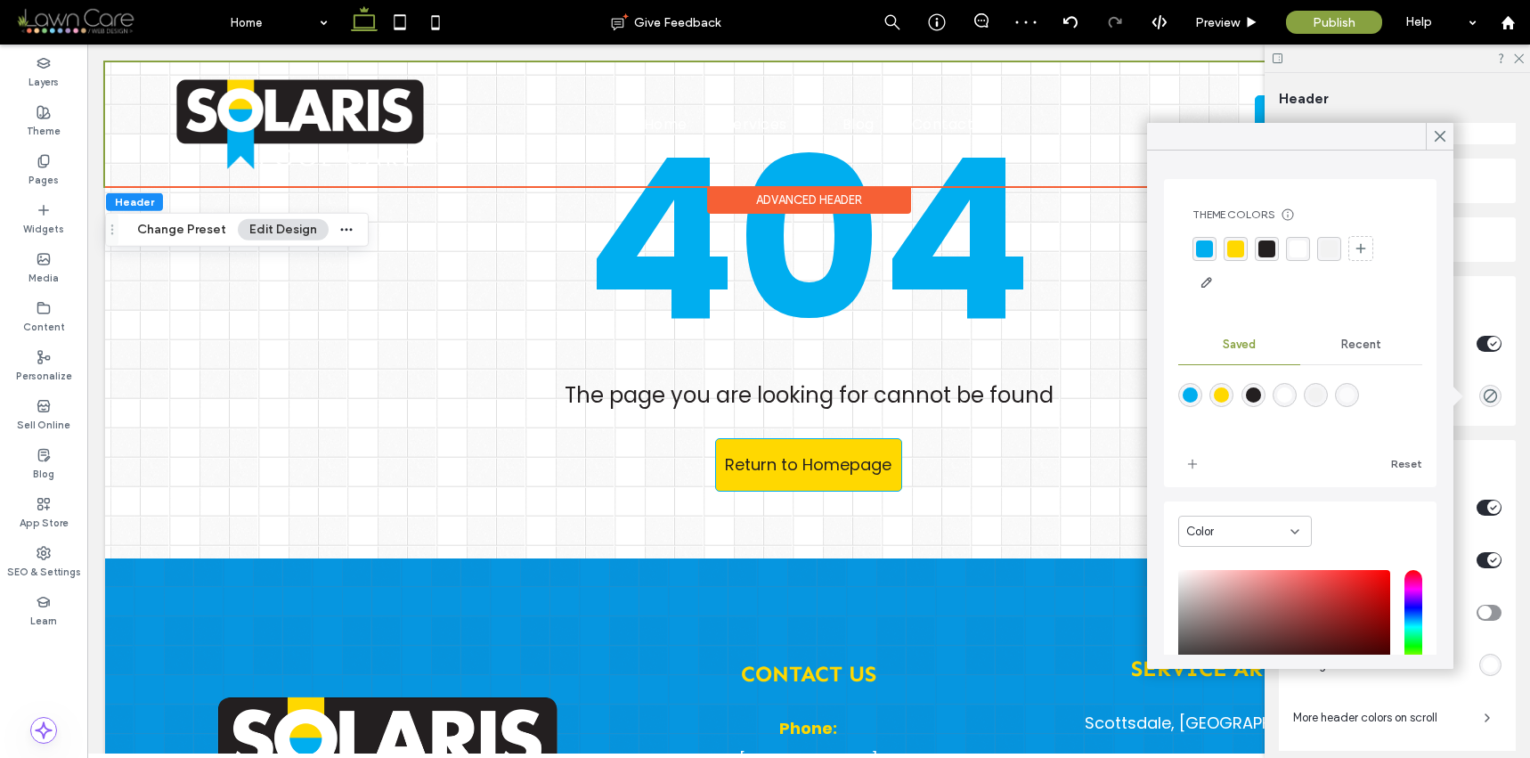
click at [1192, 402] on div "rgba(0,174,239,1)" at bounding box center [1189, 394] width 15 height 15
type input "*******"
type input "***"
type input "****"
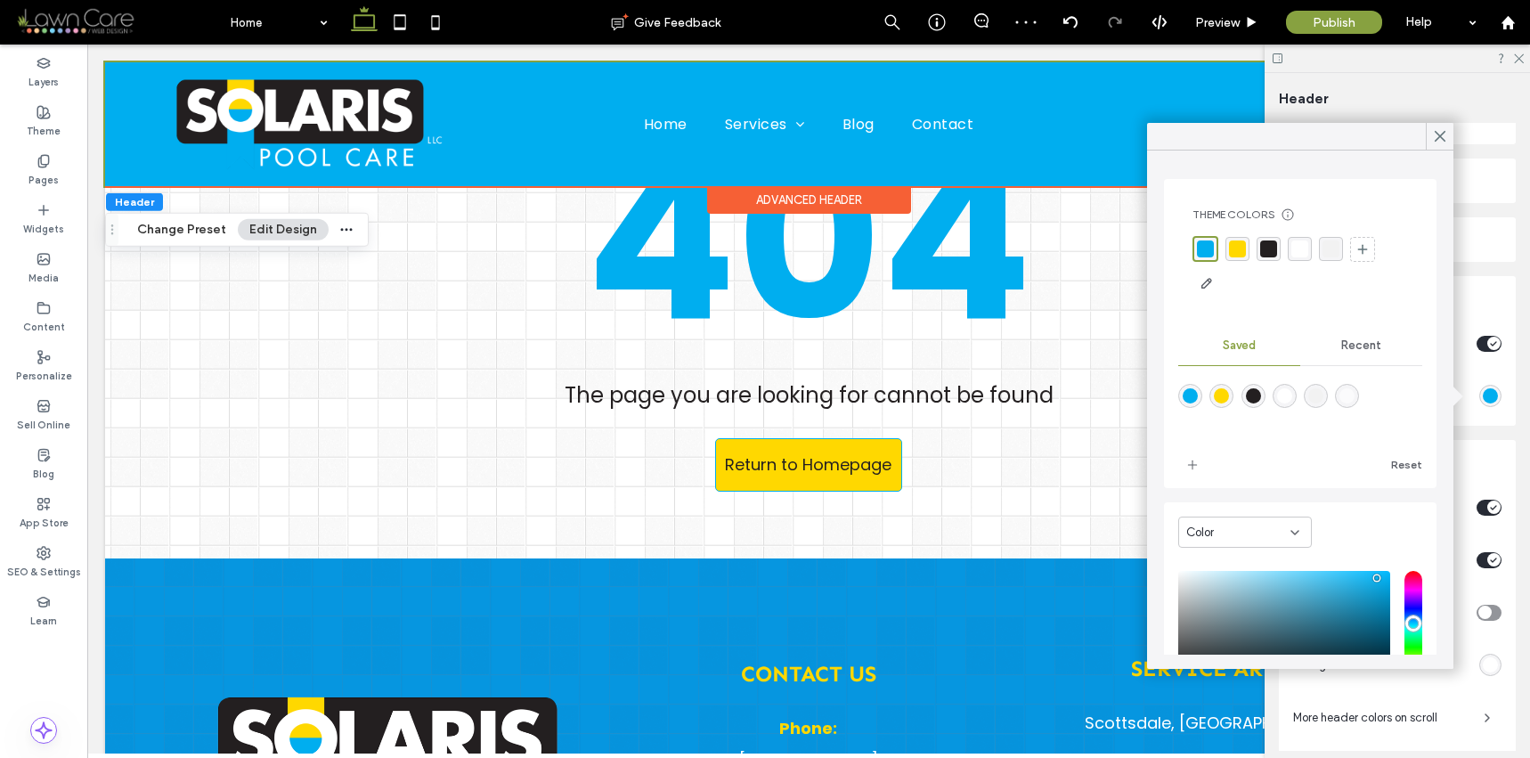
click at [1219, 397] on div "rgba(255,216,0,1)" at bounding box center [1221, 395] width 15 height 15
type input "*******"
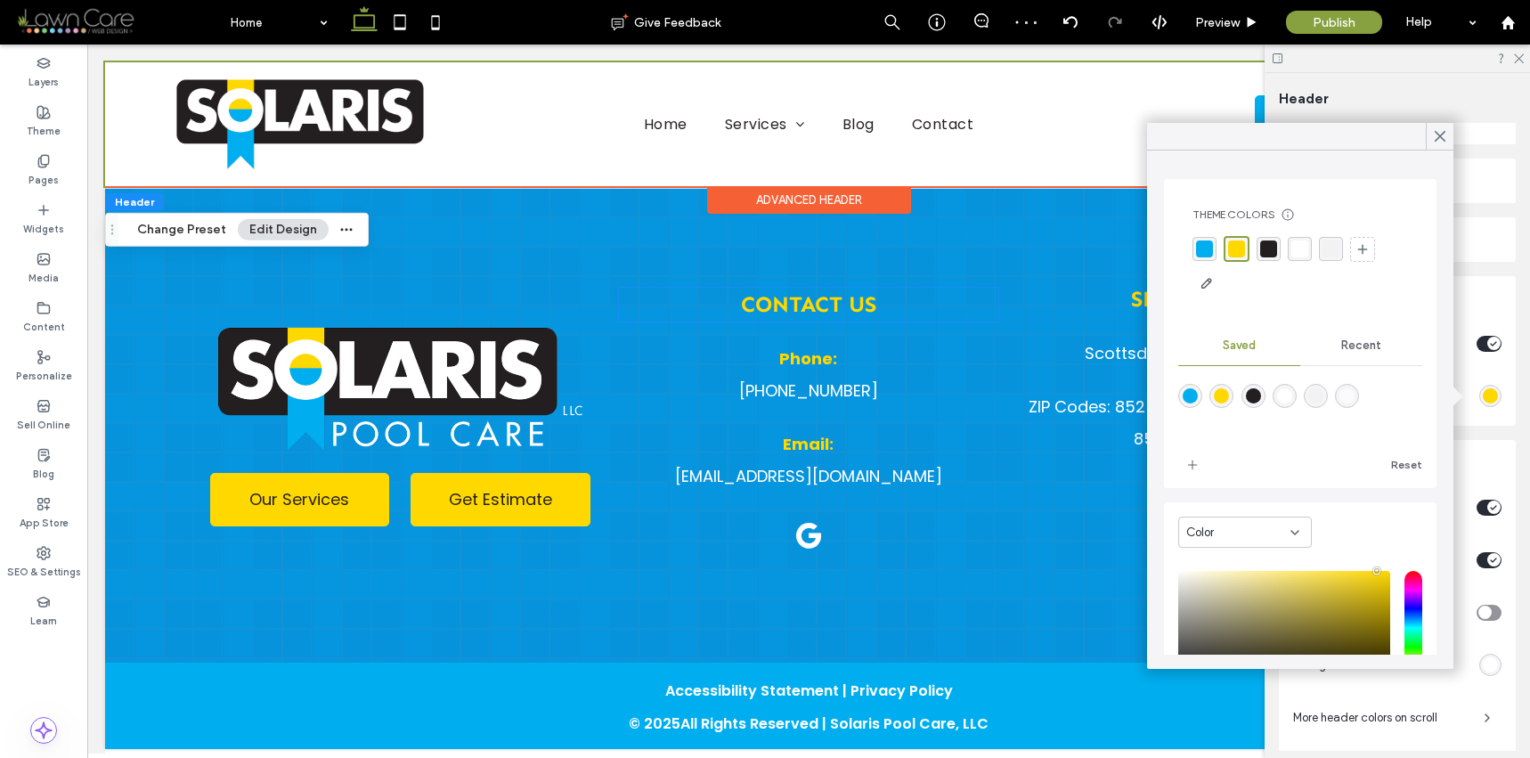
scroll to position [0, 0]
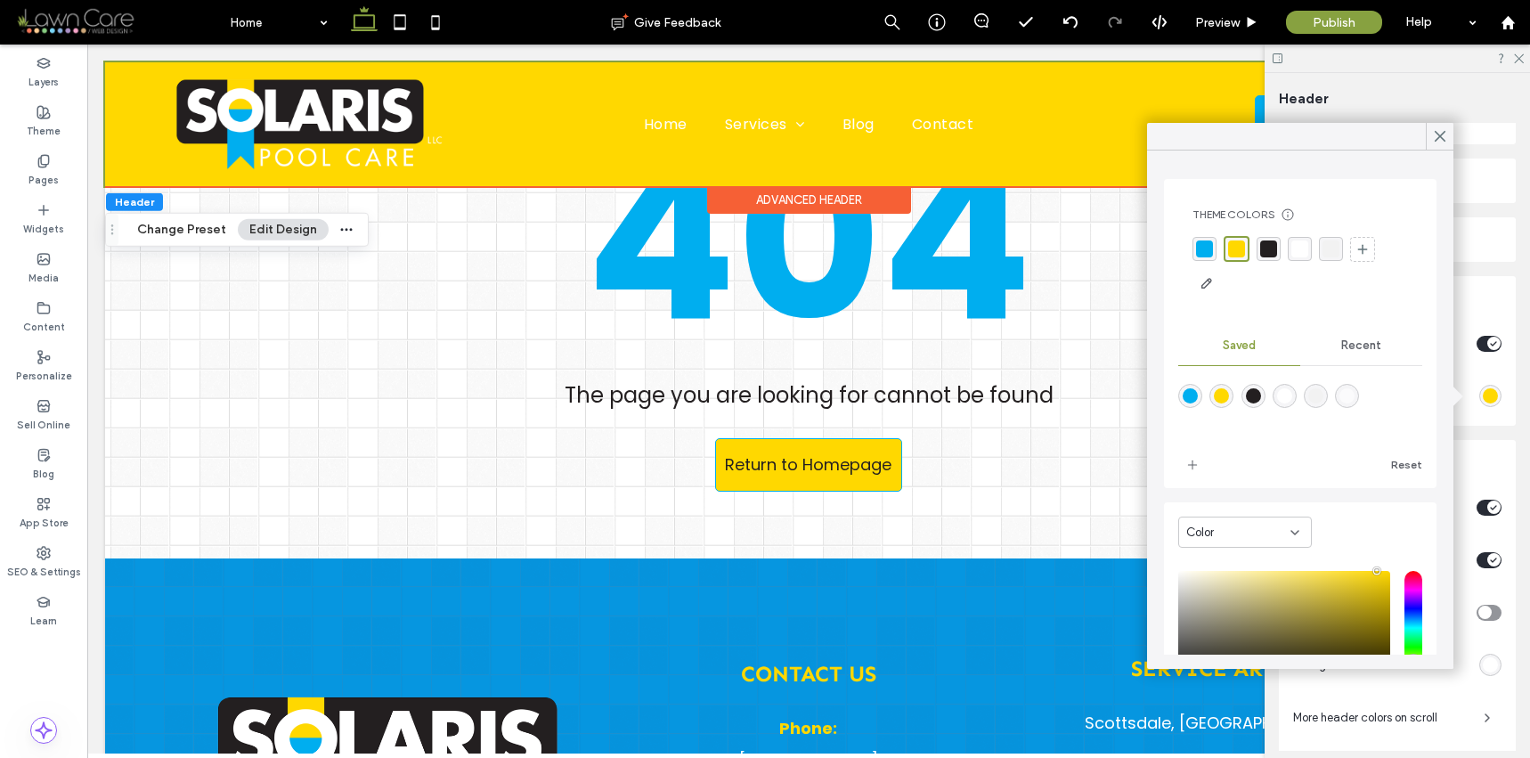
click at [853, 193] on div "Advanced Header" at bounding box center [809, 200] width 204 height 28
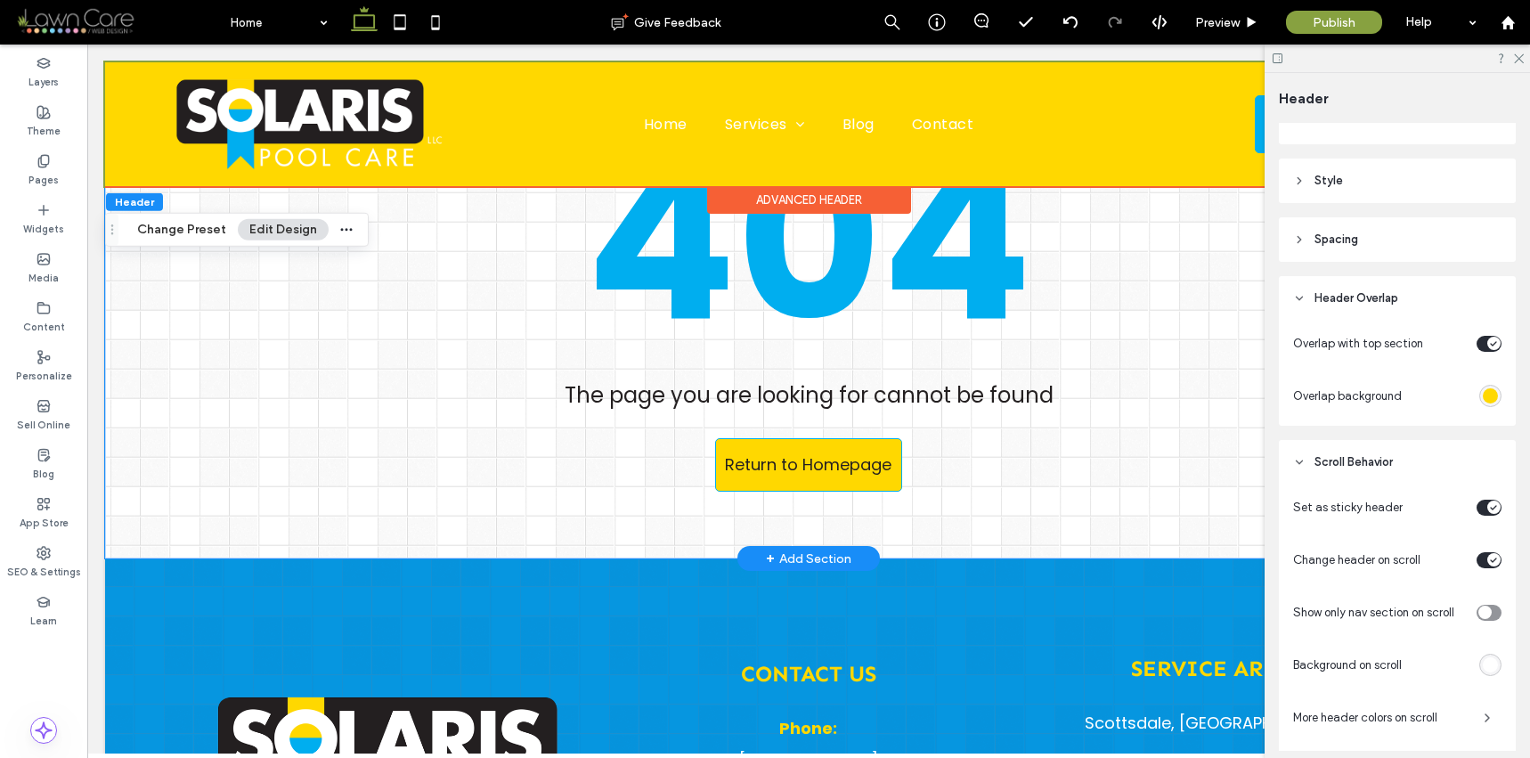
click at [120, 320] on div "404 The page you are looking for cannot be found Return to Homepage" at bounding box center [808, 310] width 1407 height 496
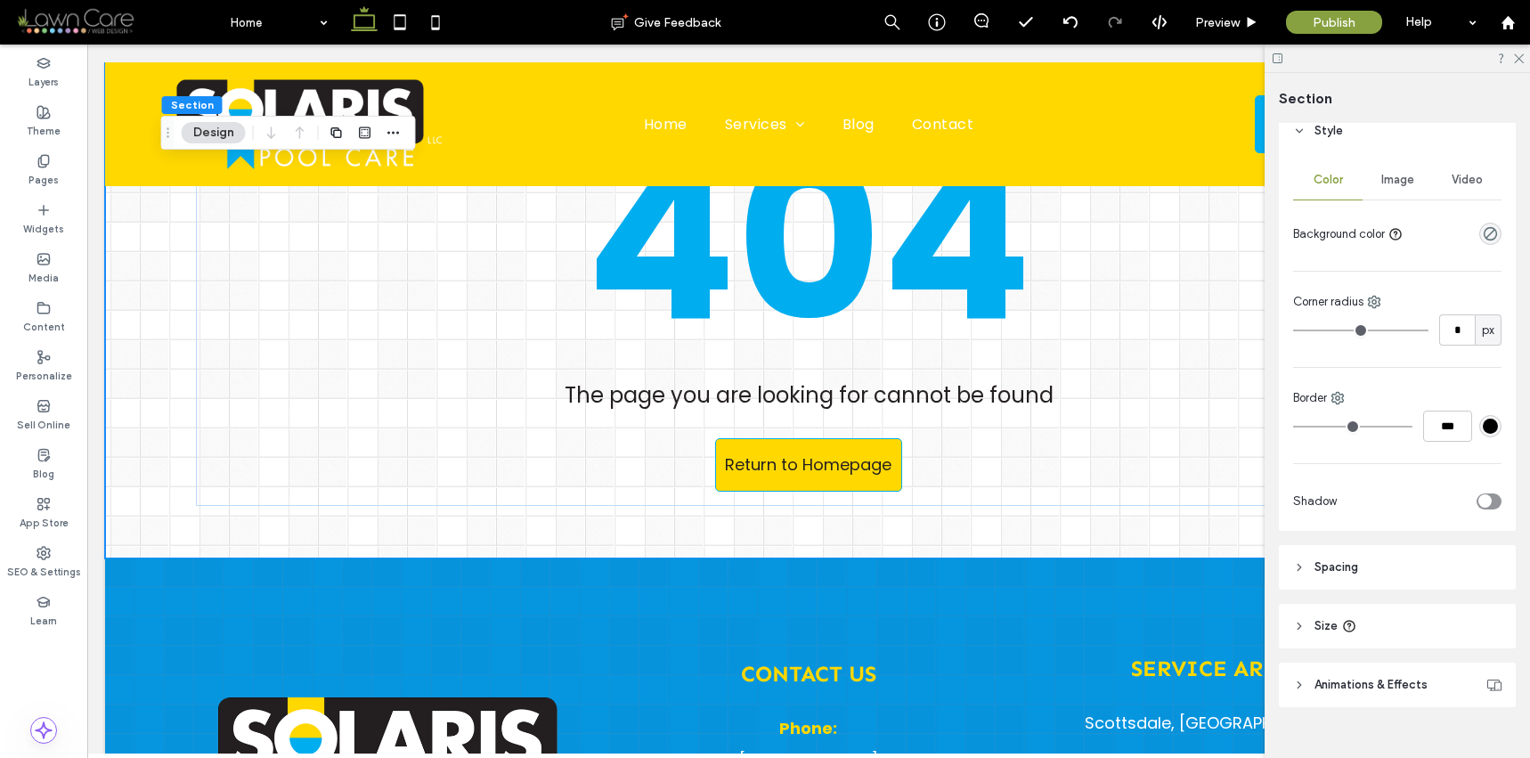
click at [1385, 571] on header "Spacing" at bounding box center [1397, 567] width 237 height 45
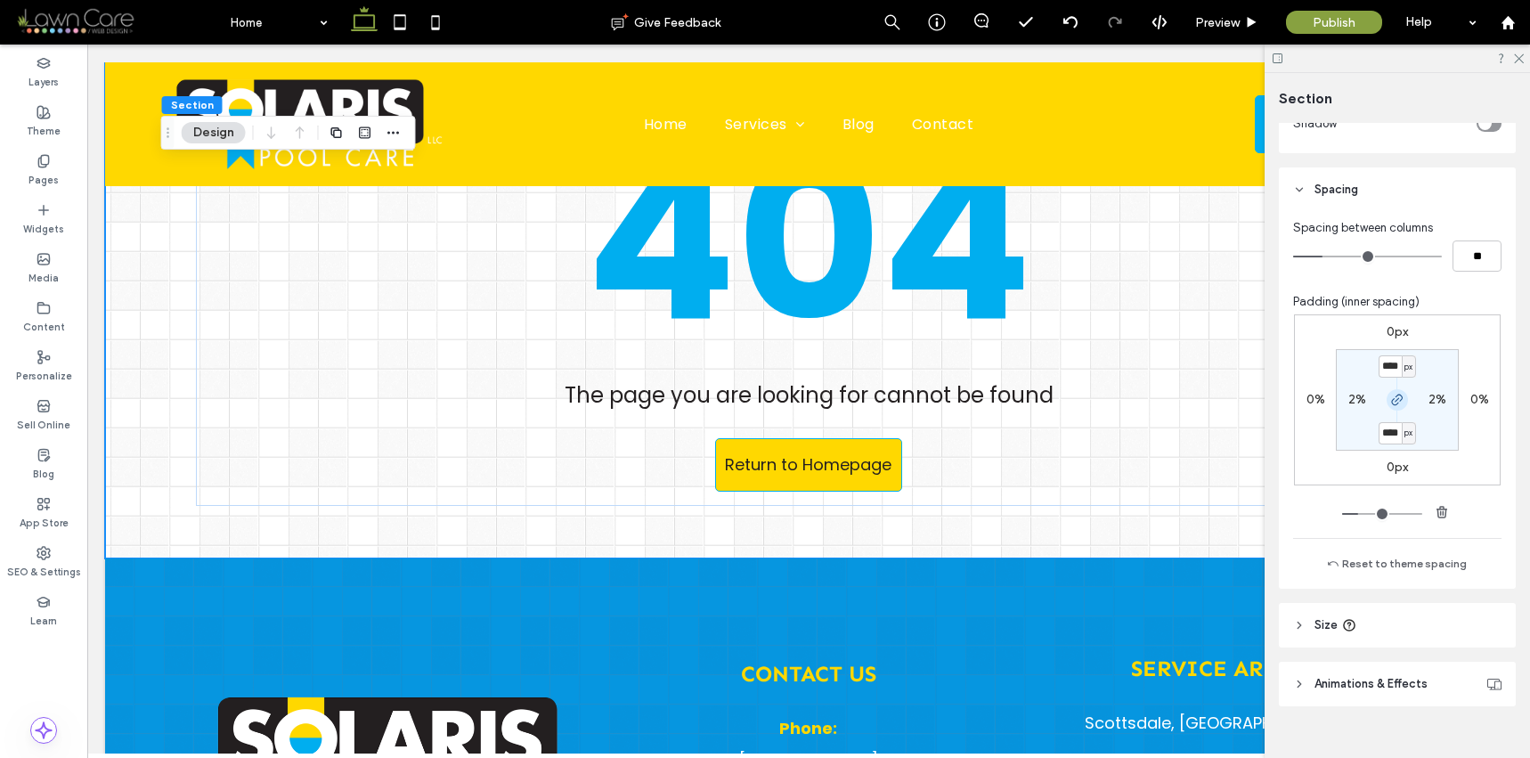
click at [1394, 397] on use "button" at bounding box center [1397, 399] width 11 height 11
type input "**"
click at [1384, 365] on input "****" at bounding box center [1389, 366] width 23 height 22
type input "***"
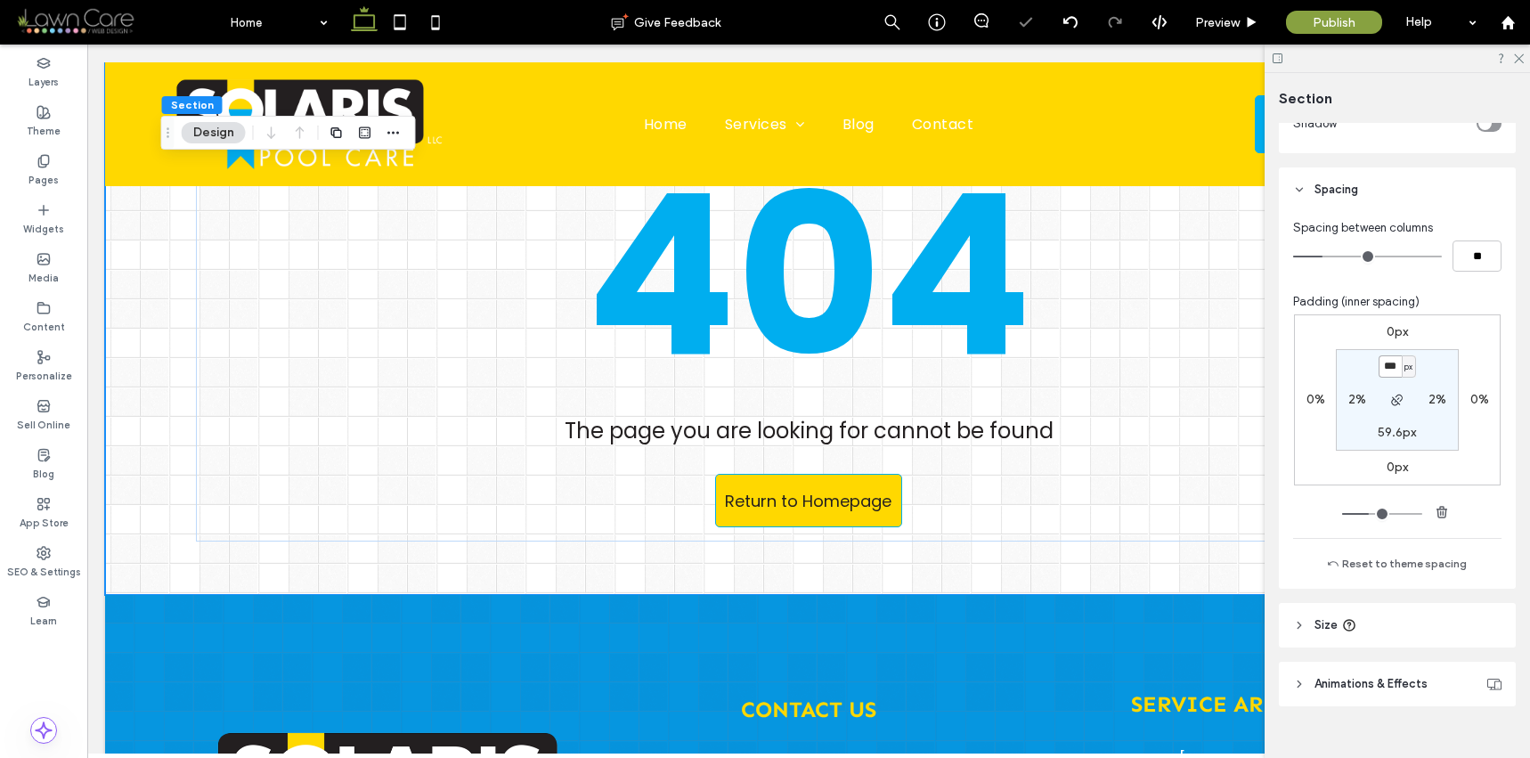
drag, startPoint x: 1377, startPoint y: 367, endPoint x: 1436, endPoint y: 360, distance: 59.2
click at [1436, 360] on section "*** px 2% 59.6px 2%" at bounding box center [1397, 400] width 123 height 102
type input "******"
type input "***"
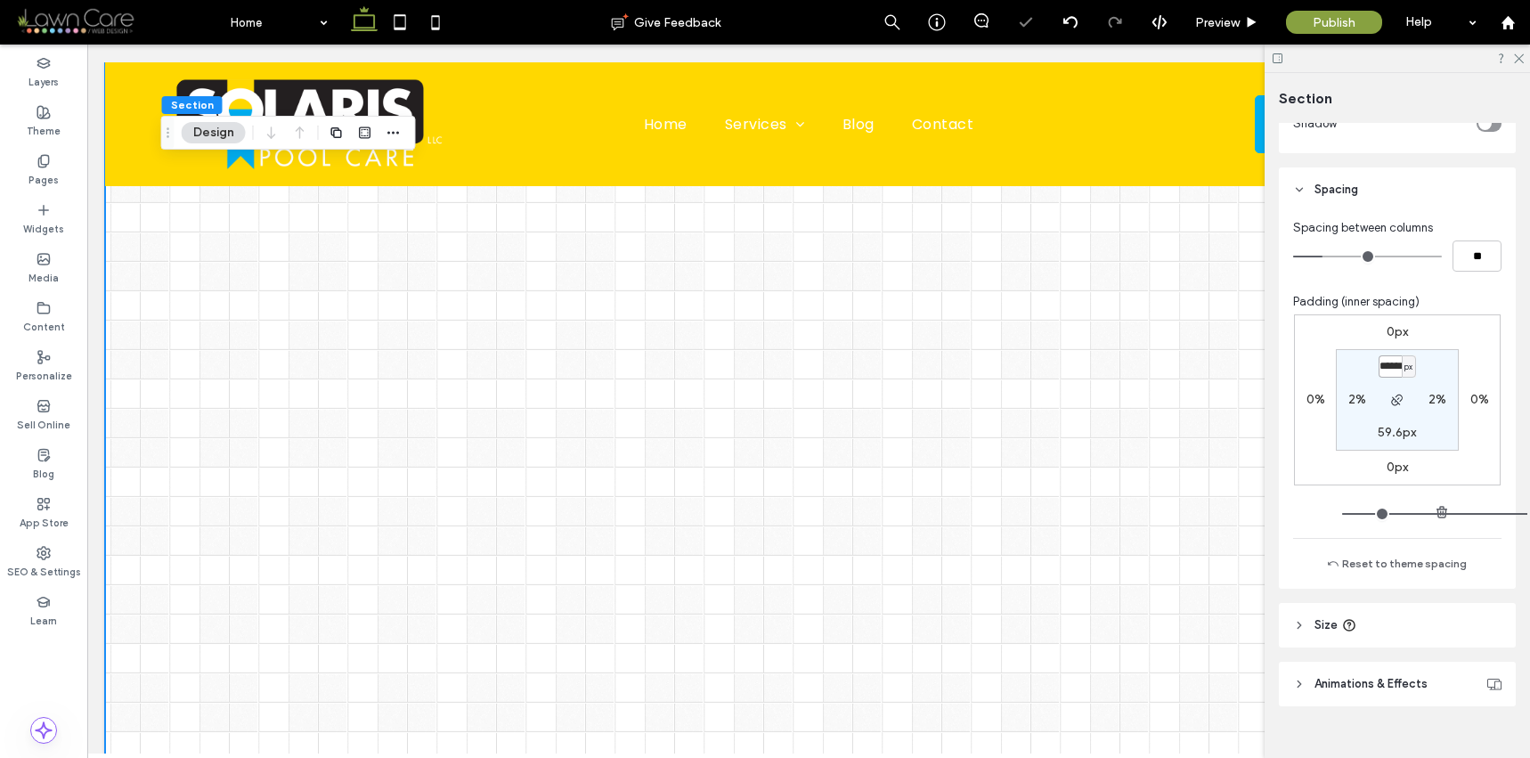
drag, startPoint x: 1394, startPoint y: 369, endPoint x: 1403, endPoint y: 379, distance: 14.5
click at [1394, 369] on input "******" at bounding box center [1389, 366] width 23 height 22
type input "*****"
type input "***"
type input "****"
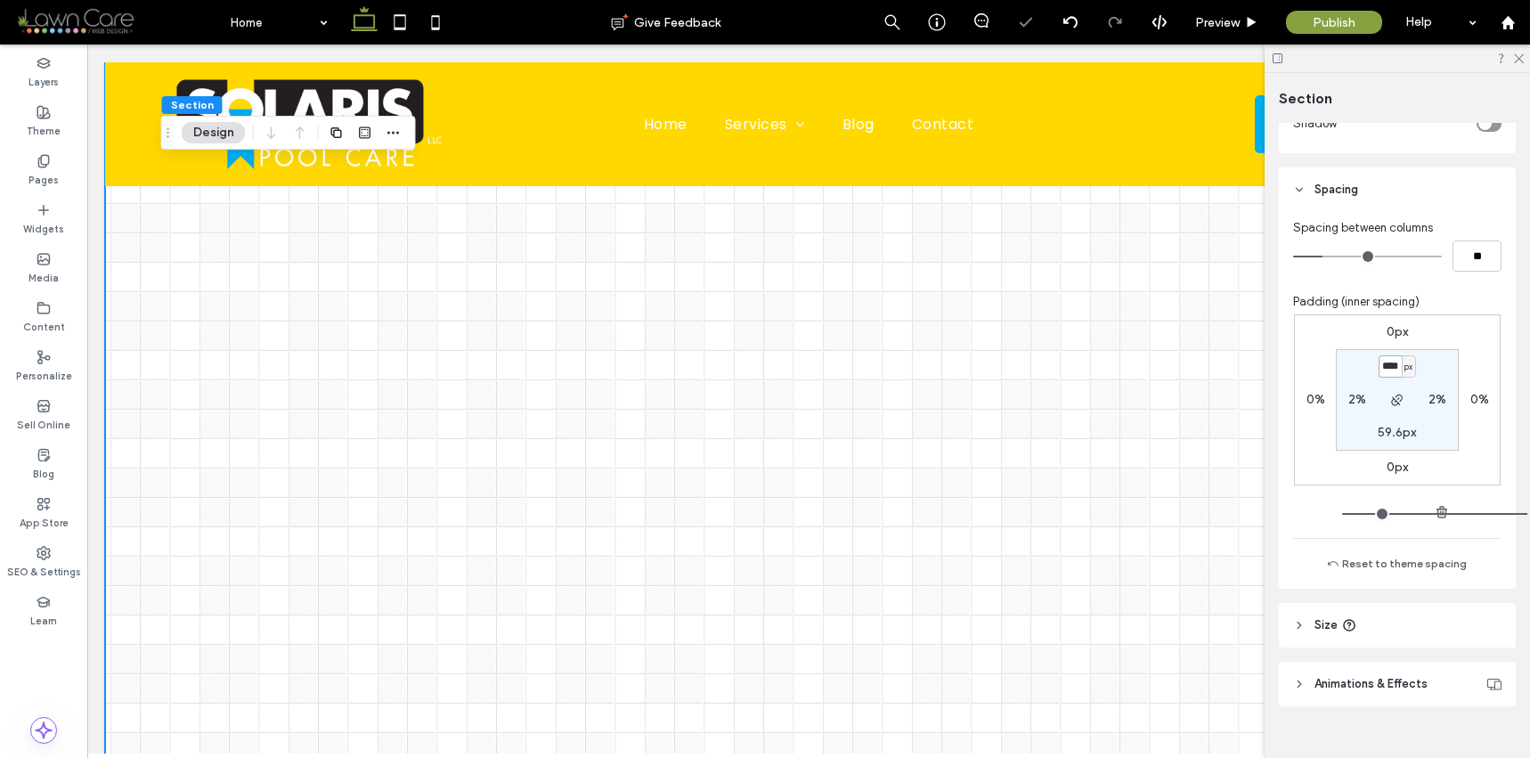
type input "***"
drag, startPoint x: 1377, startPoint y: 368, endPoint x: 1455, endPoint y: 373, distance: 77.7
click at [1455, 373] on div "0px 0% 0px 0% **** px 2% 59.6px 2%" at bounding box center [1397, 399] width 207 height 171
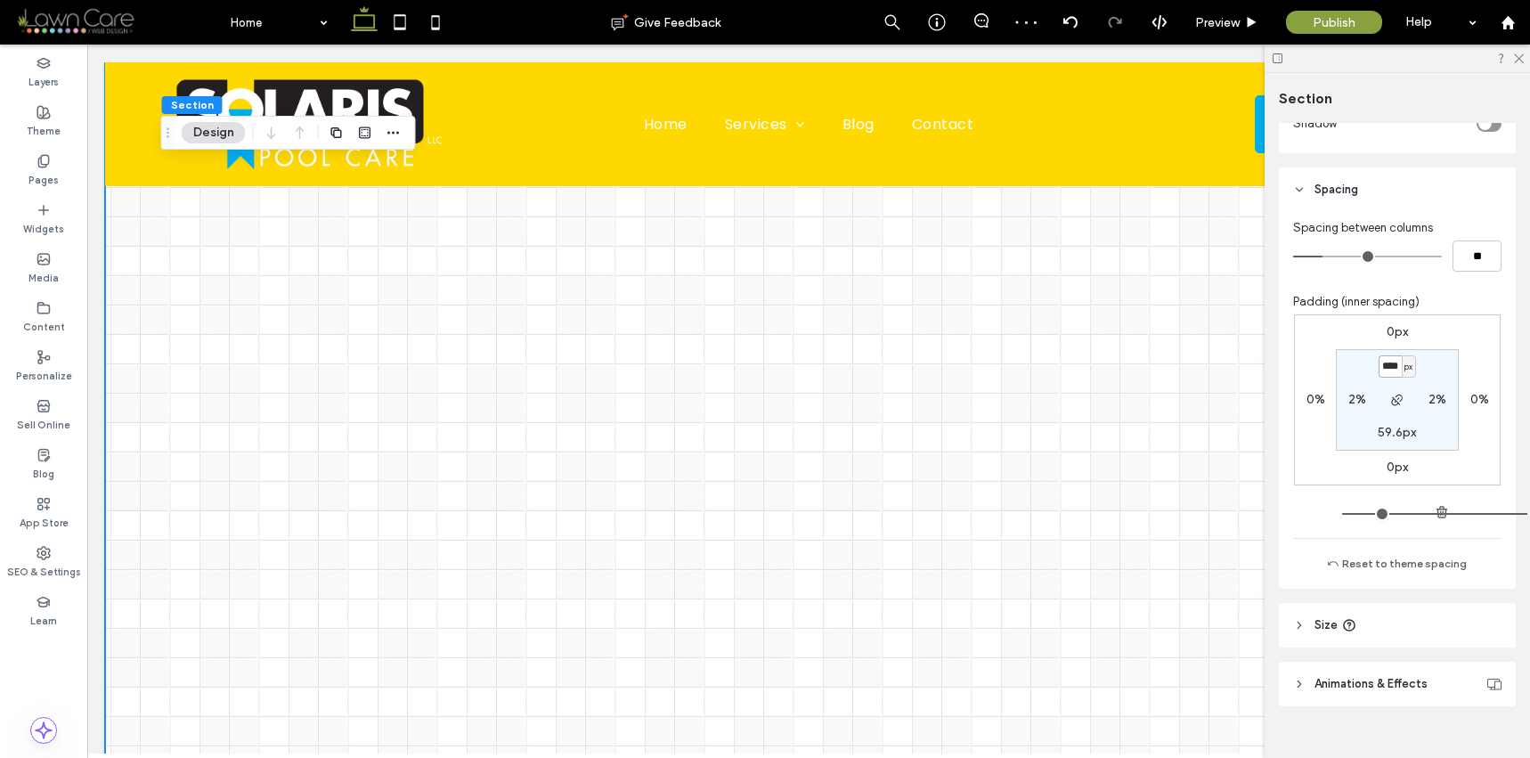
type input "****"
type input "***"
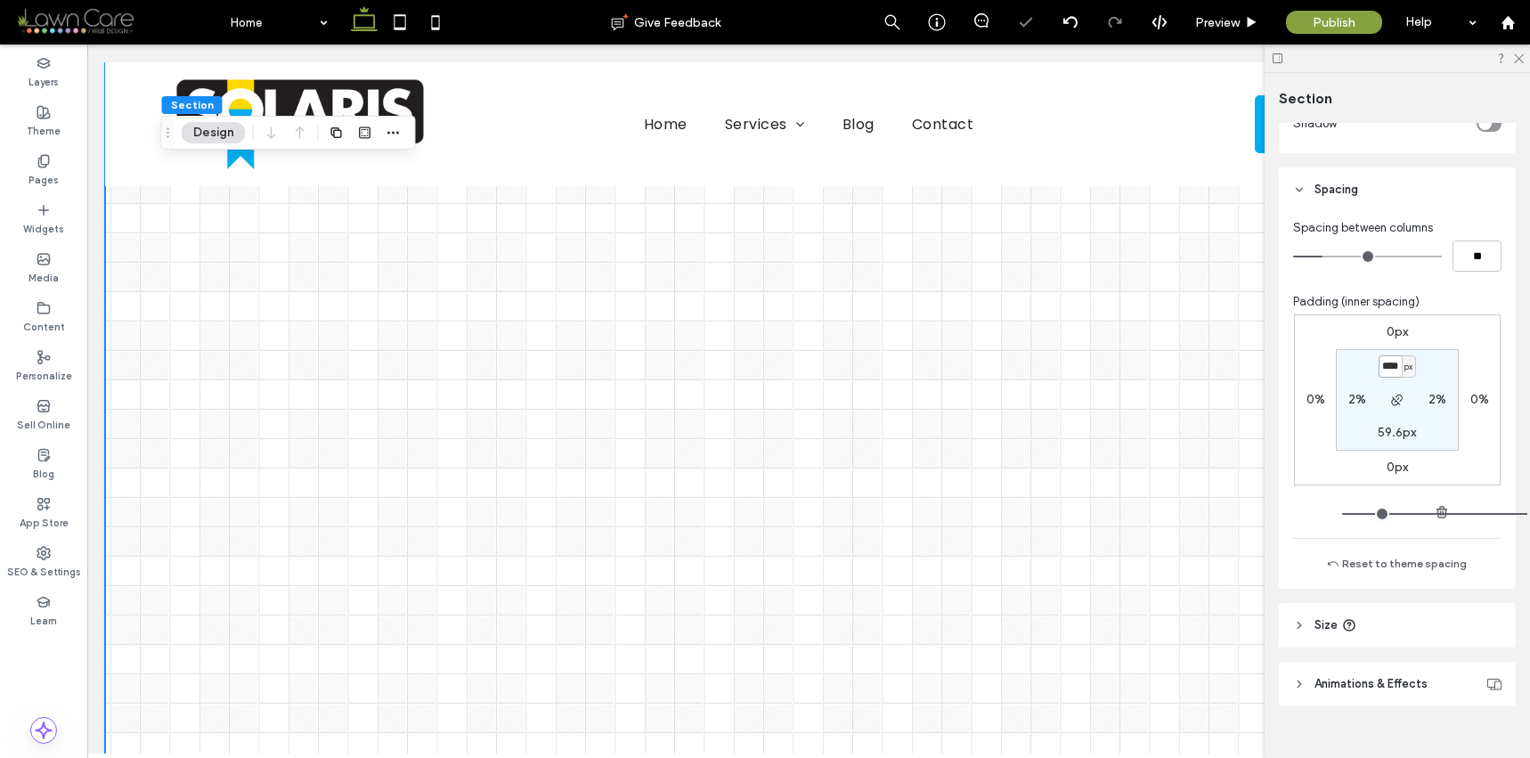
scroll to position [382, 0]
type input "***"
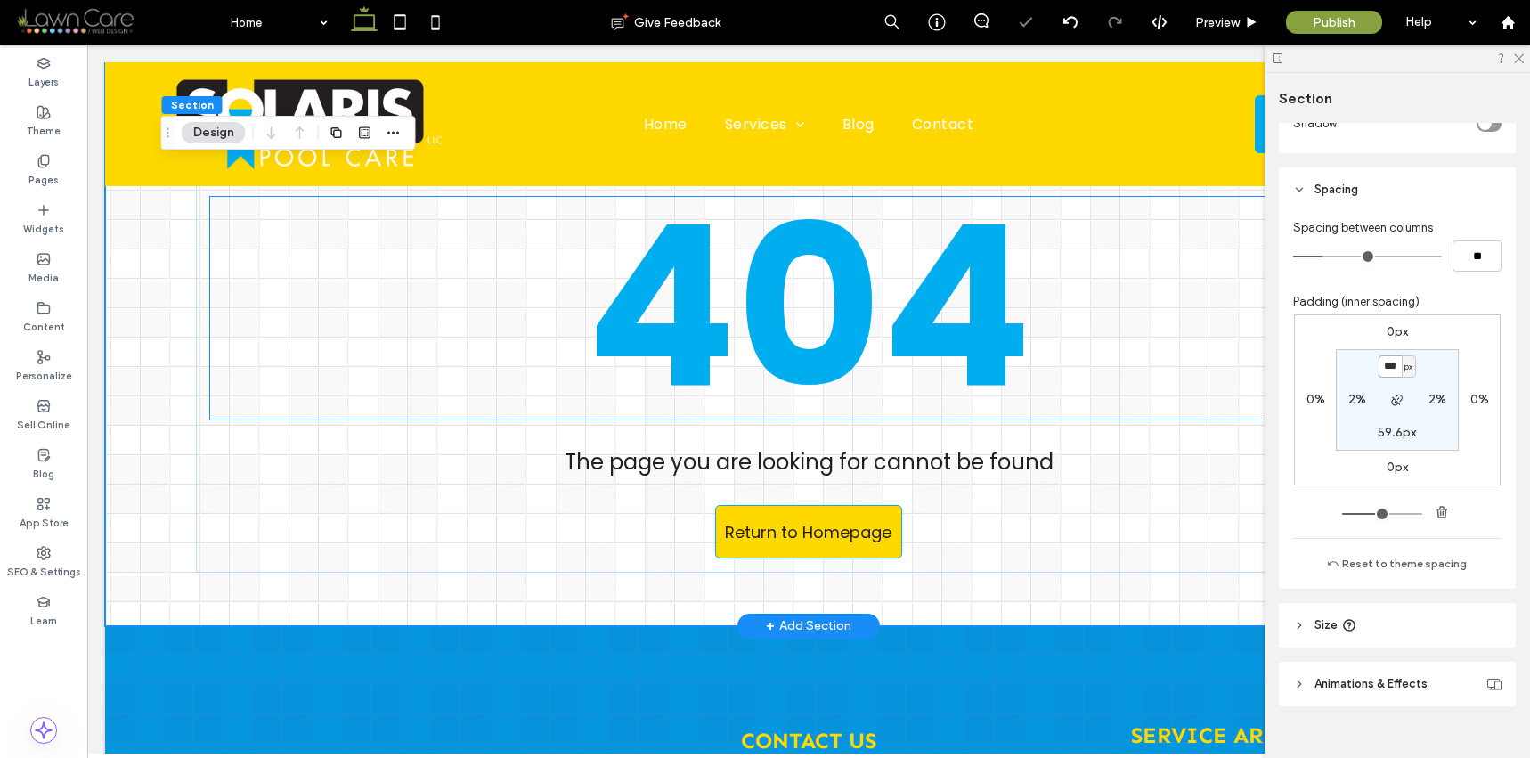
scroll to position [0, 0]
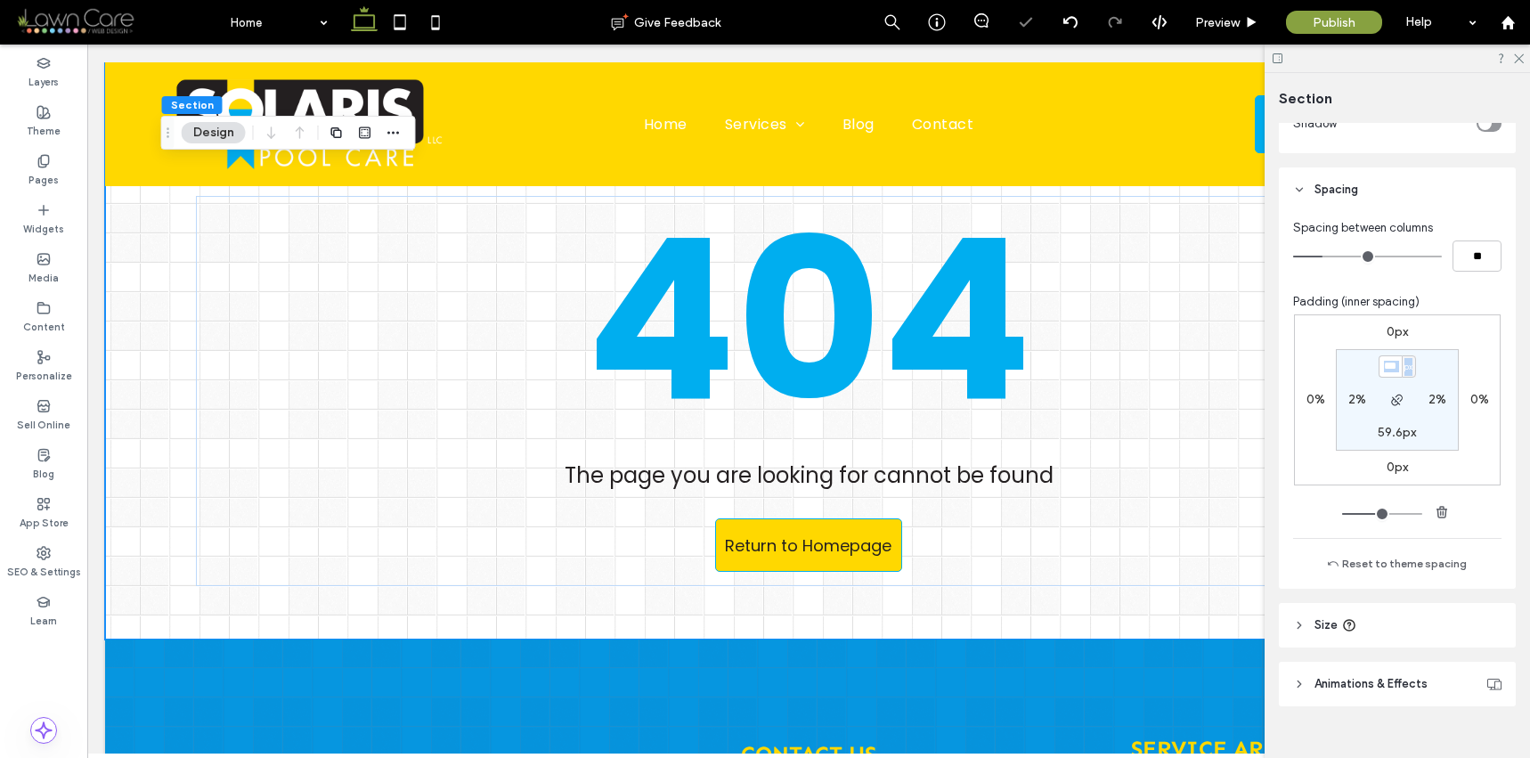
drag, startPoint x: 1405, startPoint y: 369, endPoint x: 1428, endPoint y: 368, distance: 23.2
click at [1431, 368] on section "*** px 2% 59.6px 2%" at bounding box center [1397, 400] width 123 height 102
click at [1387, 368] on input "***" at bounding box center [1389, 366] width 23 height 22
drag, startPoint x: 1377, startPoint y: 368, endPoint x: 1408, endPoint y: 372, distance: 31.5
click at [1408, 372] on div "*** px" at bounding box center [1396, 366] width 37 height 22
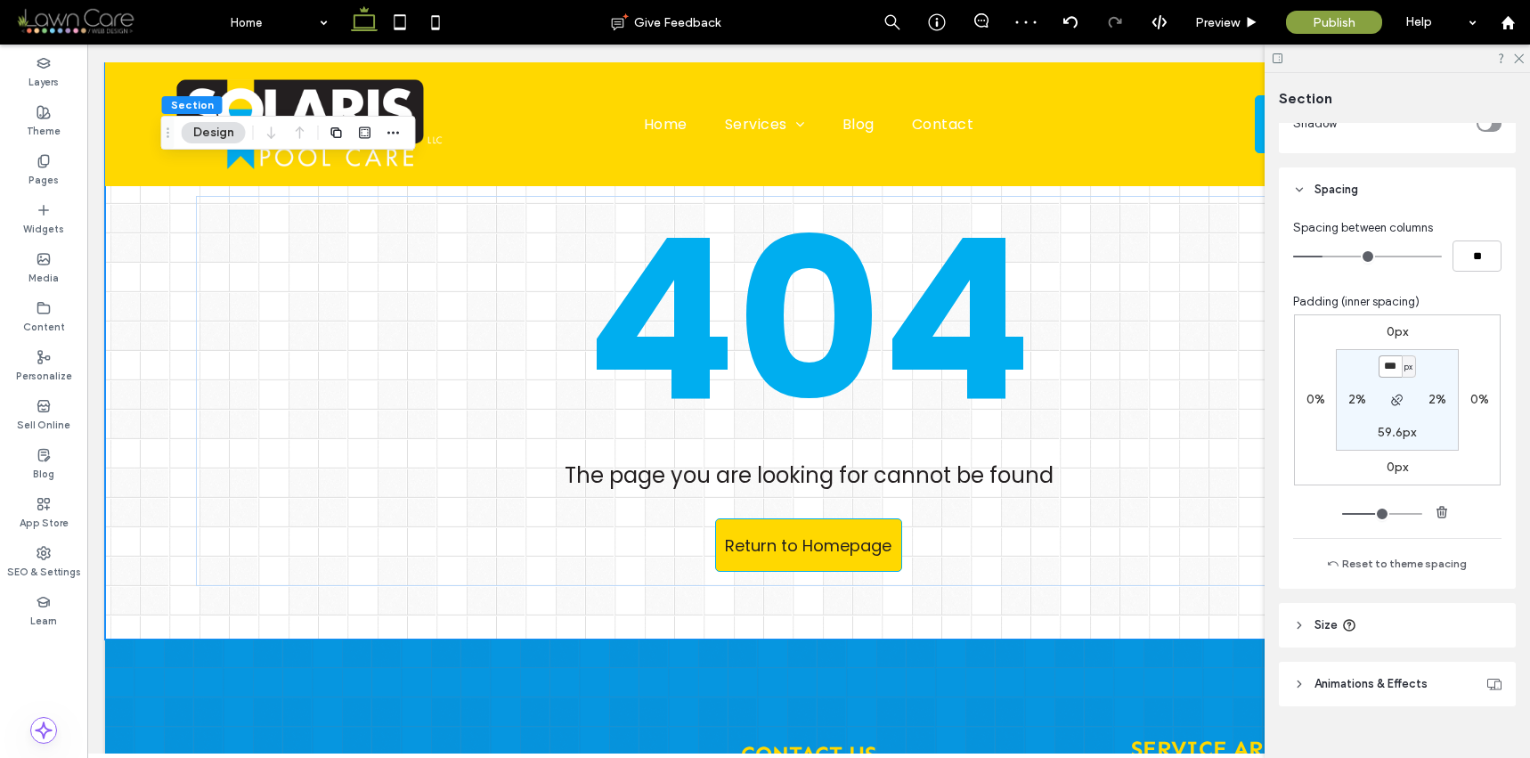
type input "***"
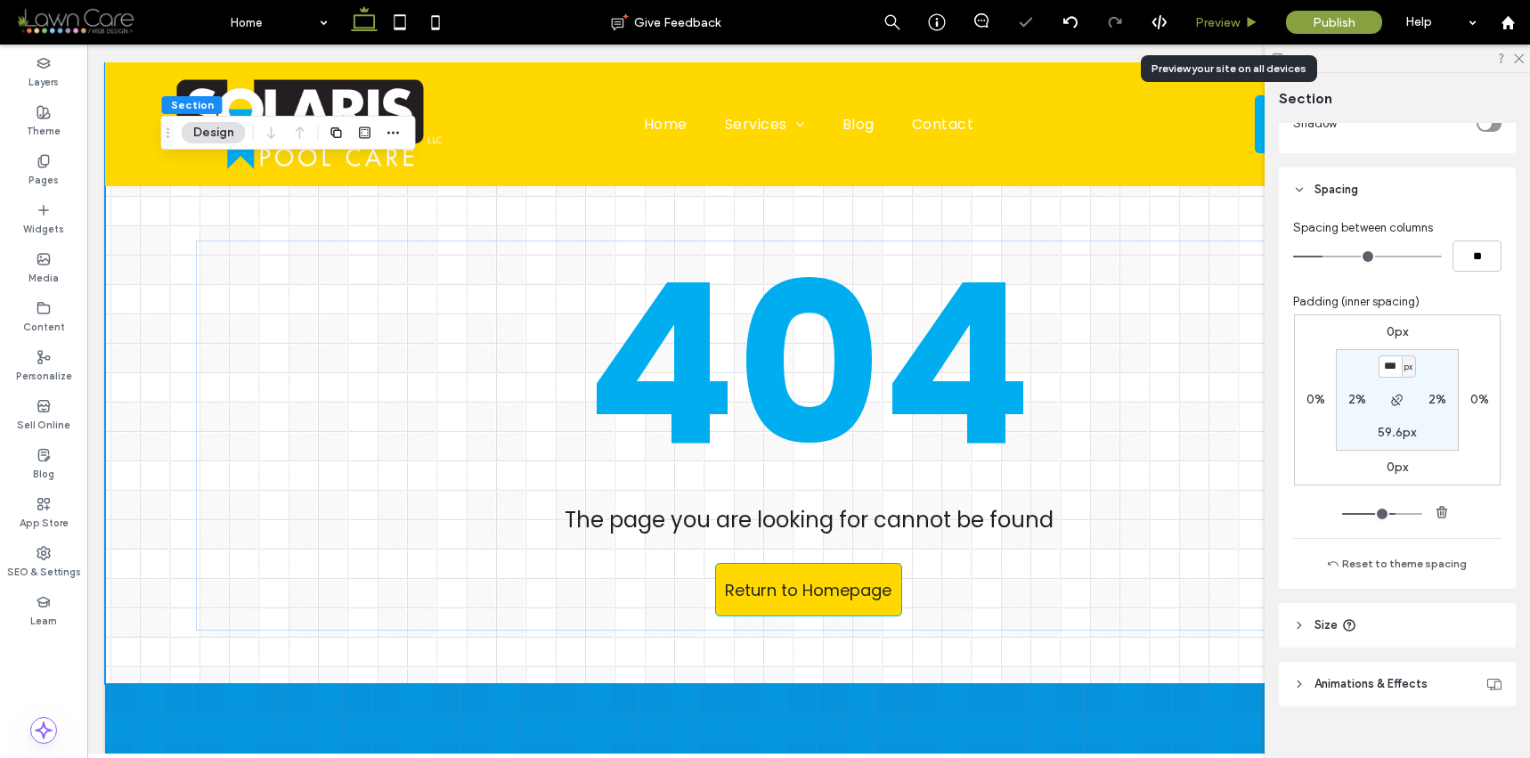
click at [1237, 22] on span "Preview" at bounding box center [1217, 22] width 45 height 15
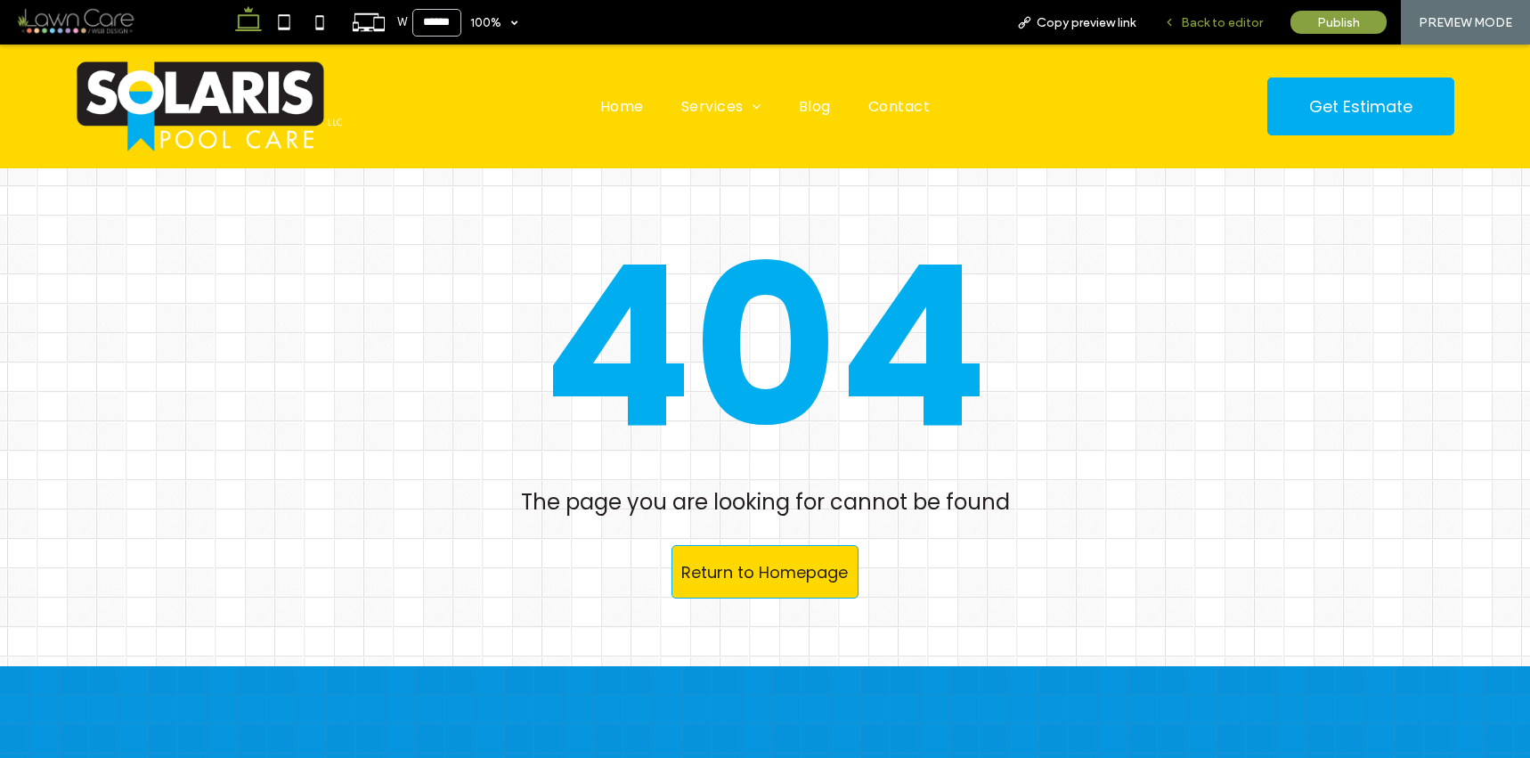
click at [1232, 15] on span "Back to editor" at bounding box center [1222, 22] width 82 height 15
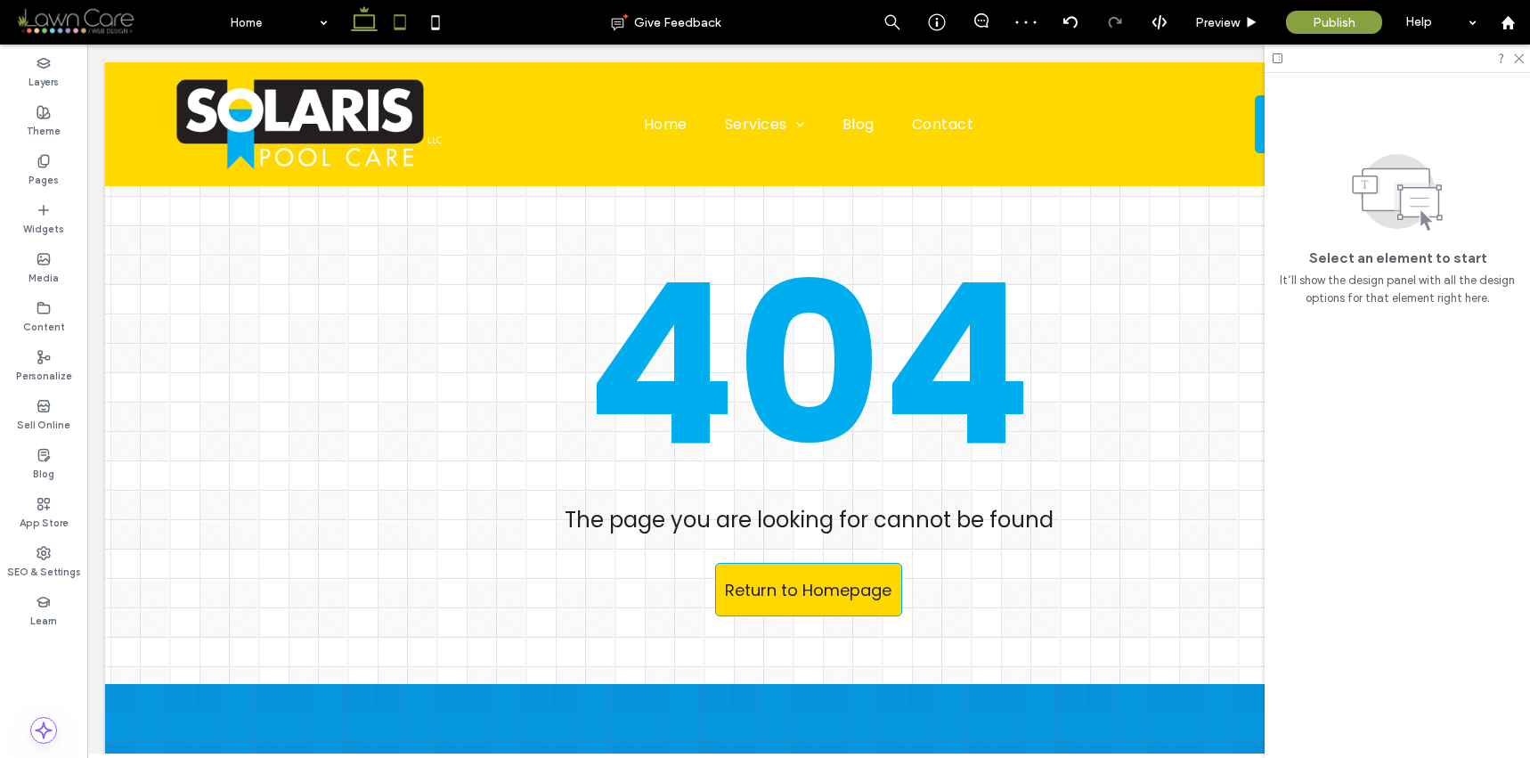
click at [411, 27] on icon at bounding box center [400, 22] width 36 height 36
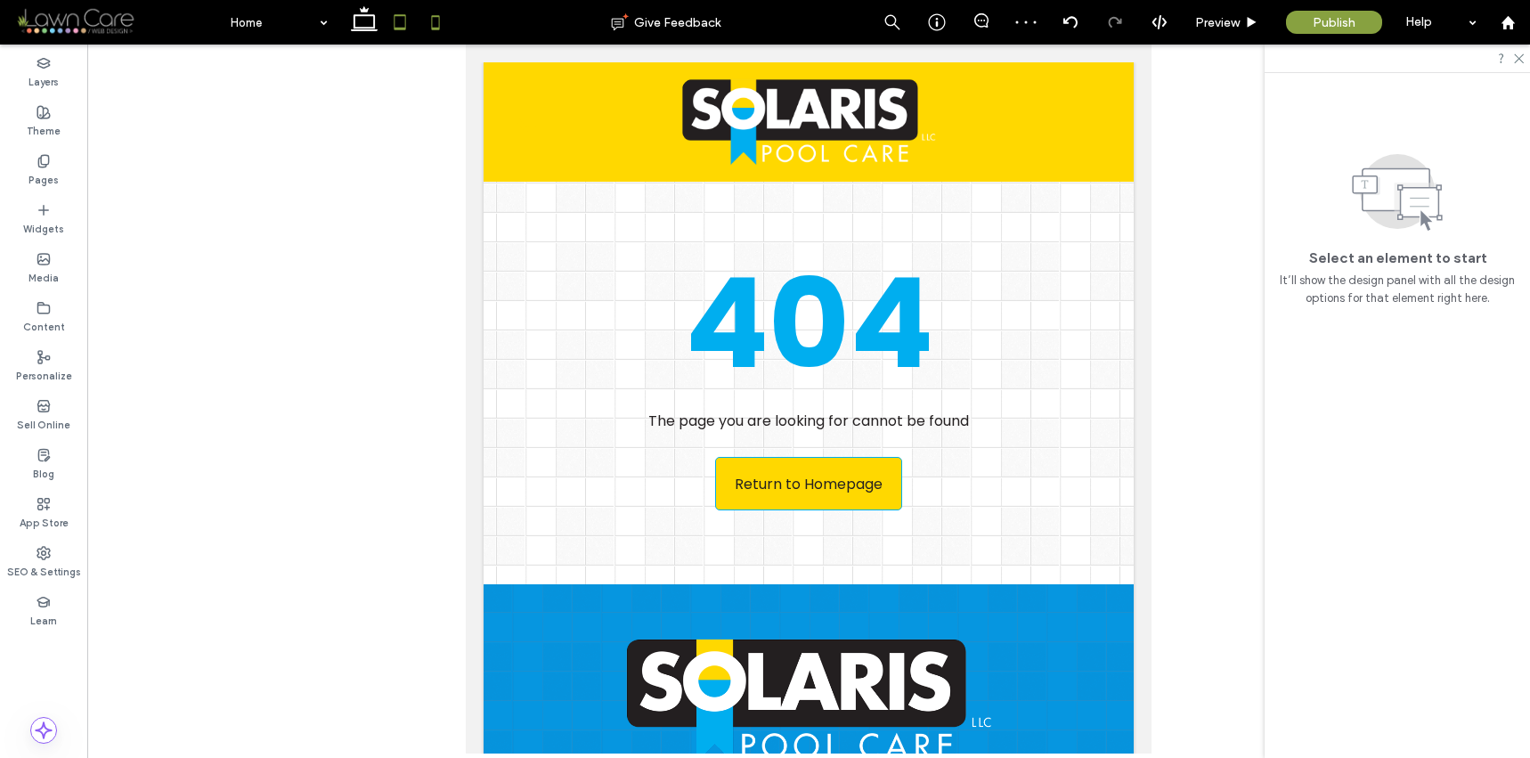
click at [443, 20] on icon at bounding box center [436, 22] width 36 height 36
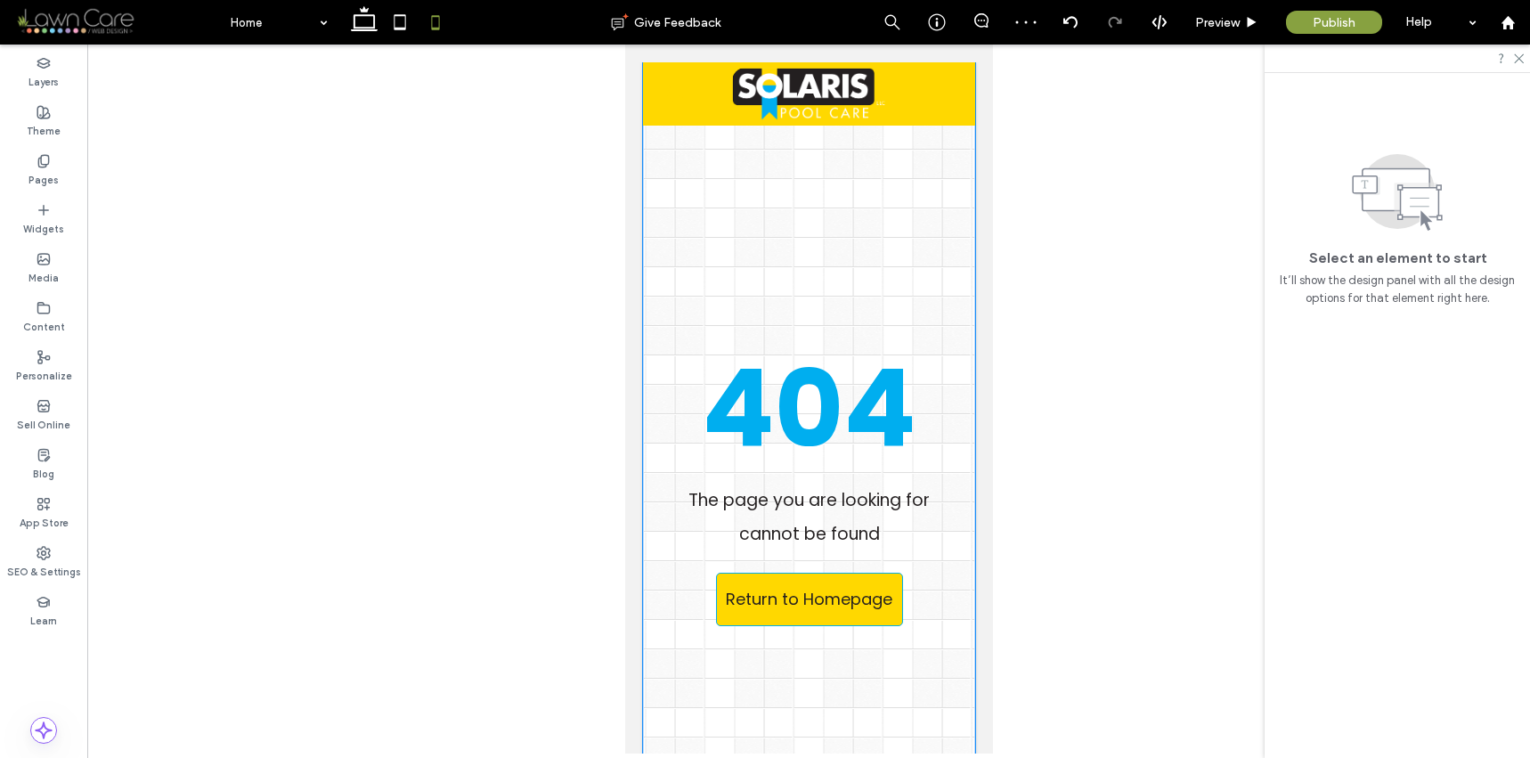
click at [800, 180] on div "404 The page you are looking for cannot be found Return to Homepage" at bounding box center [808, 427] width 332 height 731
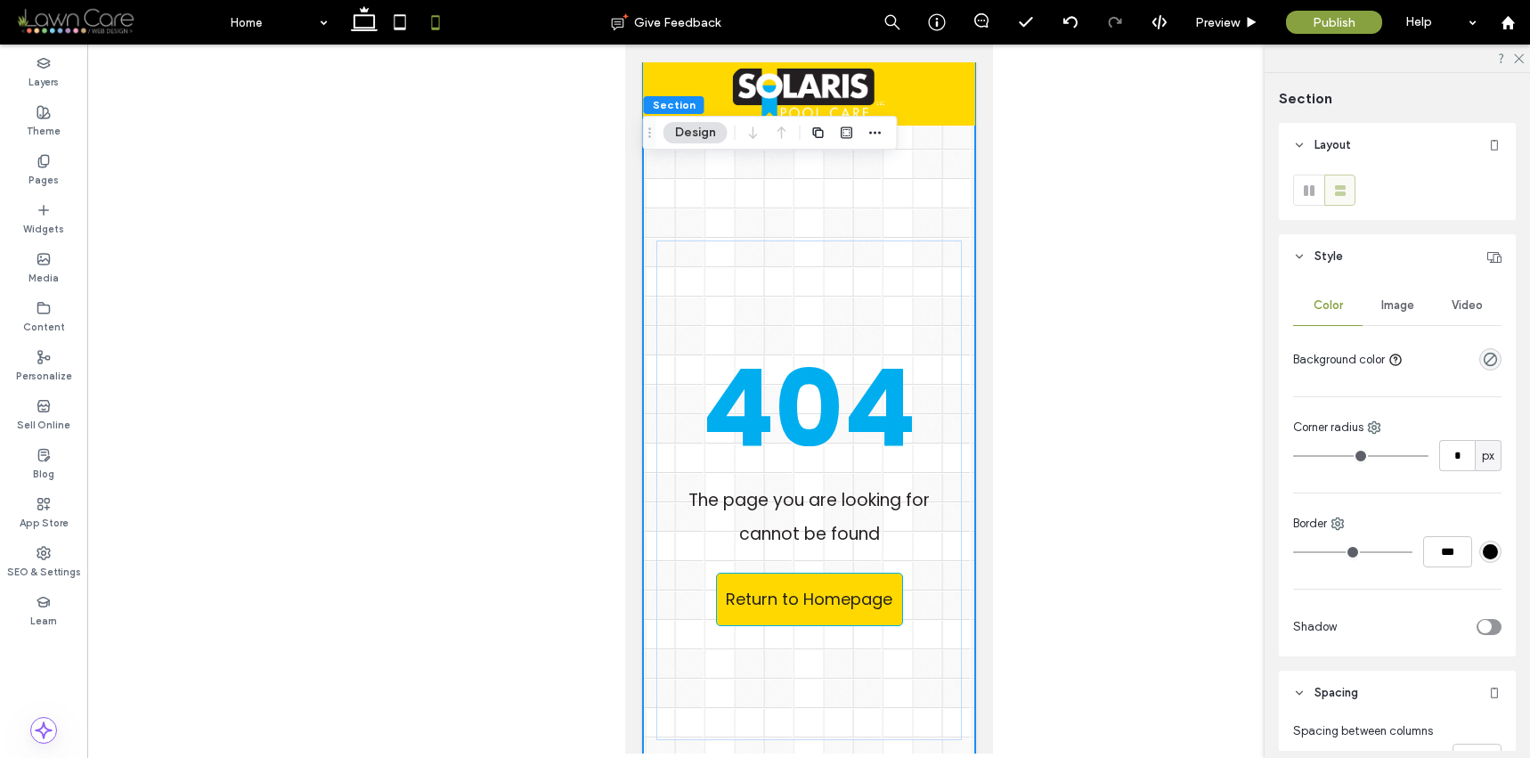
click at [899, 211] on div "404 The page you are looking for cannot be found Return to Homepage" at bounding box center [808, 427] width 332 height 731
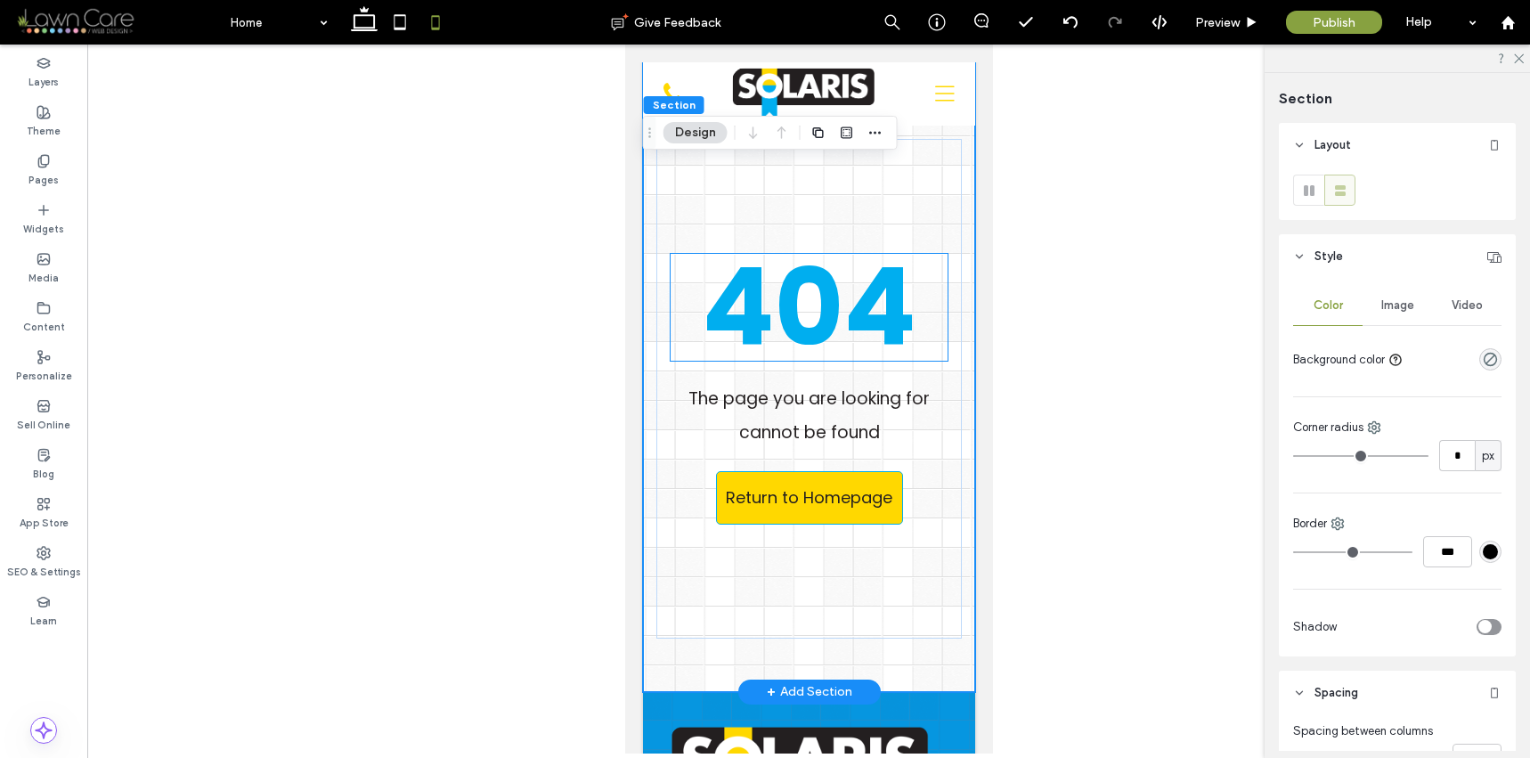
scroll to position [166, 0]
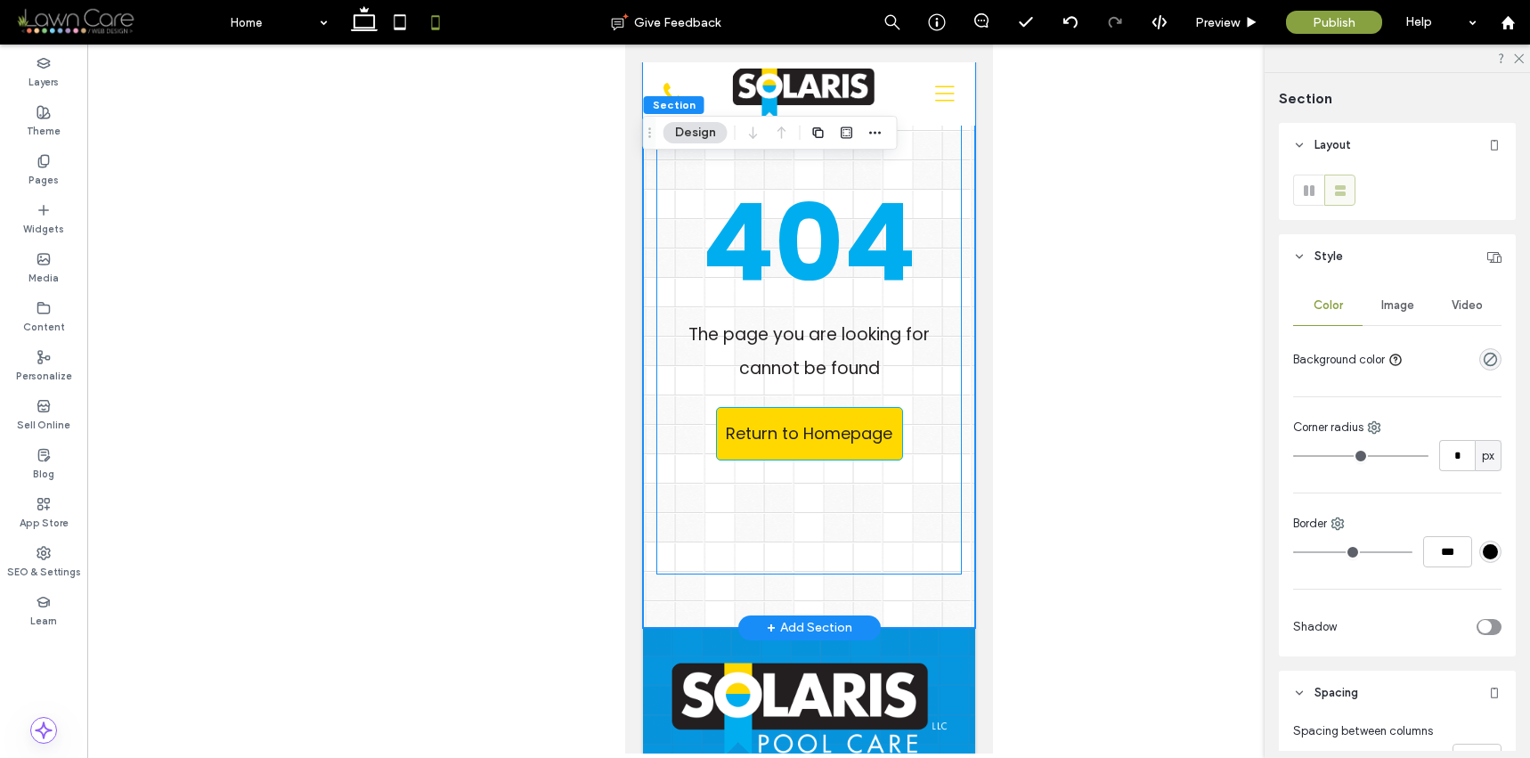
click at [829, 537] on div "404 The page you are looking for cannot be found Return to Homepage" at bounding box center [807, 325] width 305 height 500
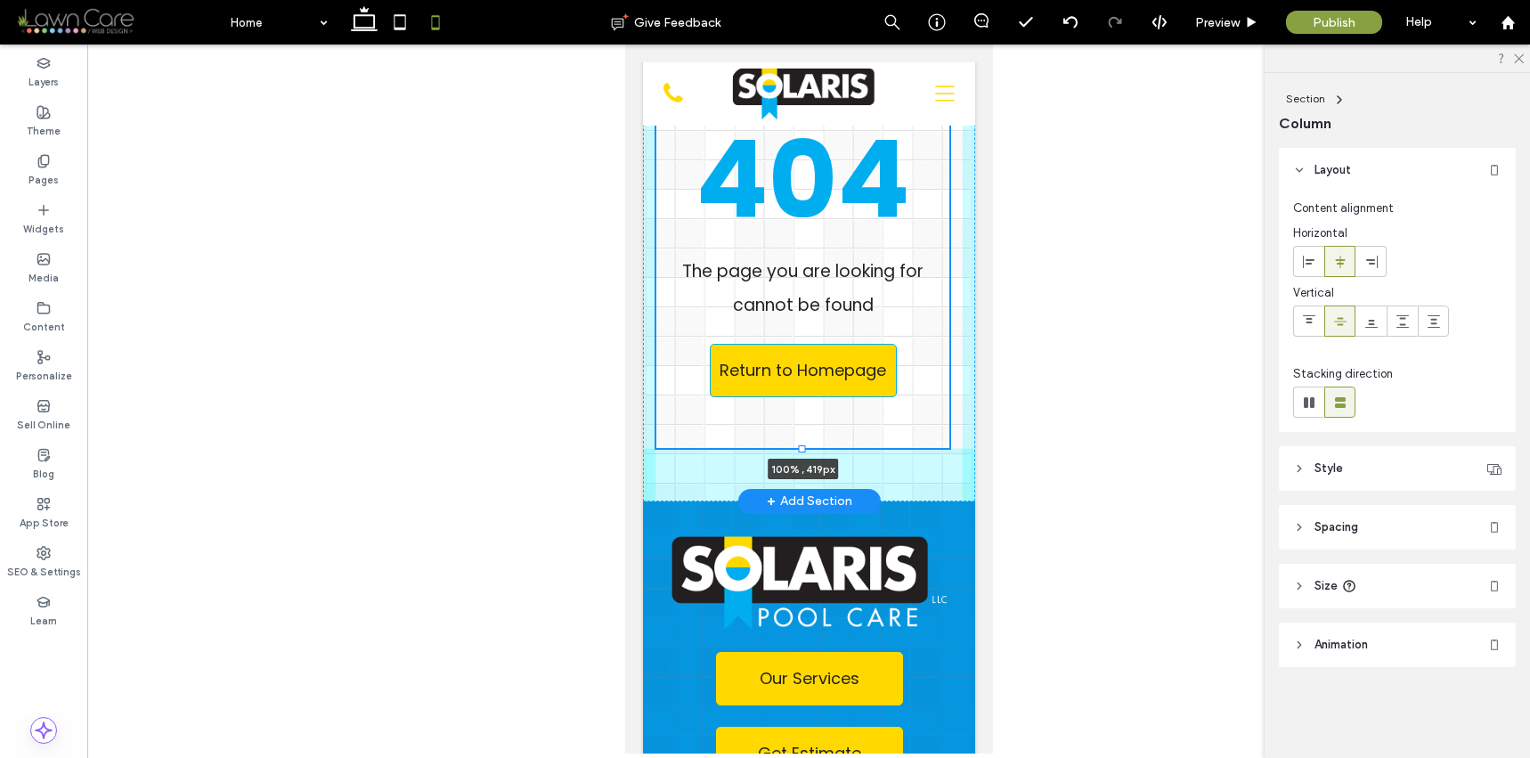
drag, startPoint x: 800, startPoint y: 573, endPoint x: 811, endPoint y: 443, distance: 130.5
click at [655, 76] on div at bounding box center [654, 75] width 1 height 1
type input "***"
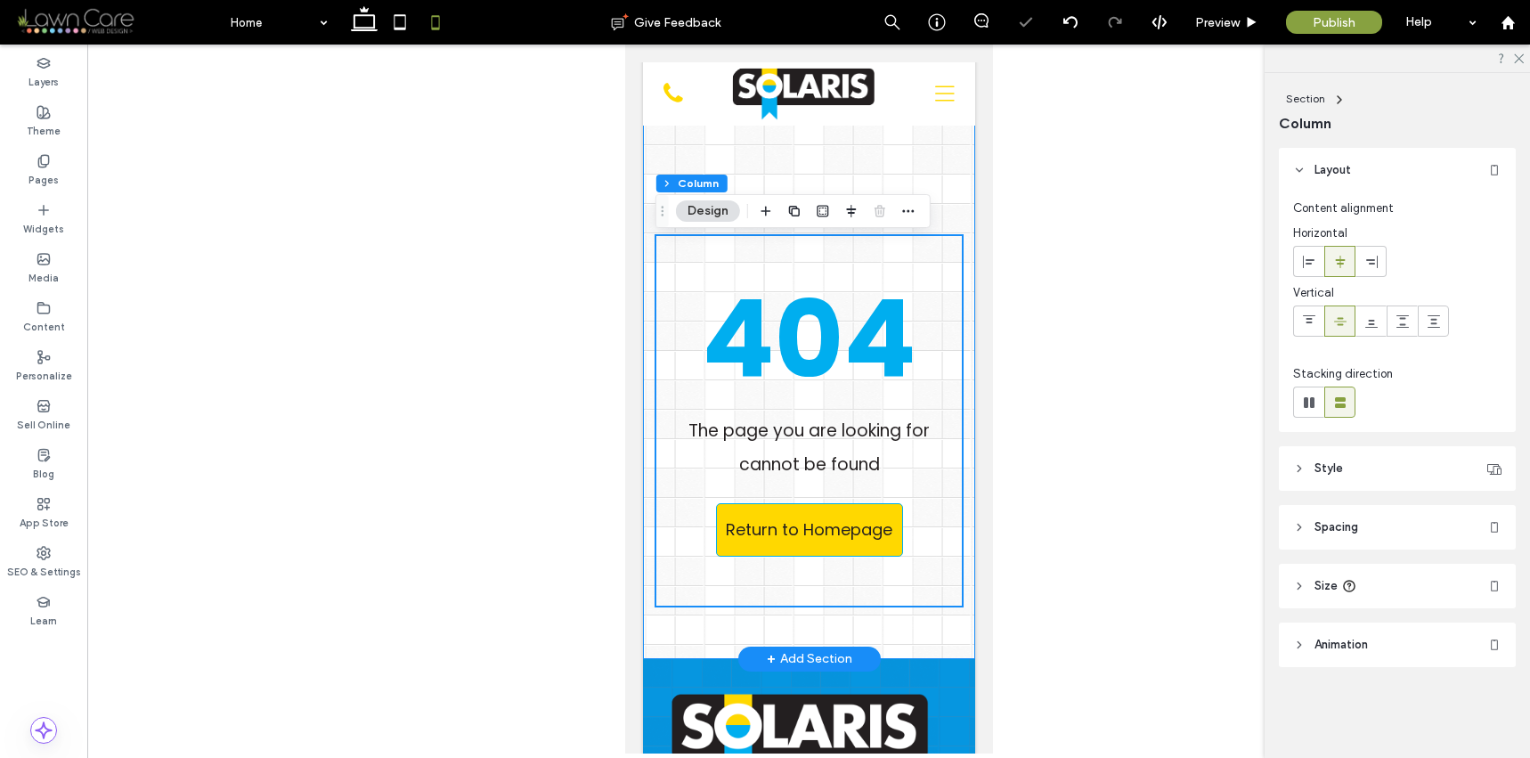
scroll to position [0, 0]
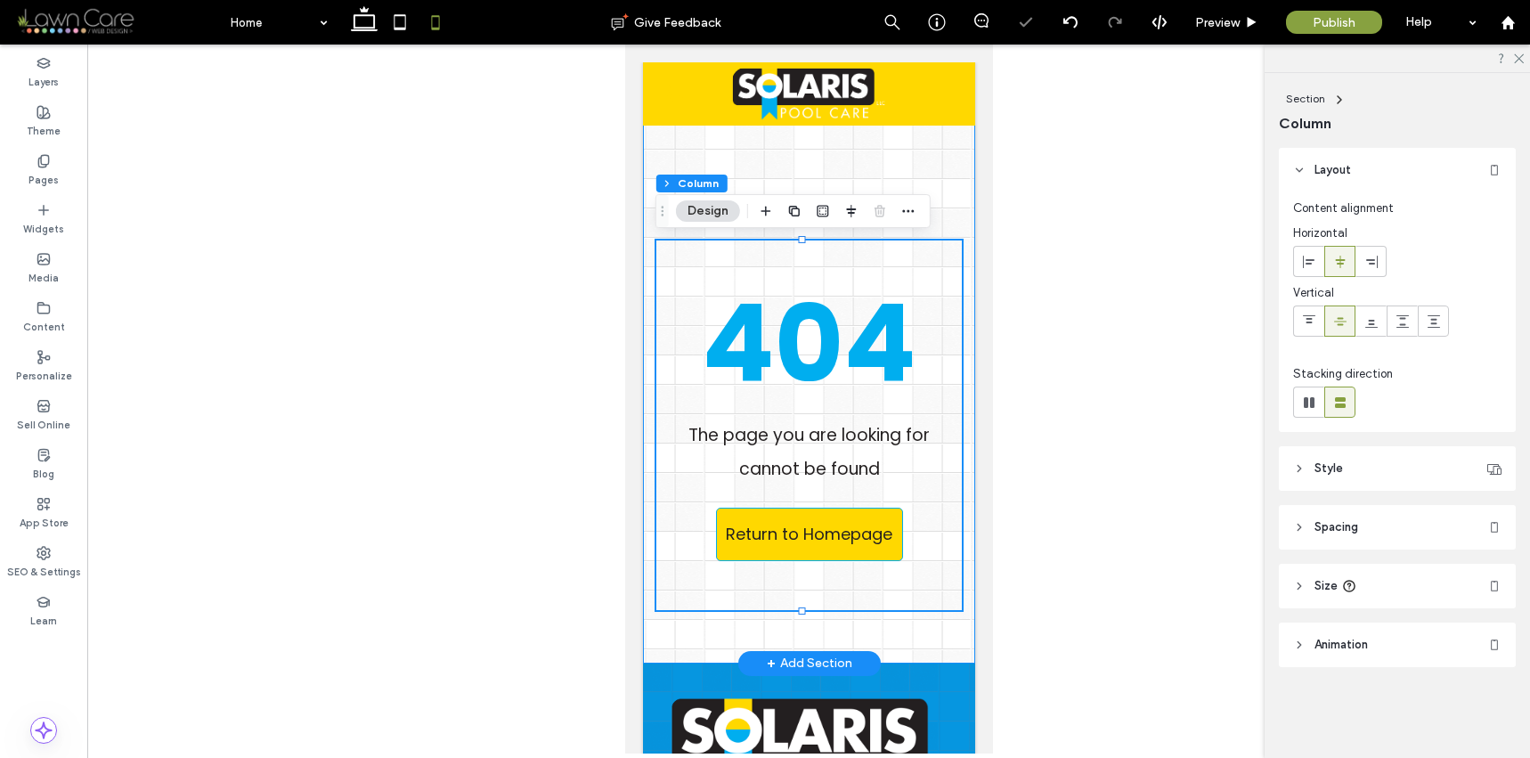
click at [827, 180] on div "404 The page you are looking for cannot be found Return to Homepage 100% , 415px" at bounding box center [808, 362] width 332 height 601
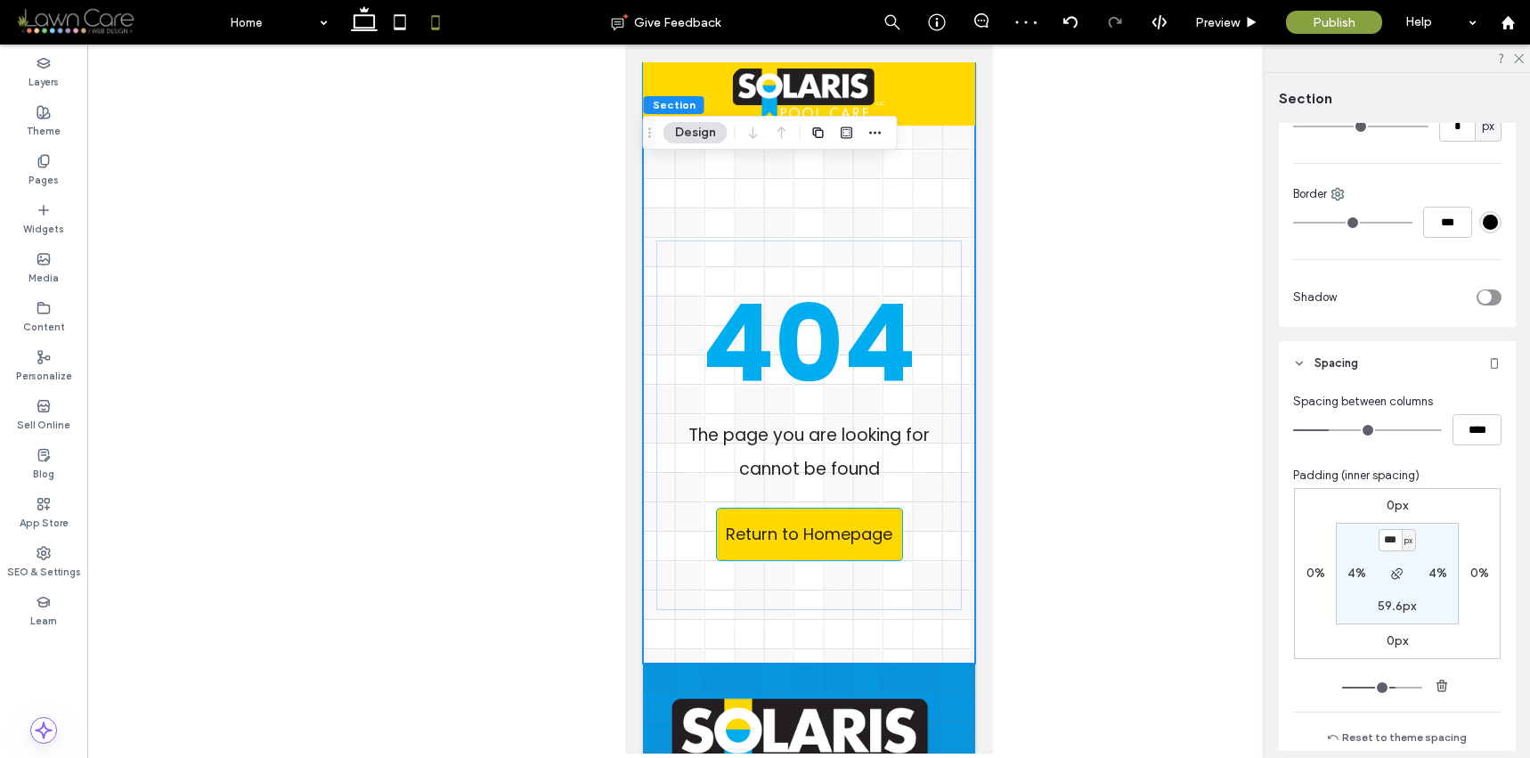
scroll to position [471, 0]
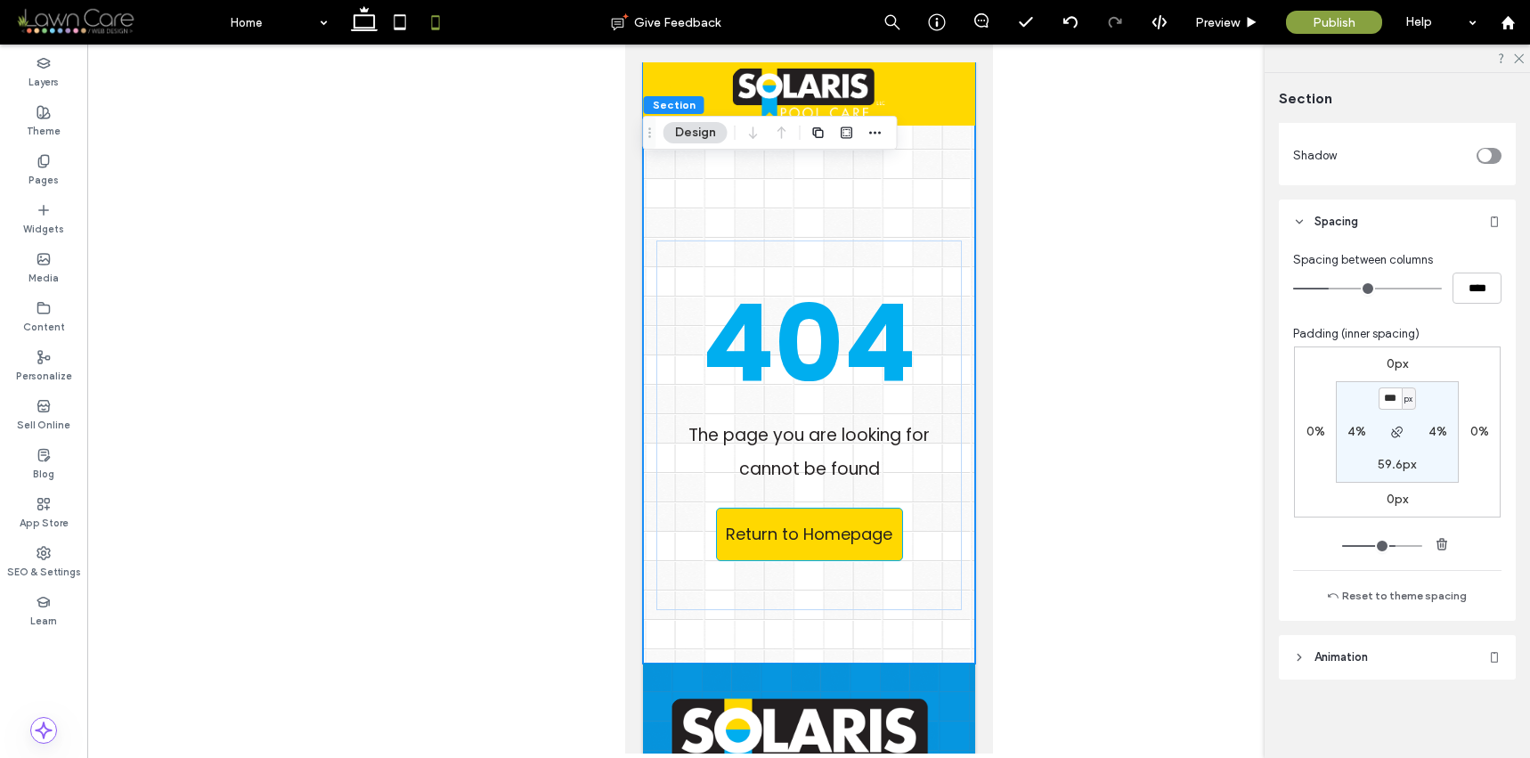
type input "***"
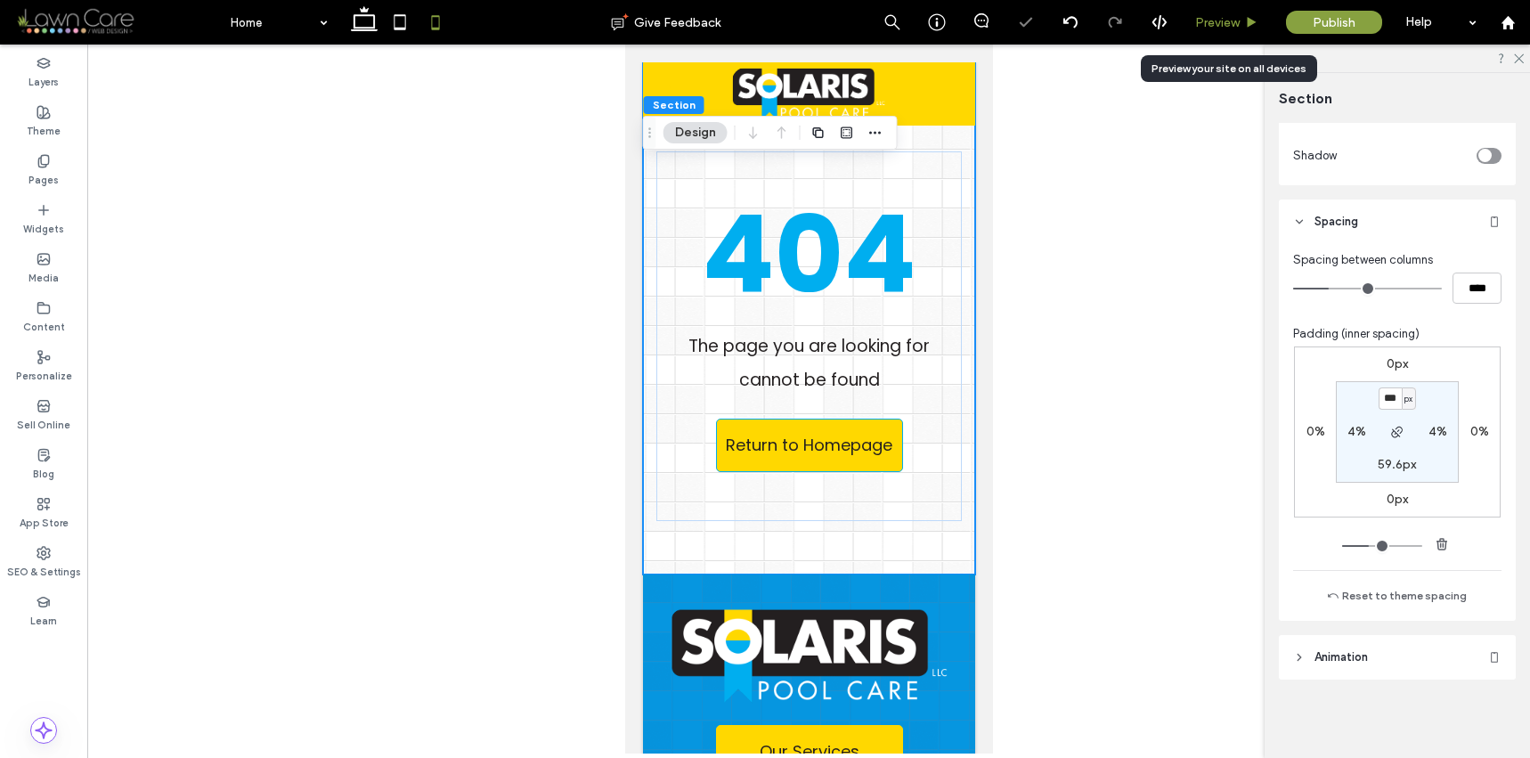
click at [1223, 30] on div "Preview" at bounding box center [1227, 22] width 91 height 45
click at [1226, 20] on span "Preview" at bounding box center [1217, 22] width 45 height 15
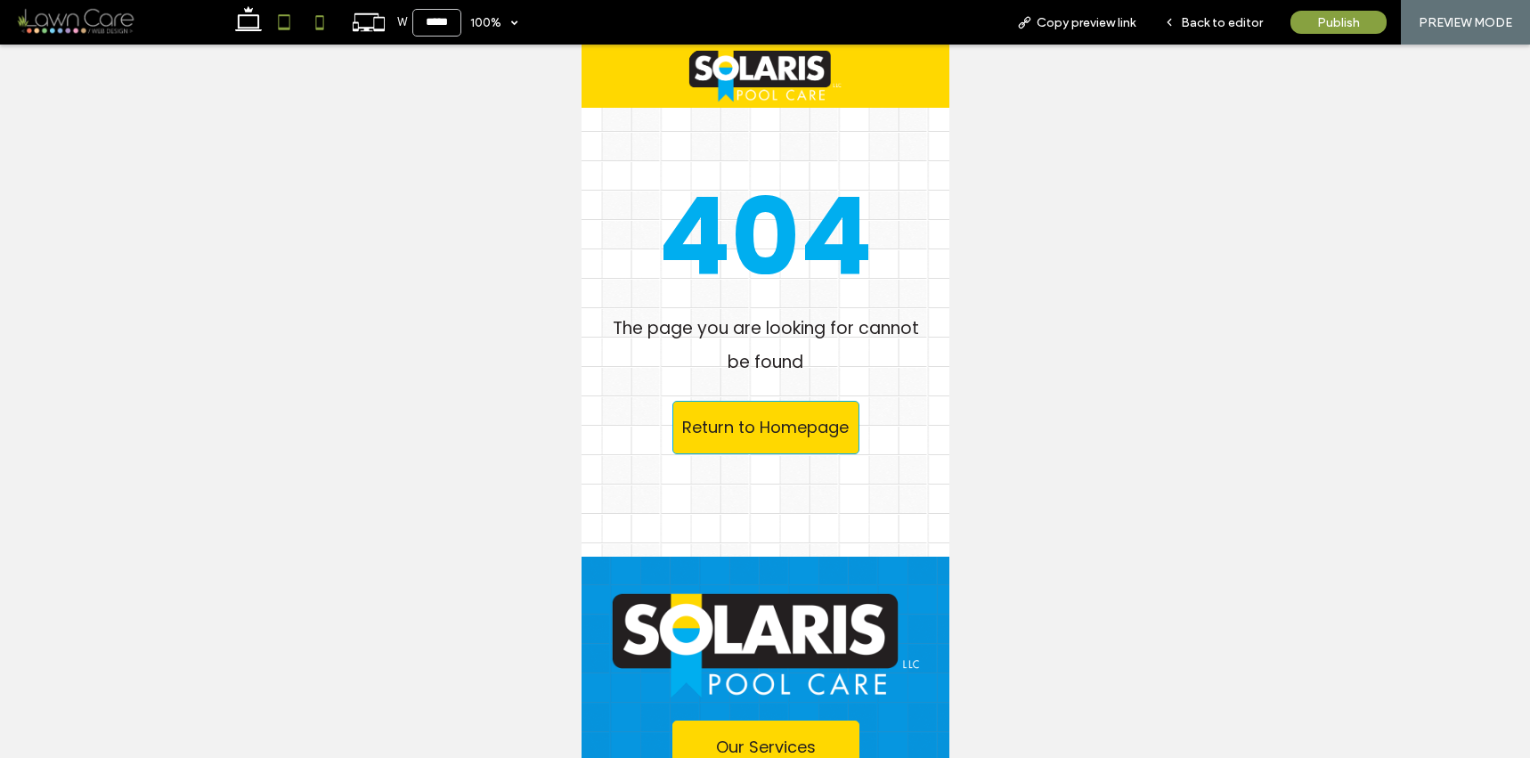
drag, startPoint x: 302, startPoint y: 25, endPoint x: 292, endPoint y: 27, distance: 10.0
click at [297, 26] on div at bounding box center [284, 22] width 126 height 45
click at [292, 26] on icon at bounding box center [284, 22] width 36 height 36
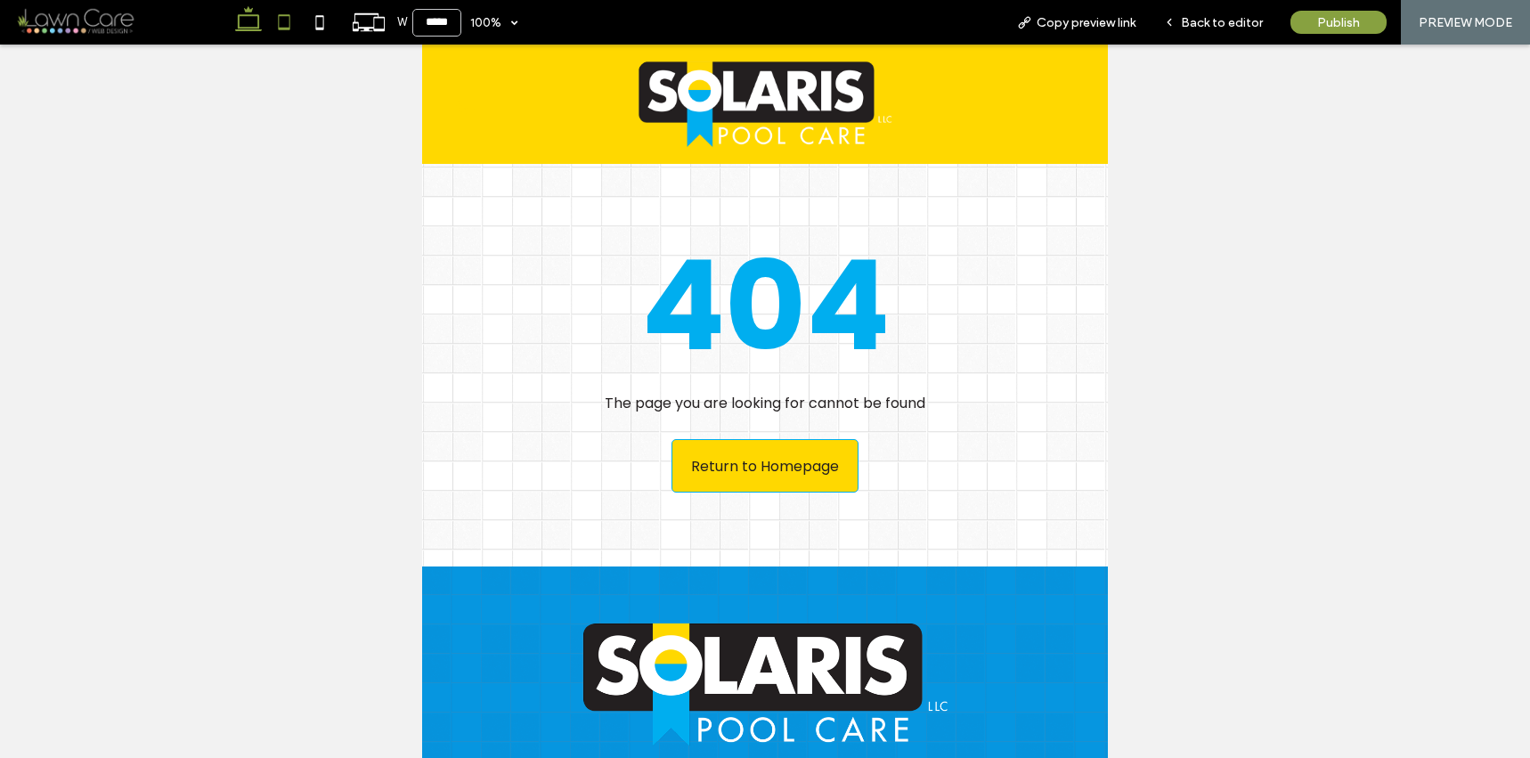
click at [258, 32] on icon at bounding box center [249, 22] width 36 height 36
type input "******"
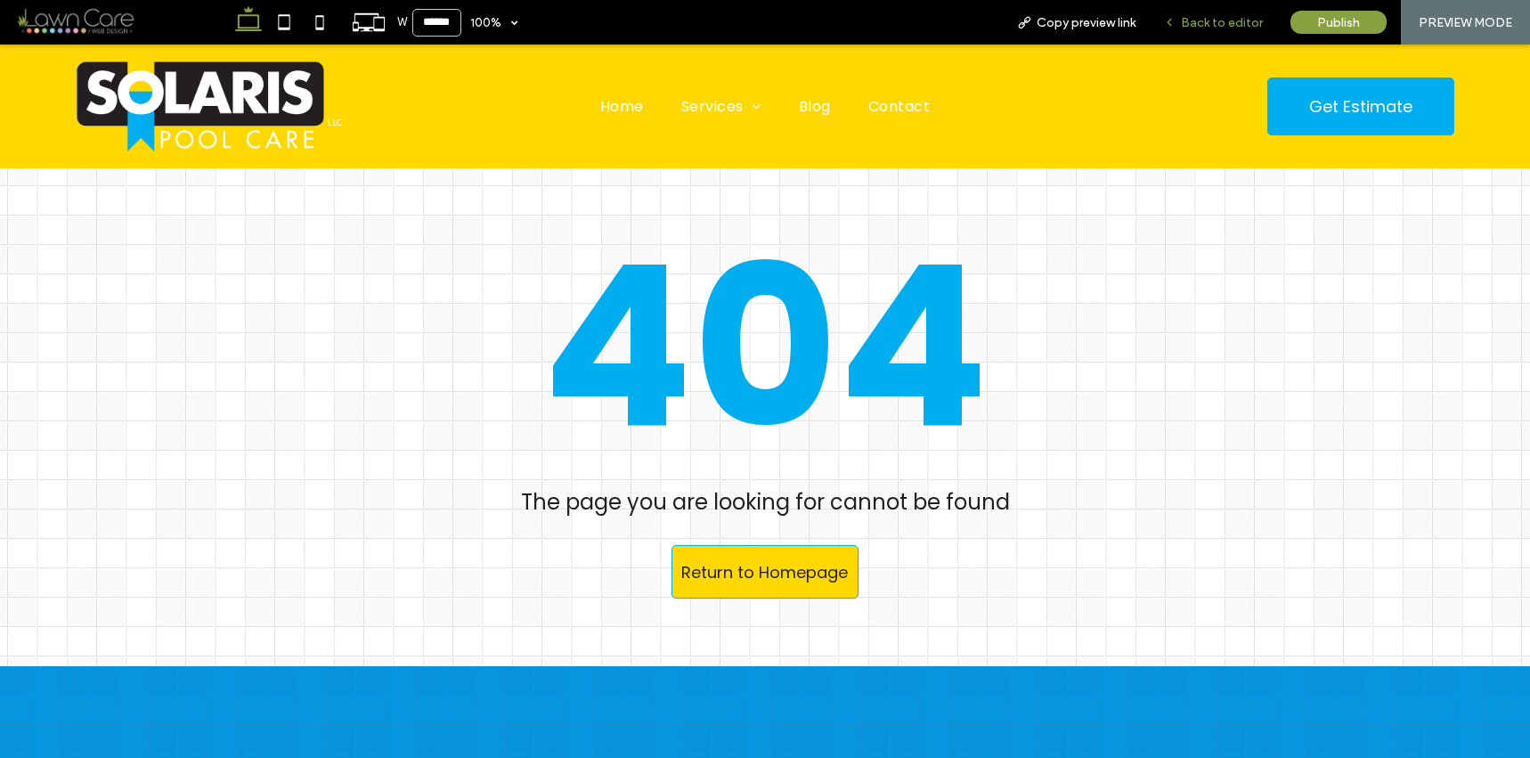
click at [1239, 18] on span "Back to editor" at bounding box center [1222, 22] width 82 height 15
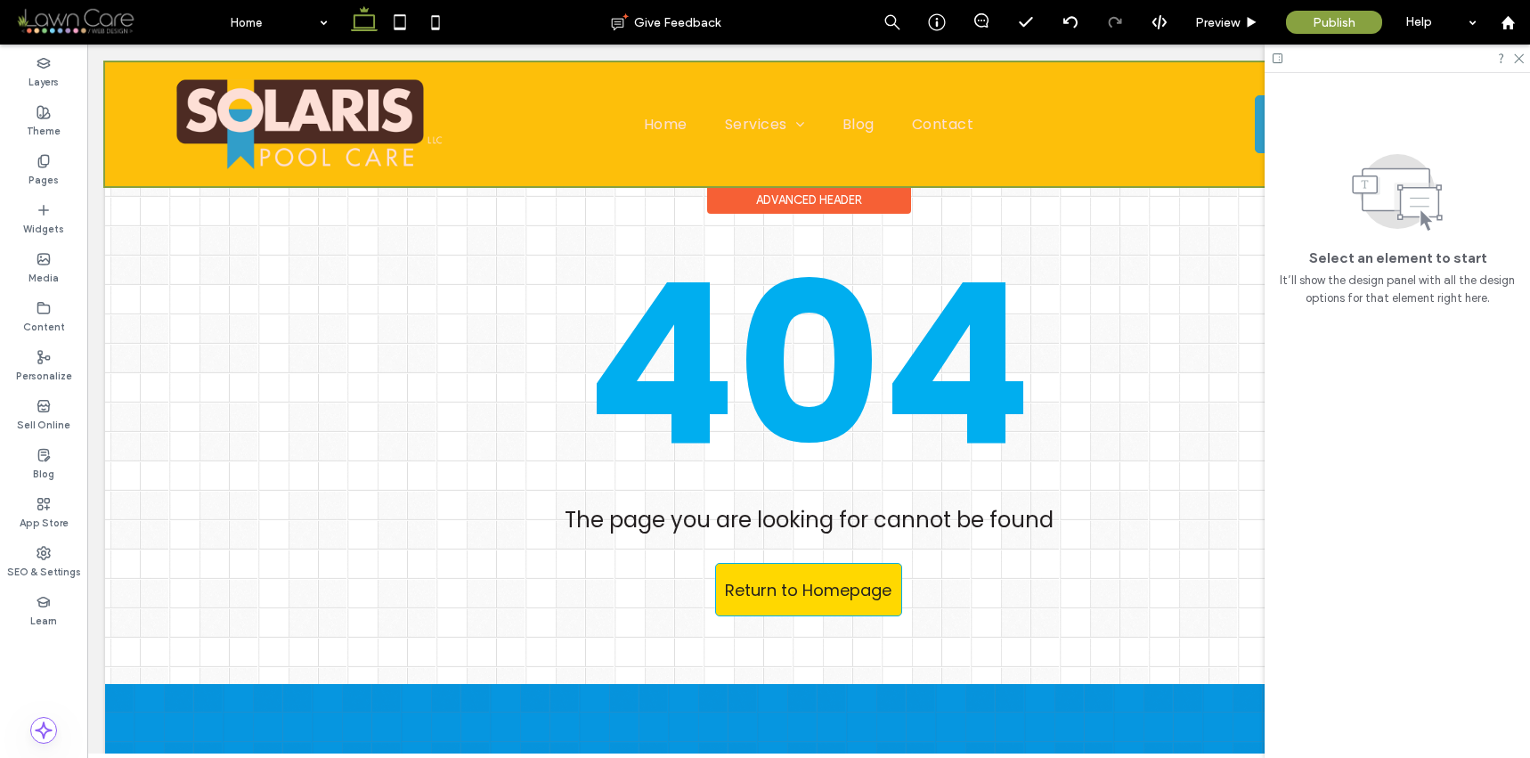
click at [1003, 88] on div at bounding box center [808, 124] width 1407 height 124
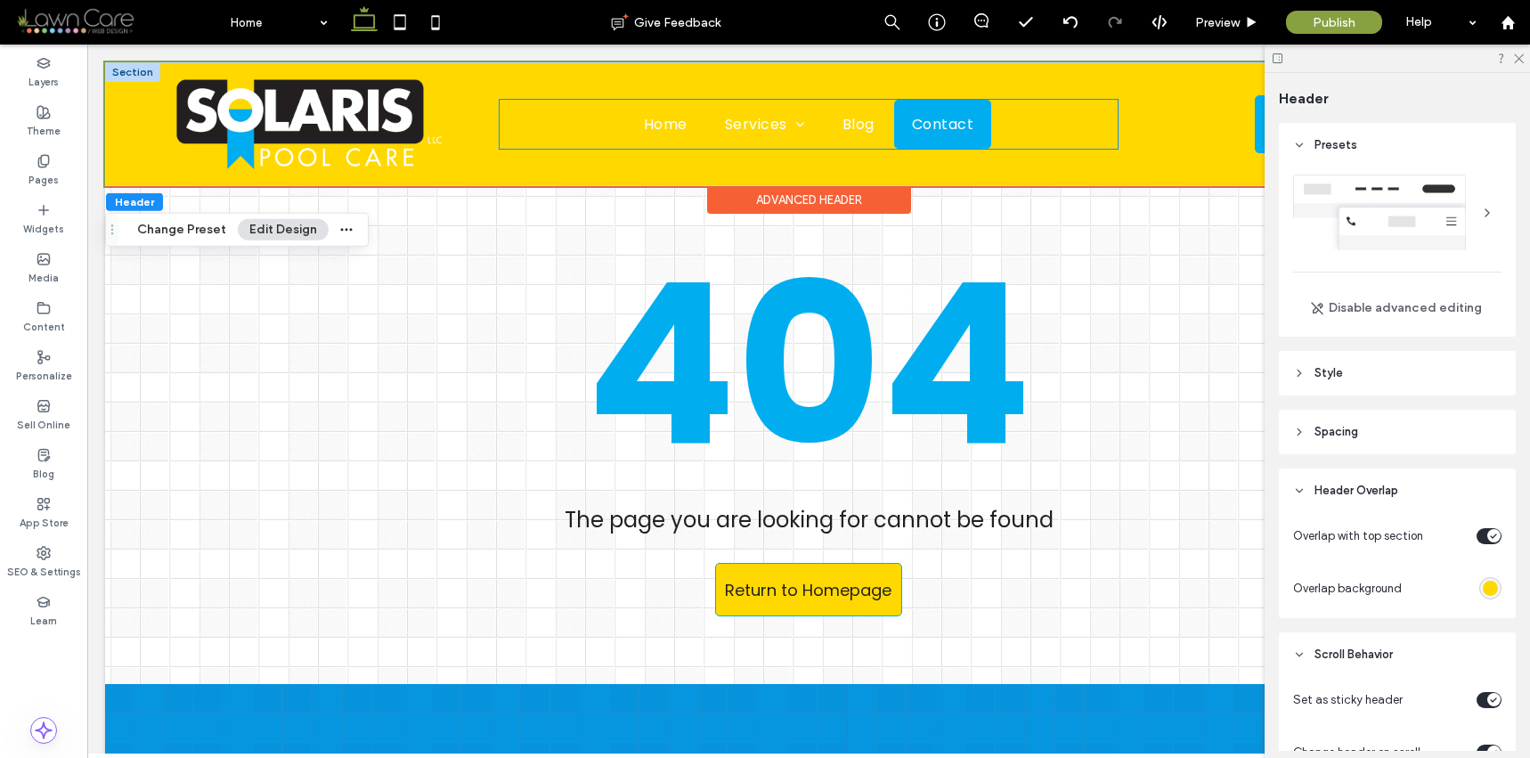
click at [947, 121] on span "Contact" at bounding box center [942, 124] width 61 height 22
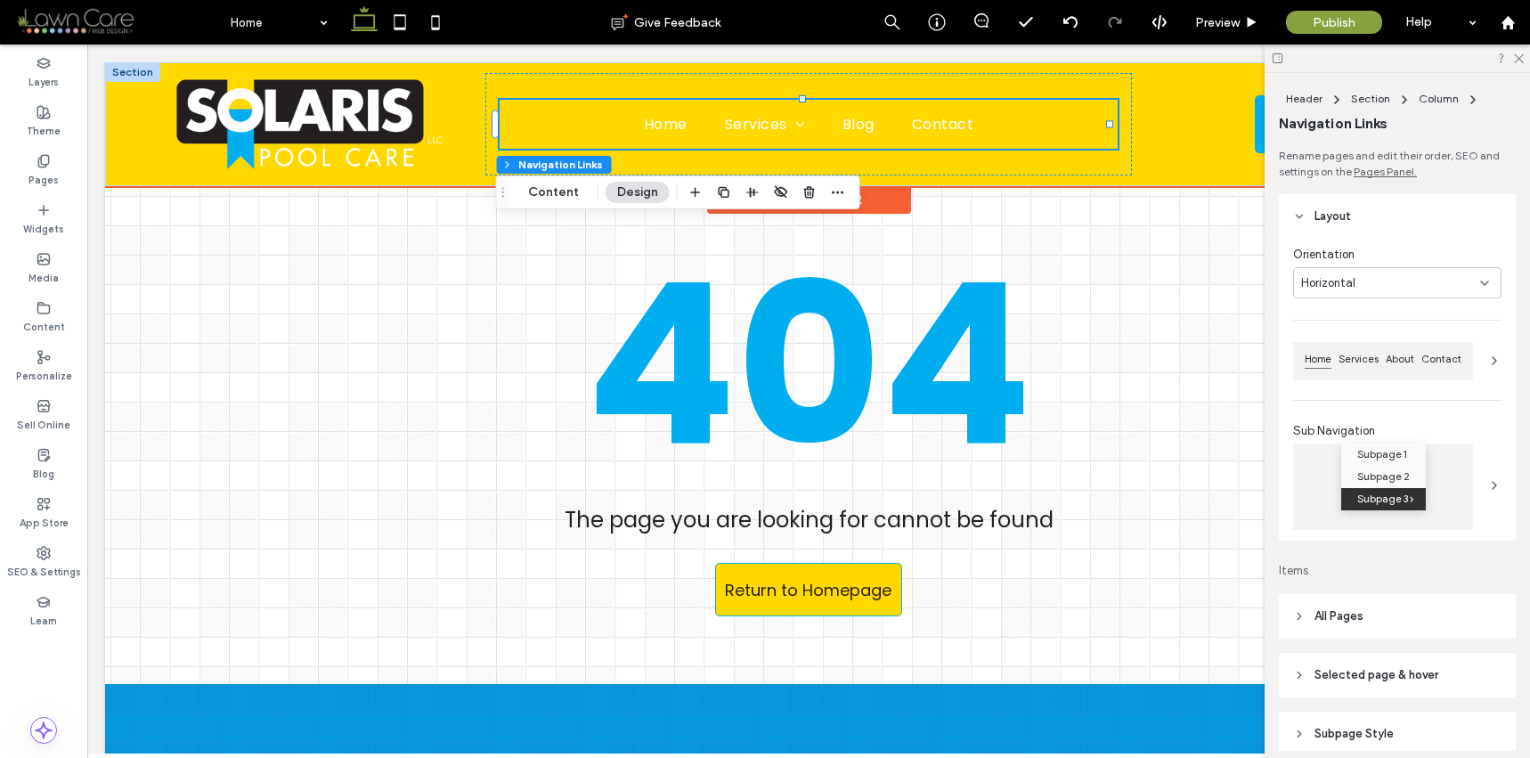
click at [873, 191] on div "Advanced Header" at bounding box center [809, 200] width 204 height 28
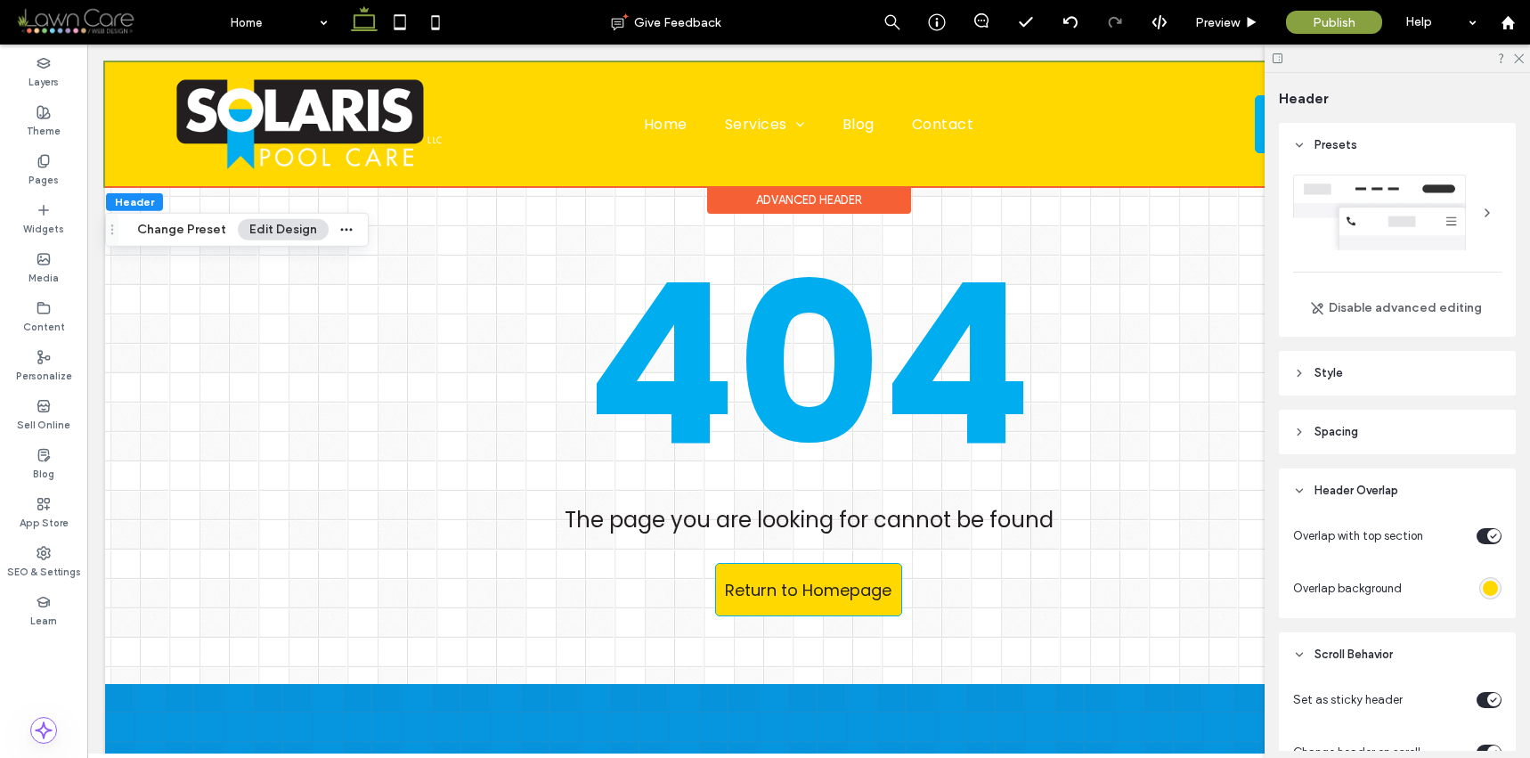
scroll to position [299, 0]
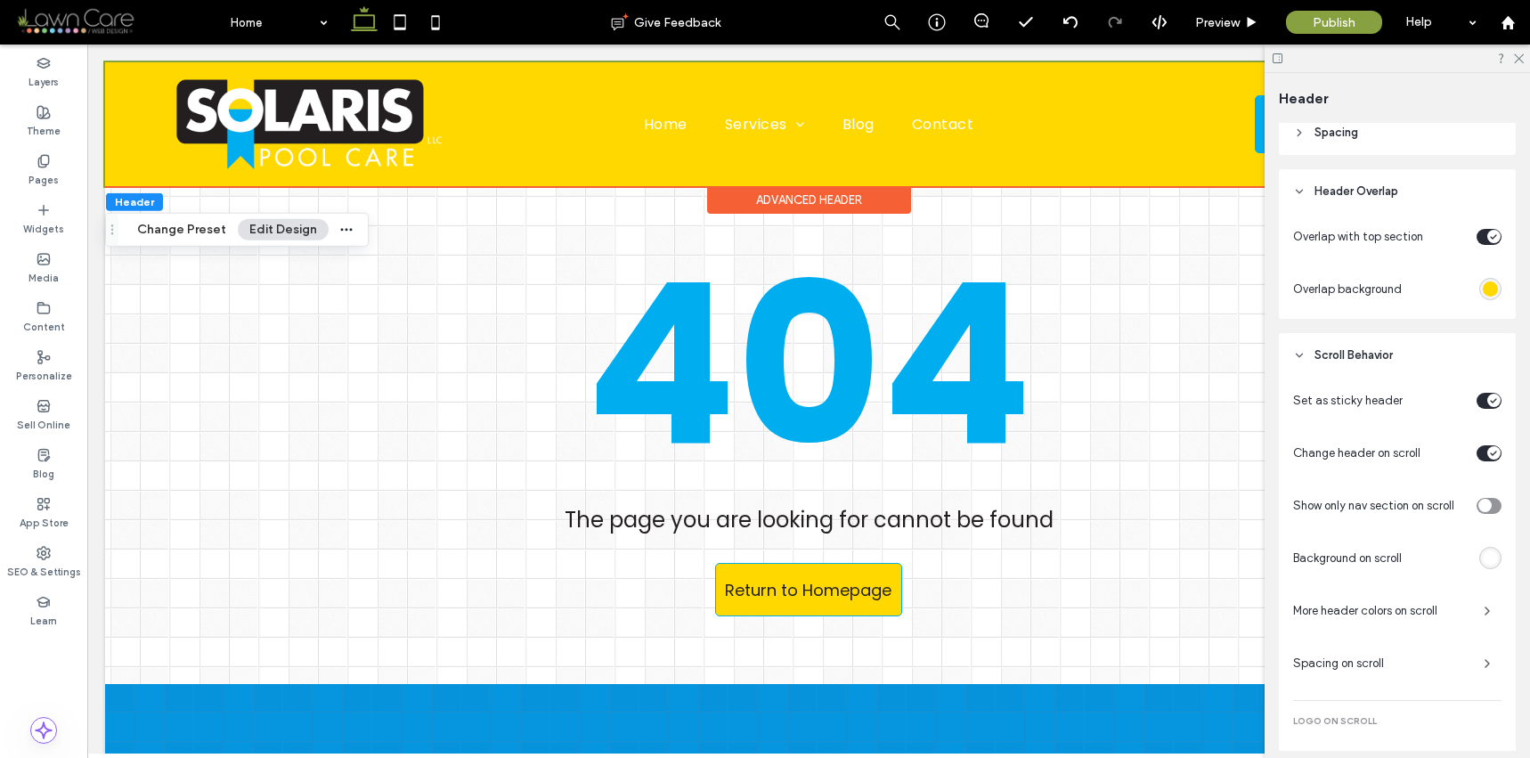
click at [1486, 294] on div "rgba(255,216,0,1)" at bounding box center [1490, 288] width 15 height 15
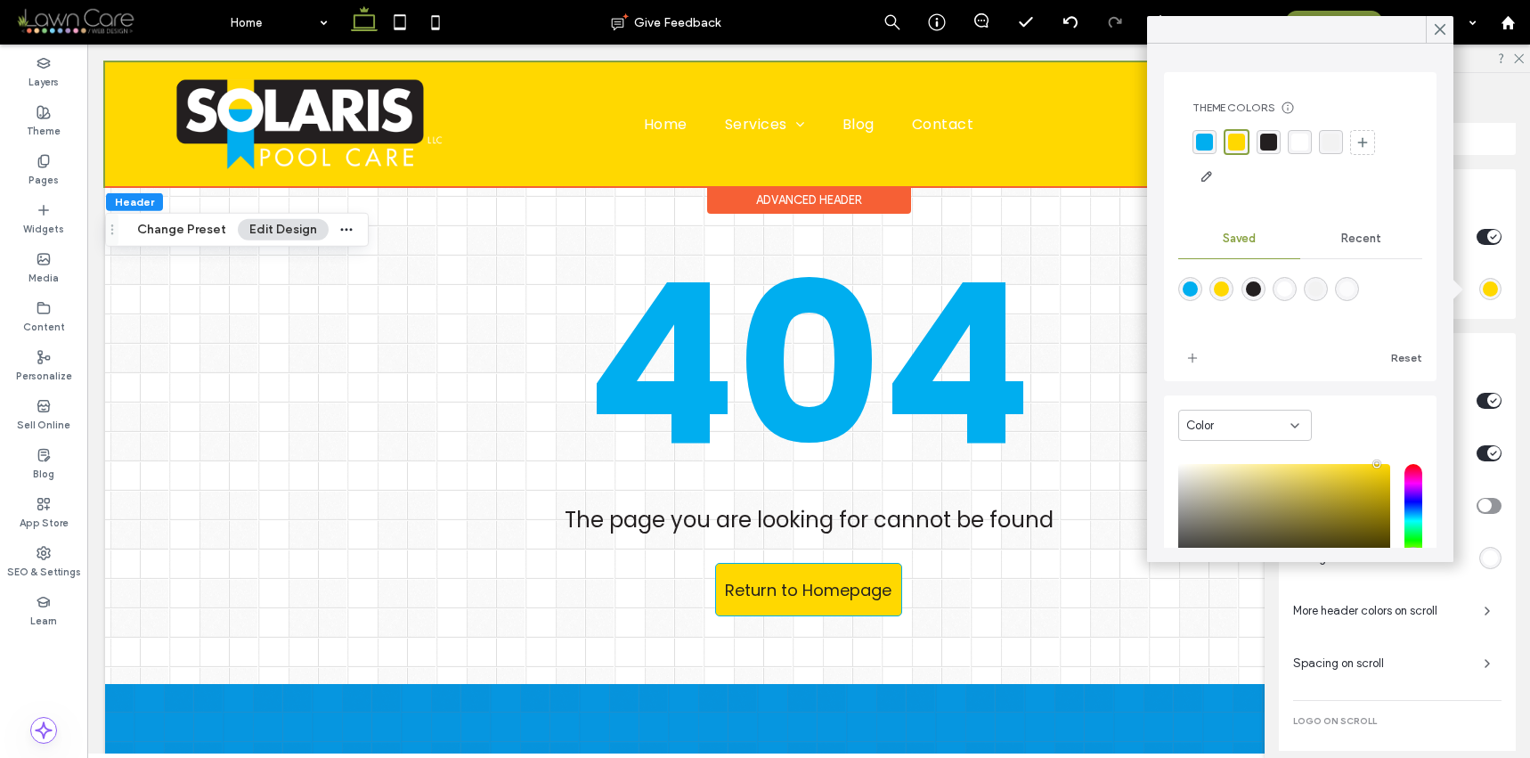
click at [1265, 289] on div "rgba(35,31,32,1)" at bounding box center [1253, 289] width 24 height 24
type input "*******"
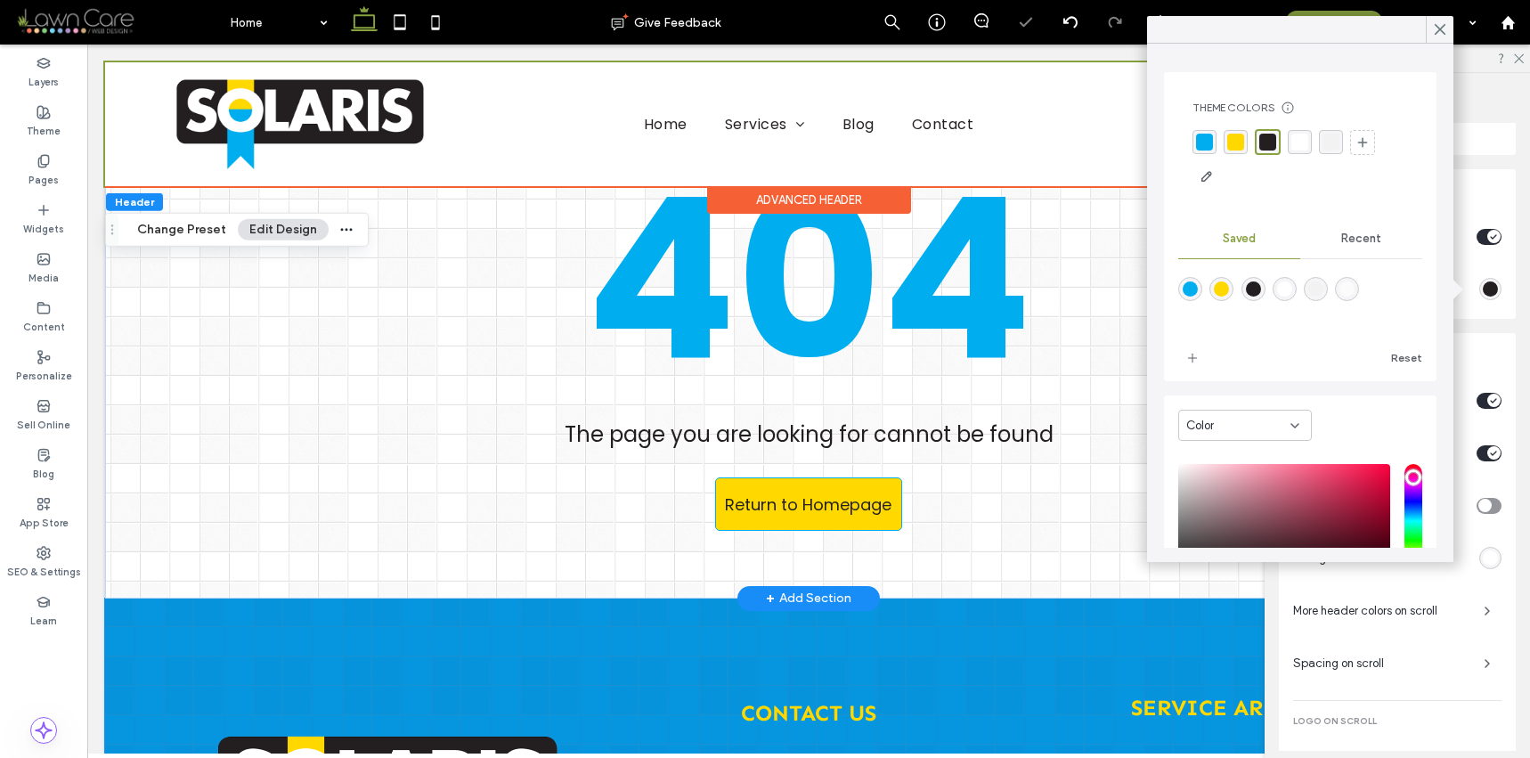
scroll to position [0, 0]
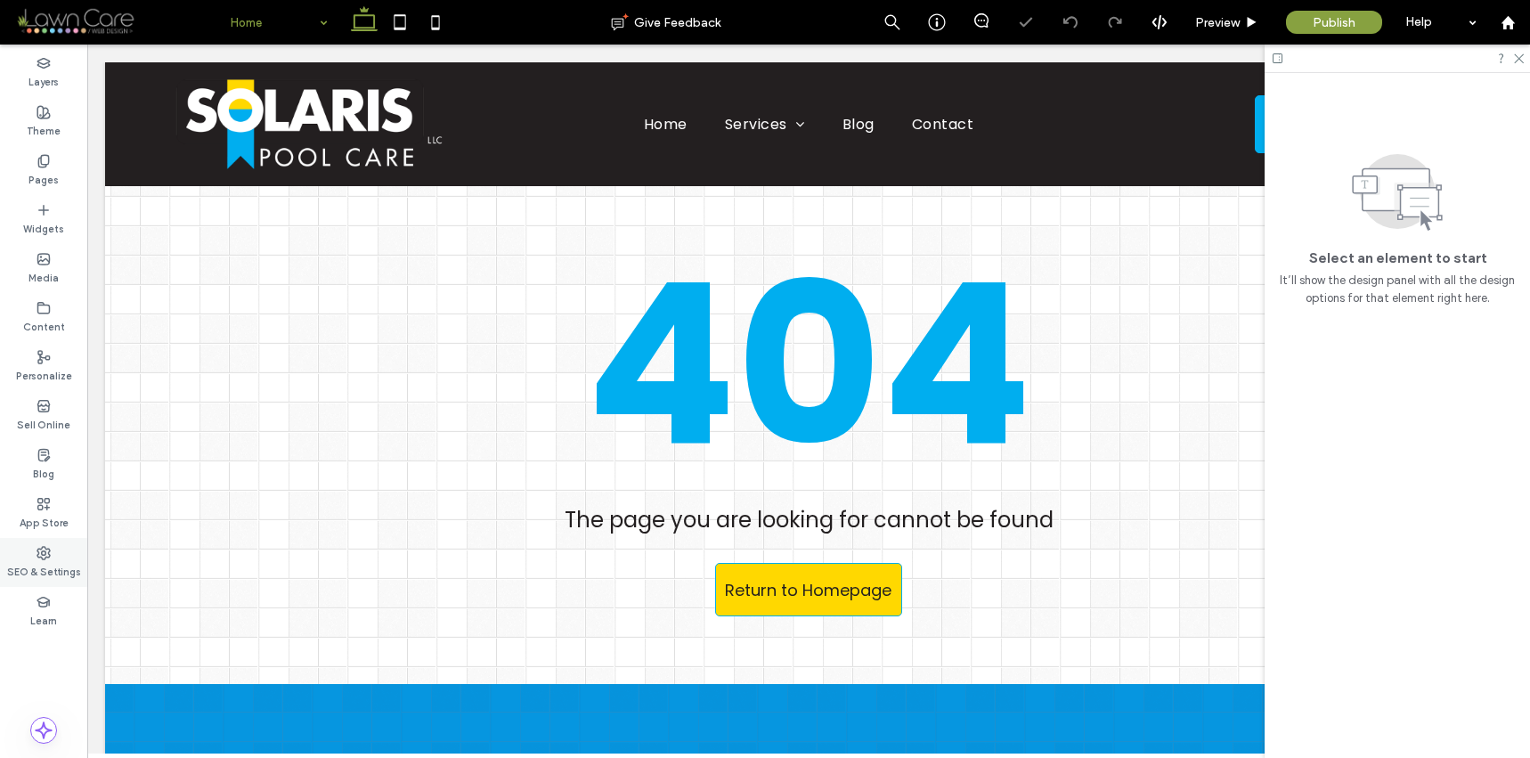
click at [57, 554] on div "SEO & Settings" at bounding box center [43, 562] width 87 height 49
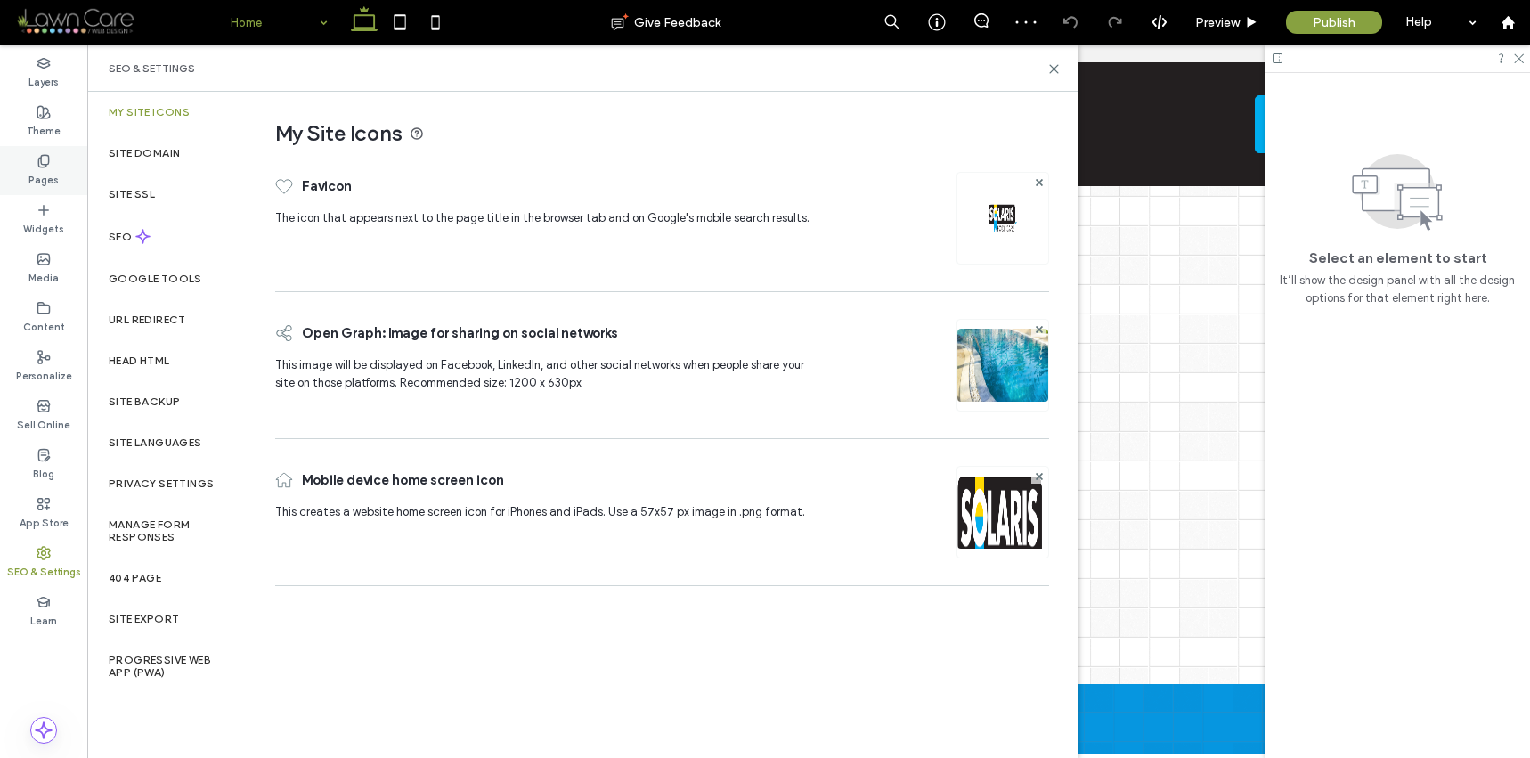
click at [60, 167] on div "Pages" at bounding box center [43, 170] width 87 height 49
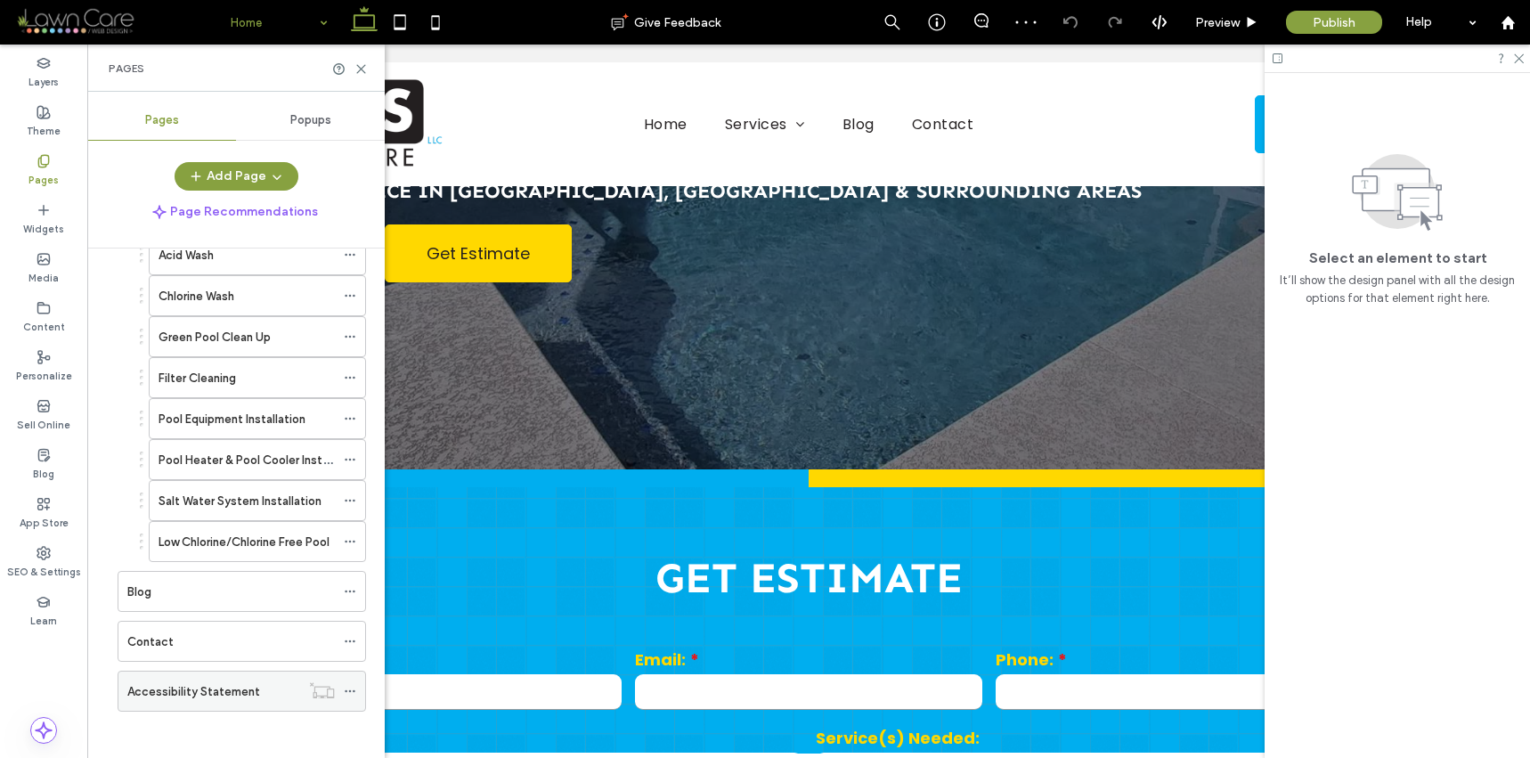
scroll to position [265, 0]
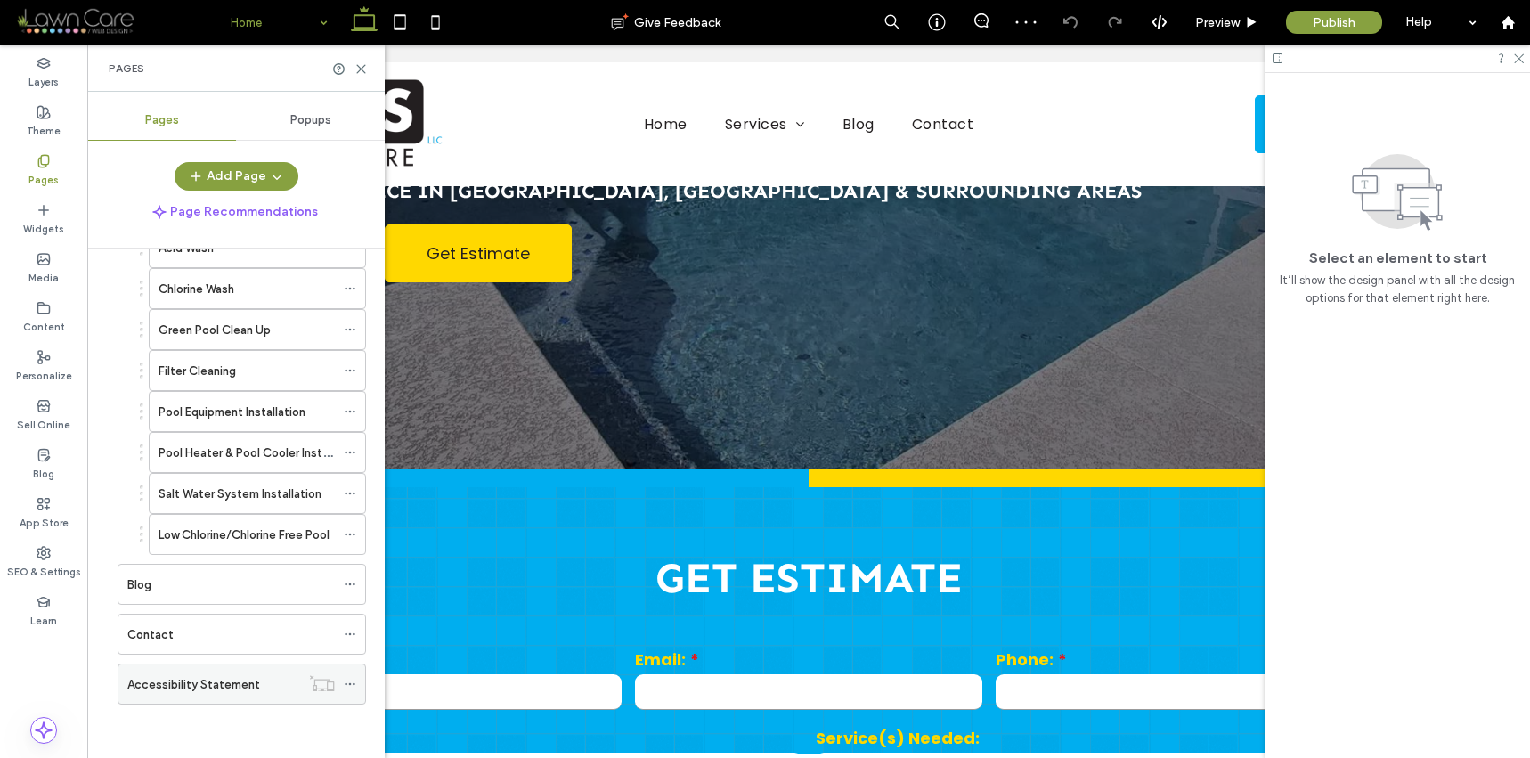
click at [220, 695] on div "Accessibility Statement" at bounding box center [213, 683] width 173 height 39
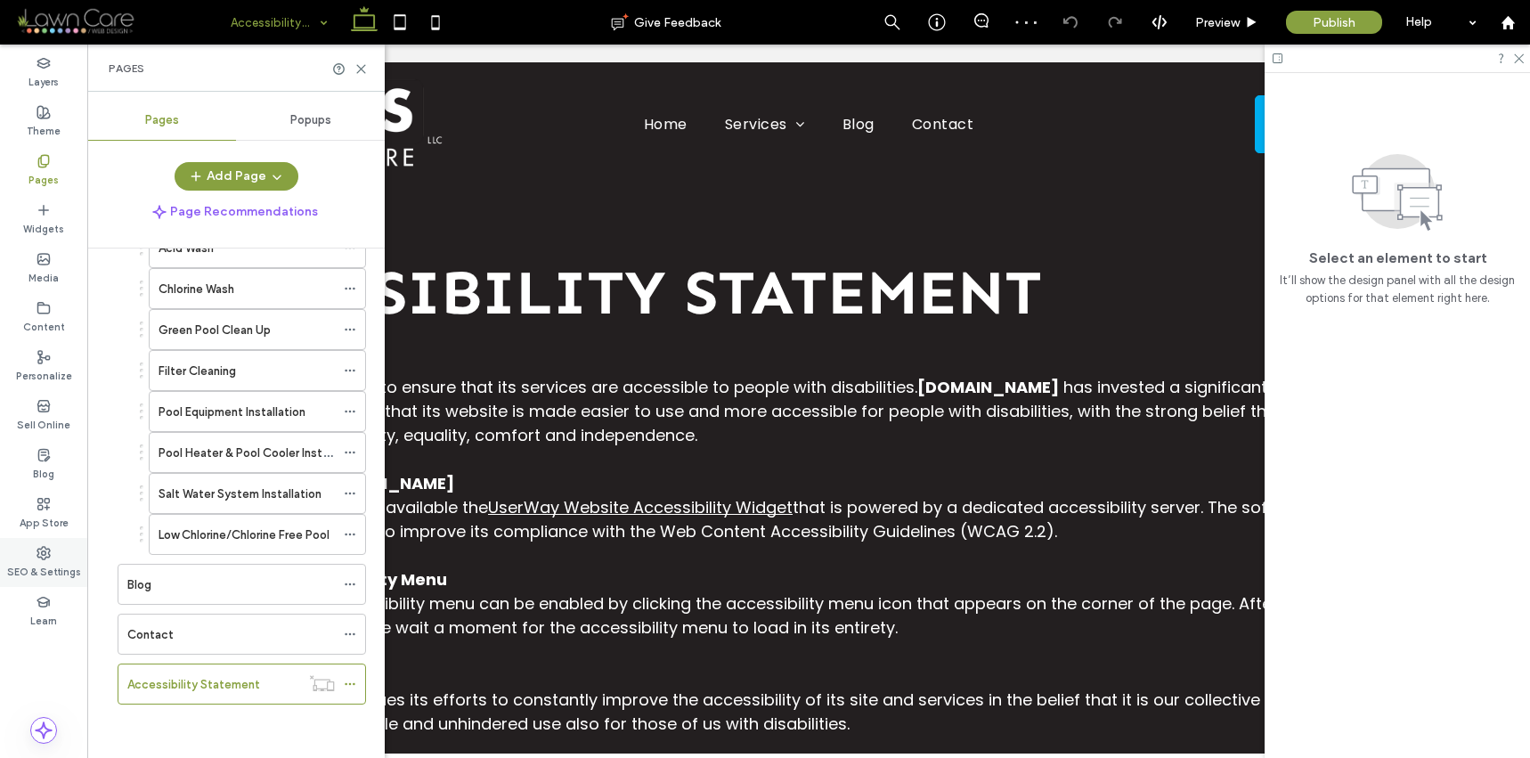
click at [52, 557] on div "SEO & Settings" at bounding box center [43, 562] width 87 height 49
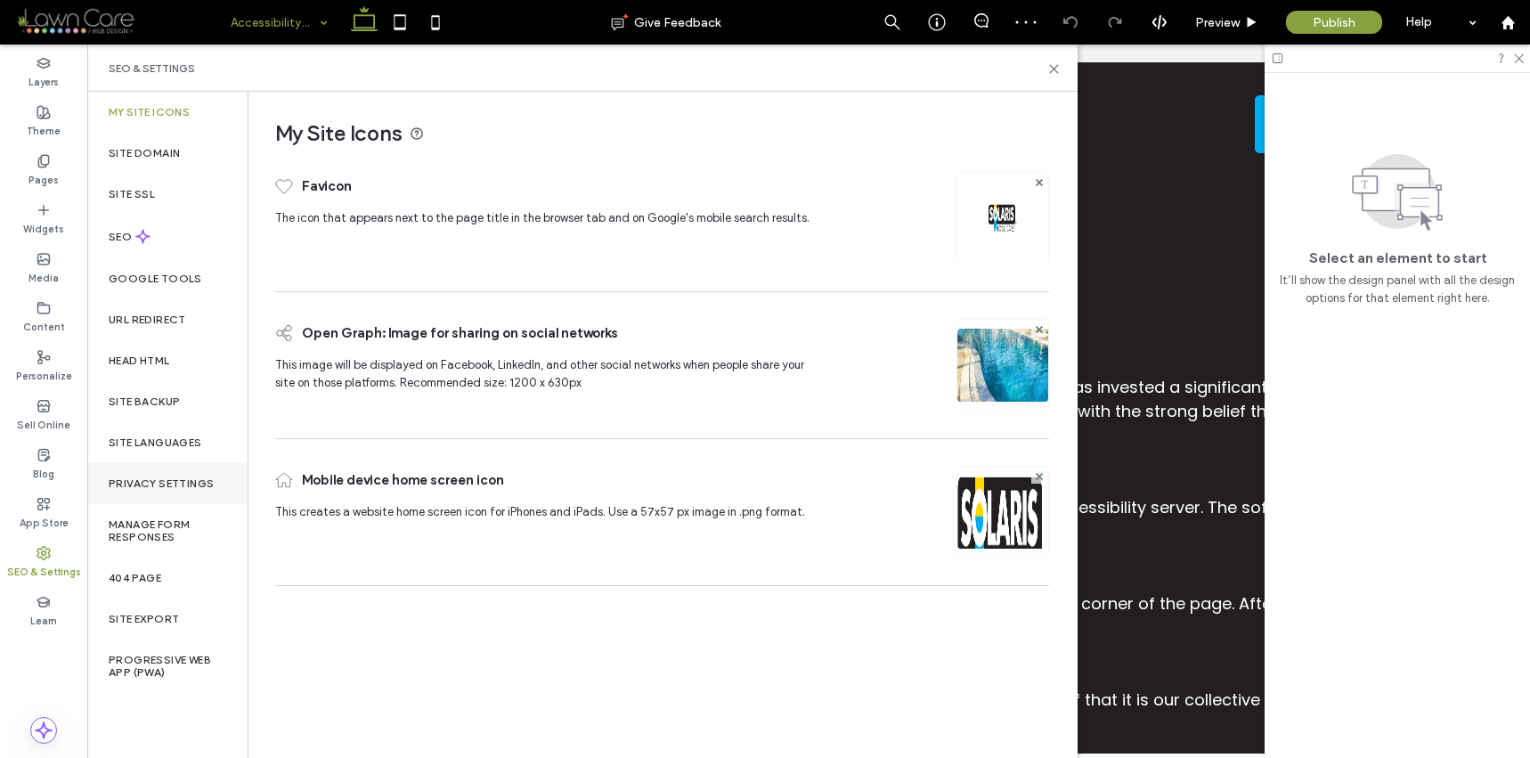
click at [170, 471] on div "Privacy Settings" at bounding box center [167, 483] width 160 height 41
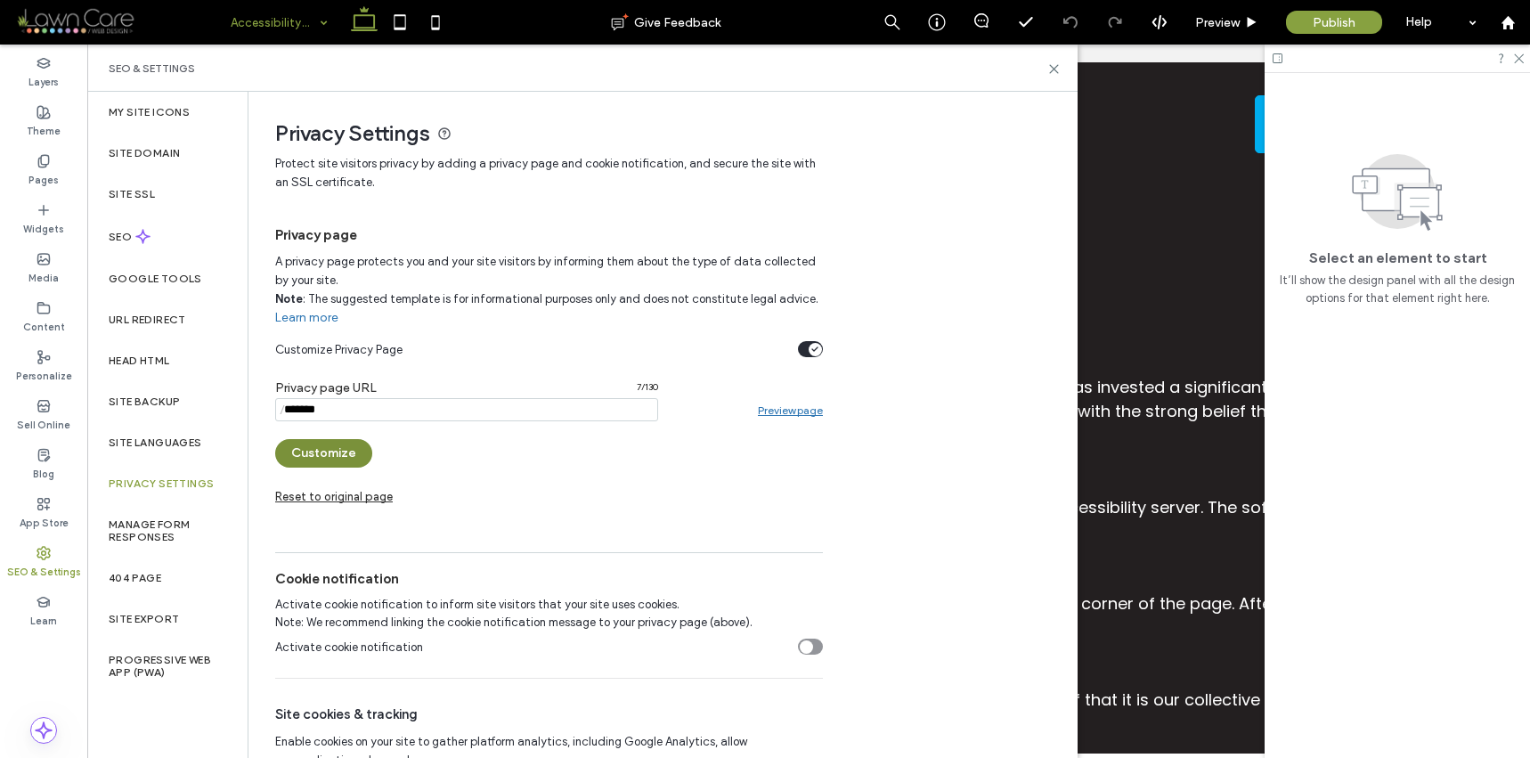
click at [319, 466] on button "Customize" at bounding box center [323, 453] width 97 height 28
click at [0, 0] on div at bounding box center [0, 0] width 0 height 0
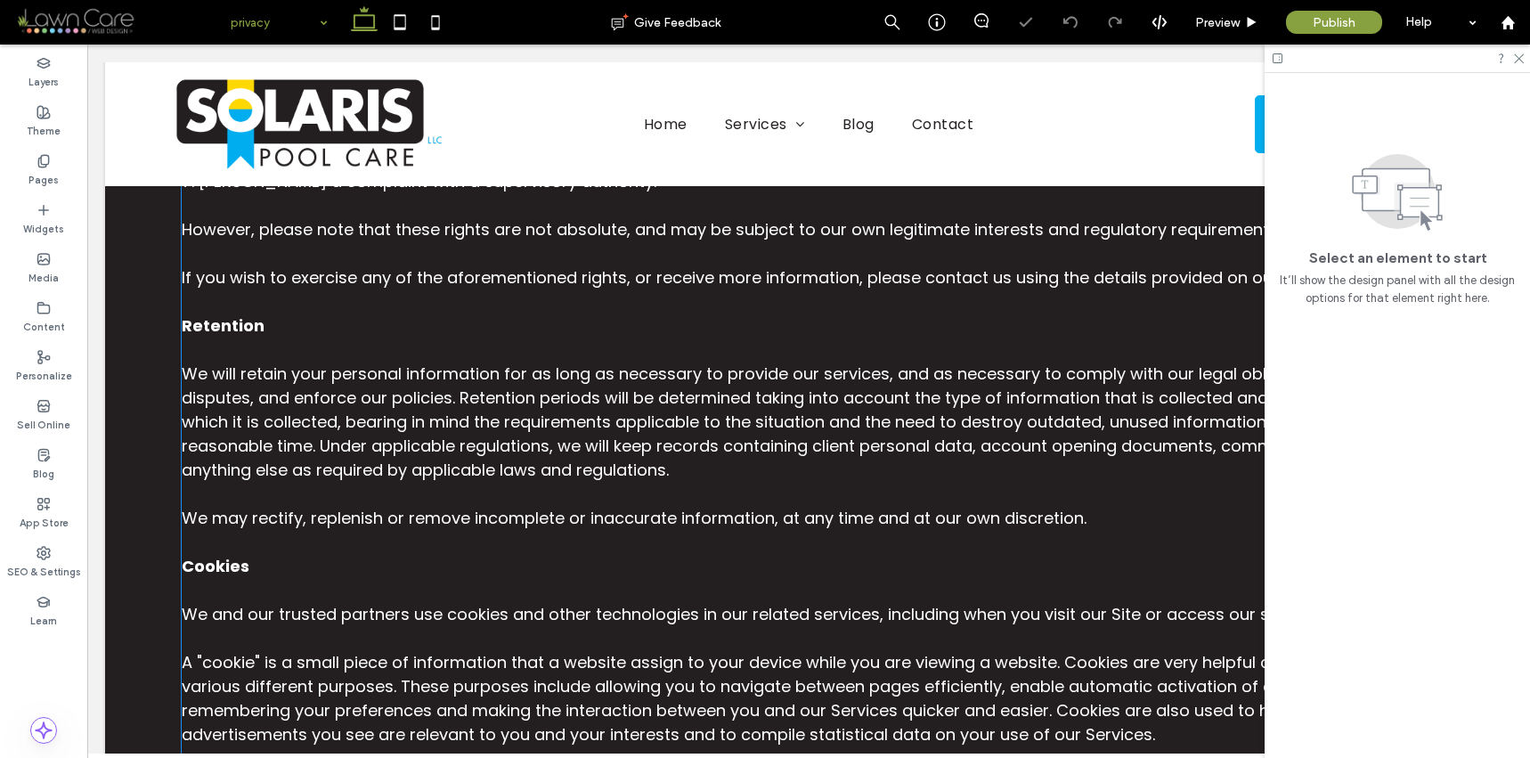
scroll to position [2067, 0]
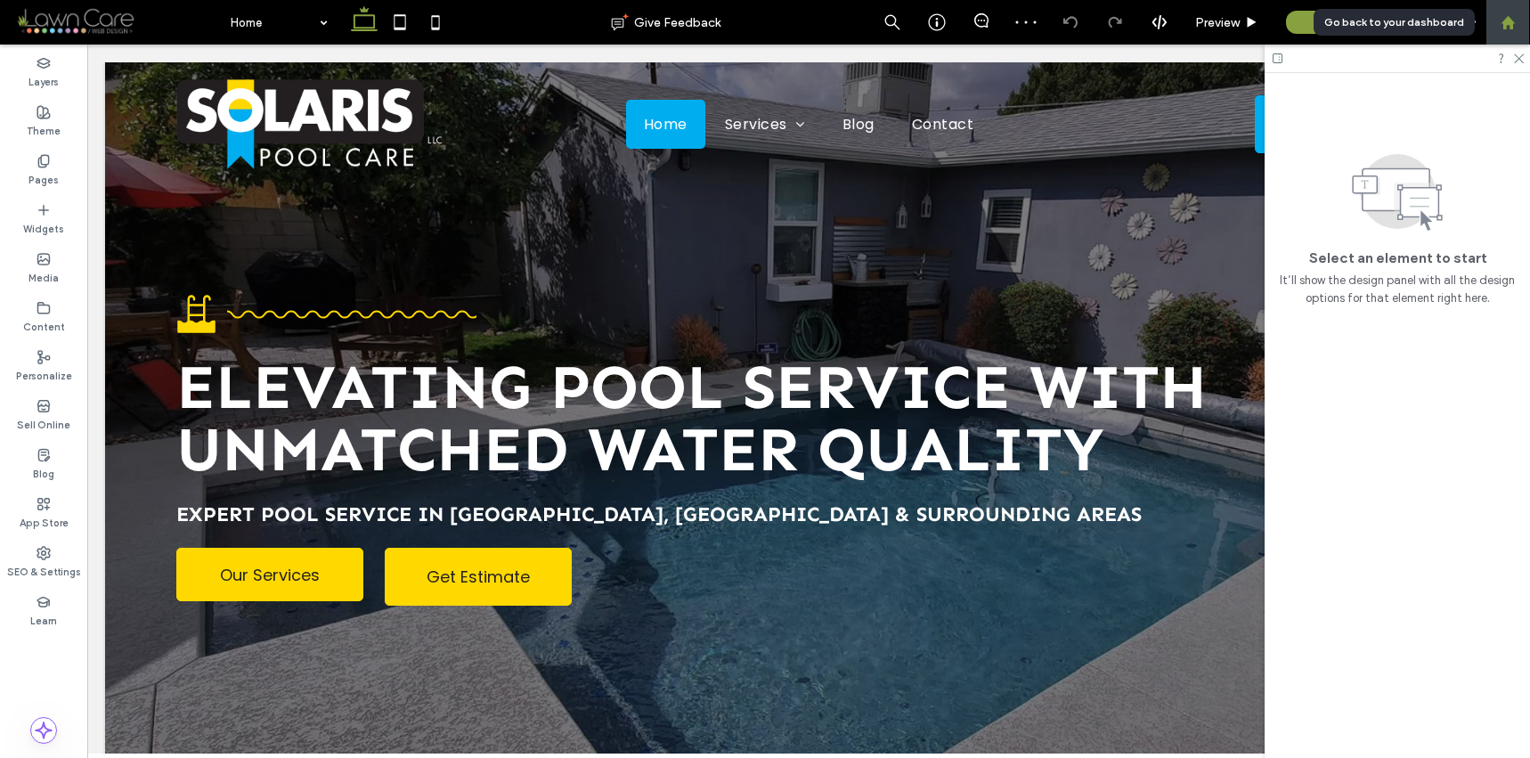
click at [1510, 19] on use at bounding box center [1506, 21] width 13 height 13
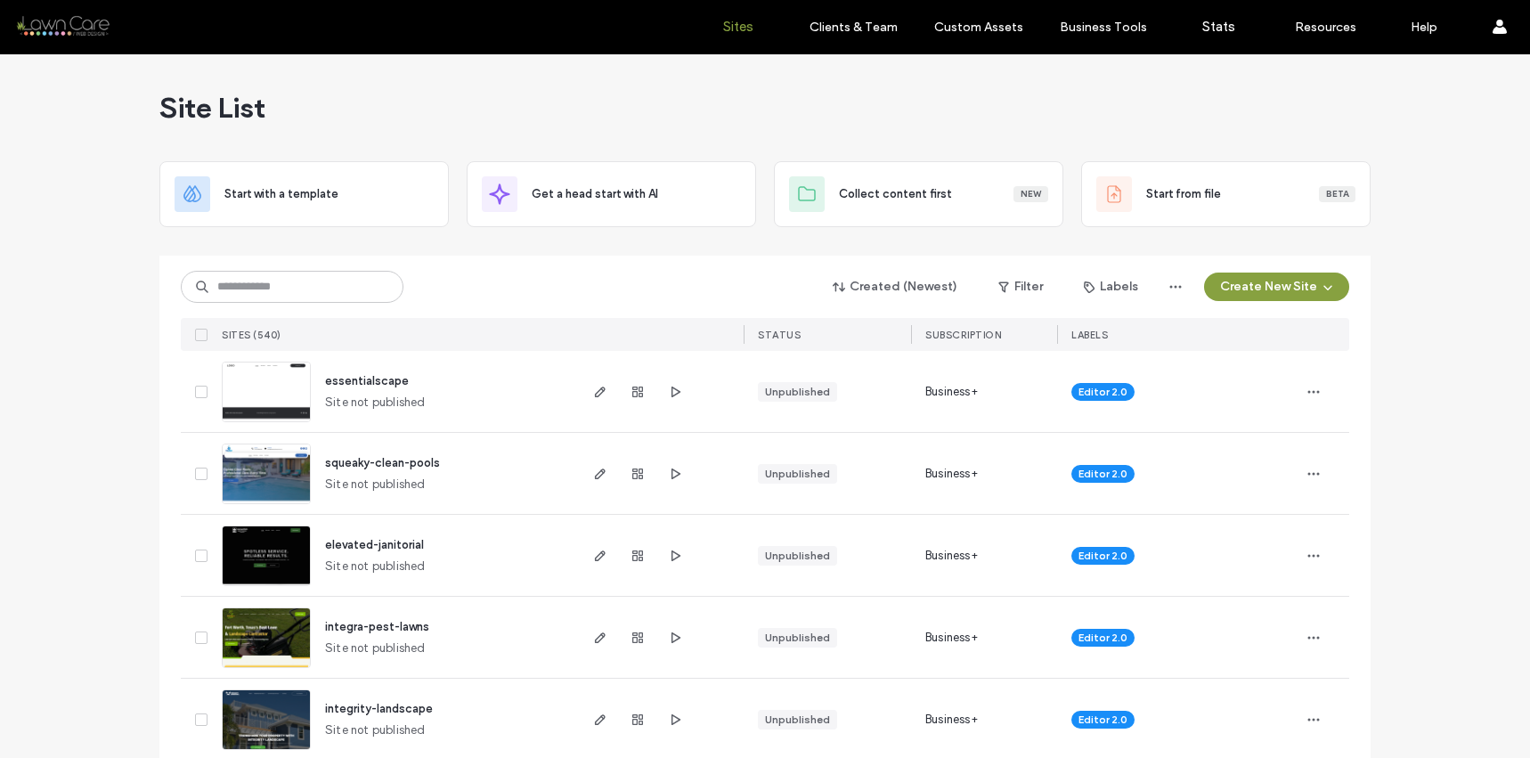
click at [675, 373] on div at bounding box center [637, 391] width 96 height 81
click at [670, 385] on icon "button" at bounding box center [675, 392] width 14 height 14
click at [328, 288] on input at bounding box center [292, 287] width 223 height 32
type input "*******"
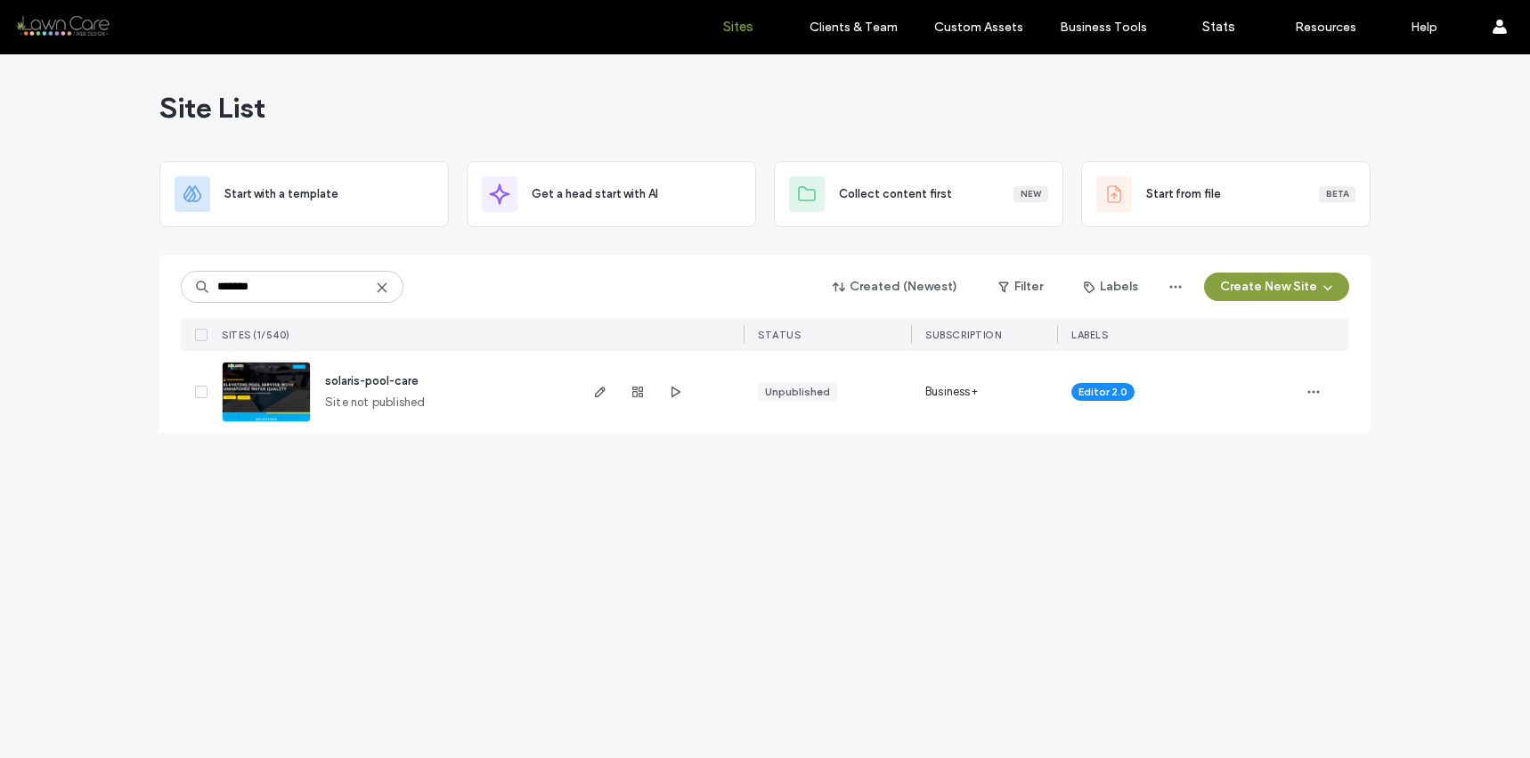
click at [264, 389] on img at bounding box center [266, 422] width 87 height 121
